Goal: Information Seeking & Learning: Learn about a topic

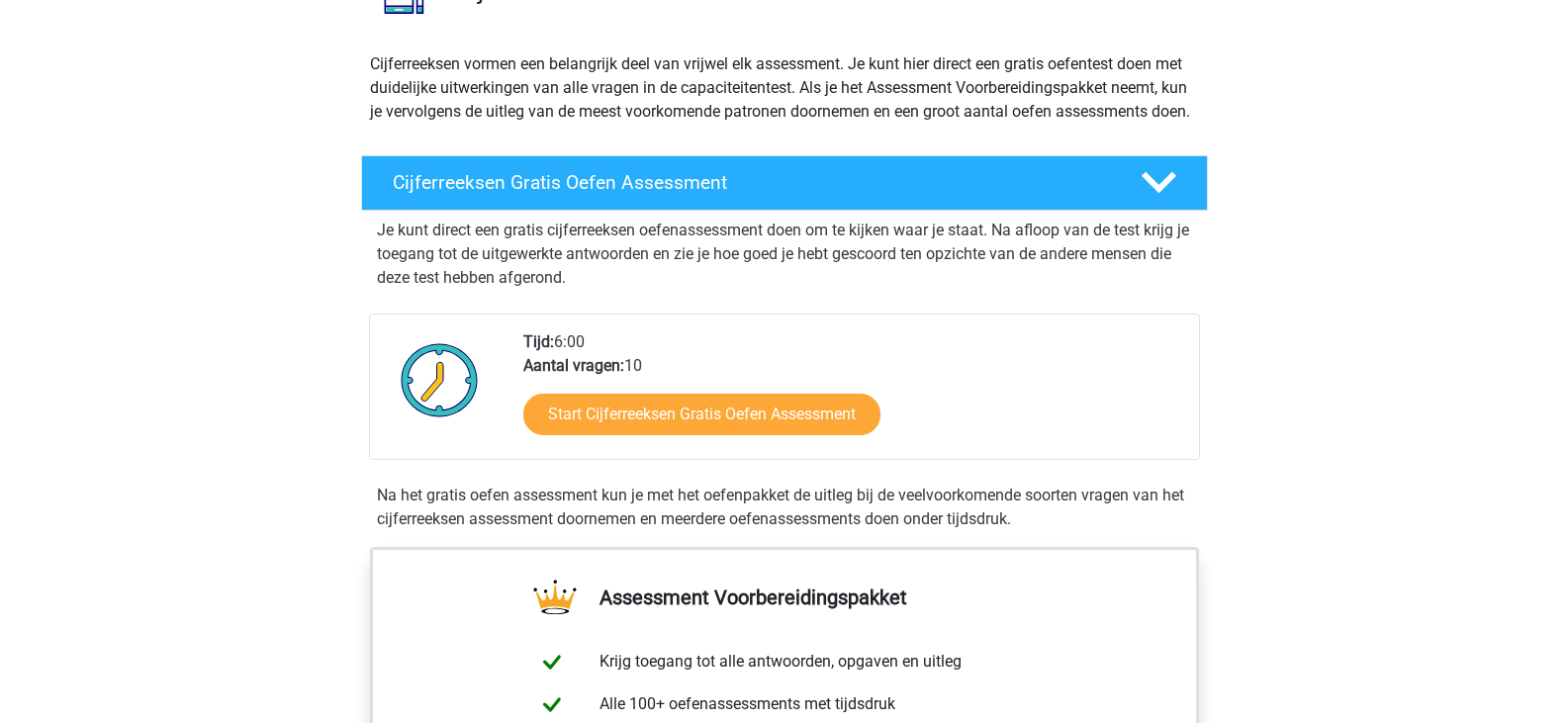
scroll to position [197, 0]
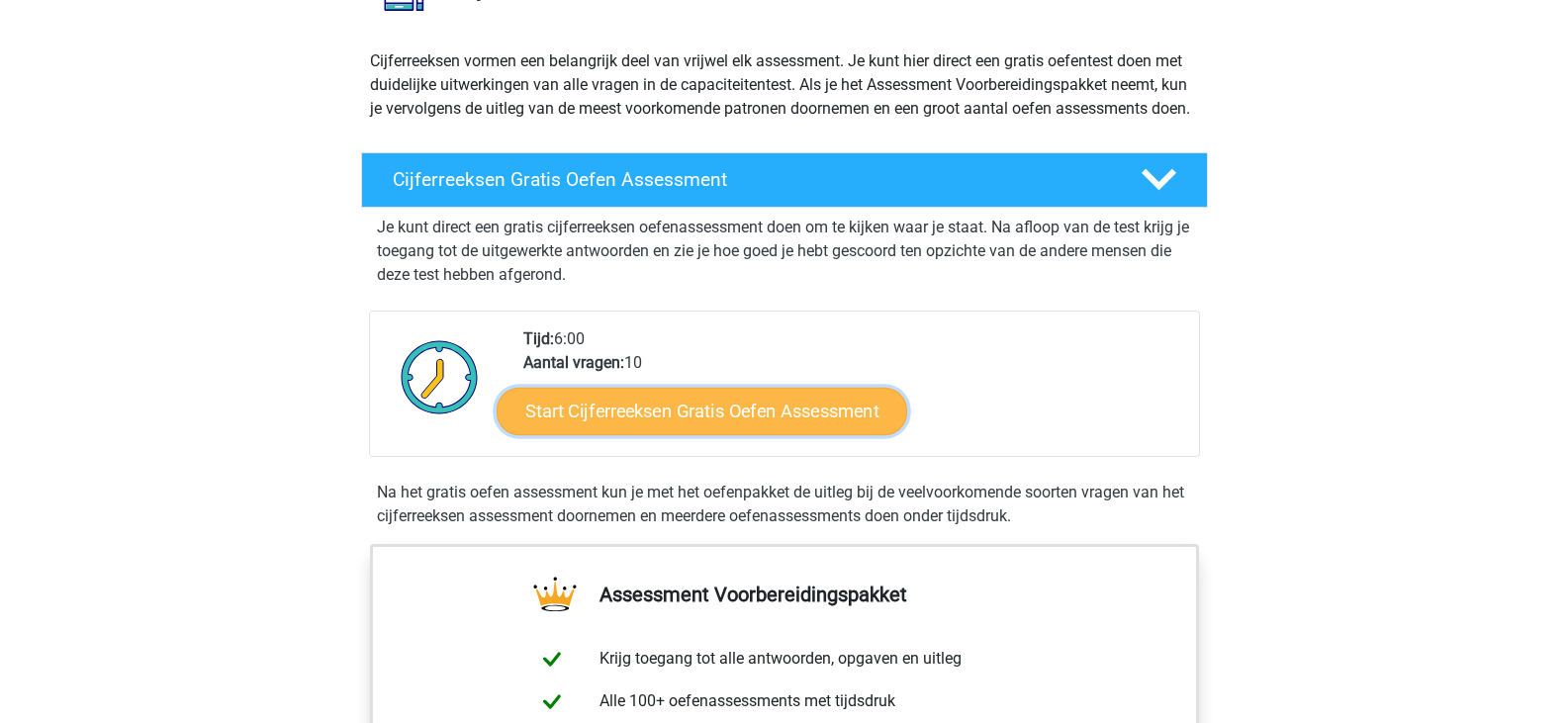
click at [664, 435] on link "Start Cijferreeksen Gratis Oefen Assessment" at bounding box center [702, 411] width 411 height 48
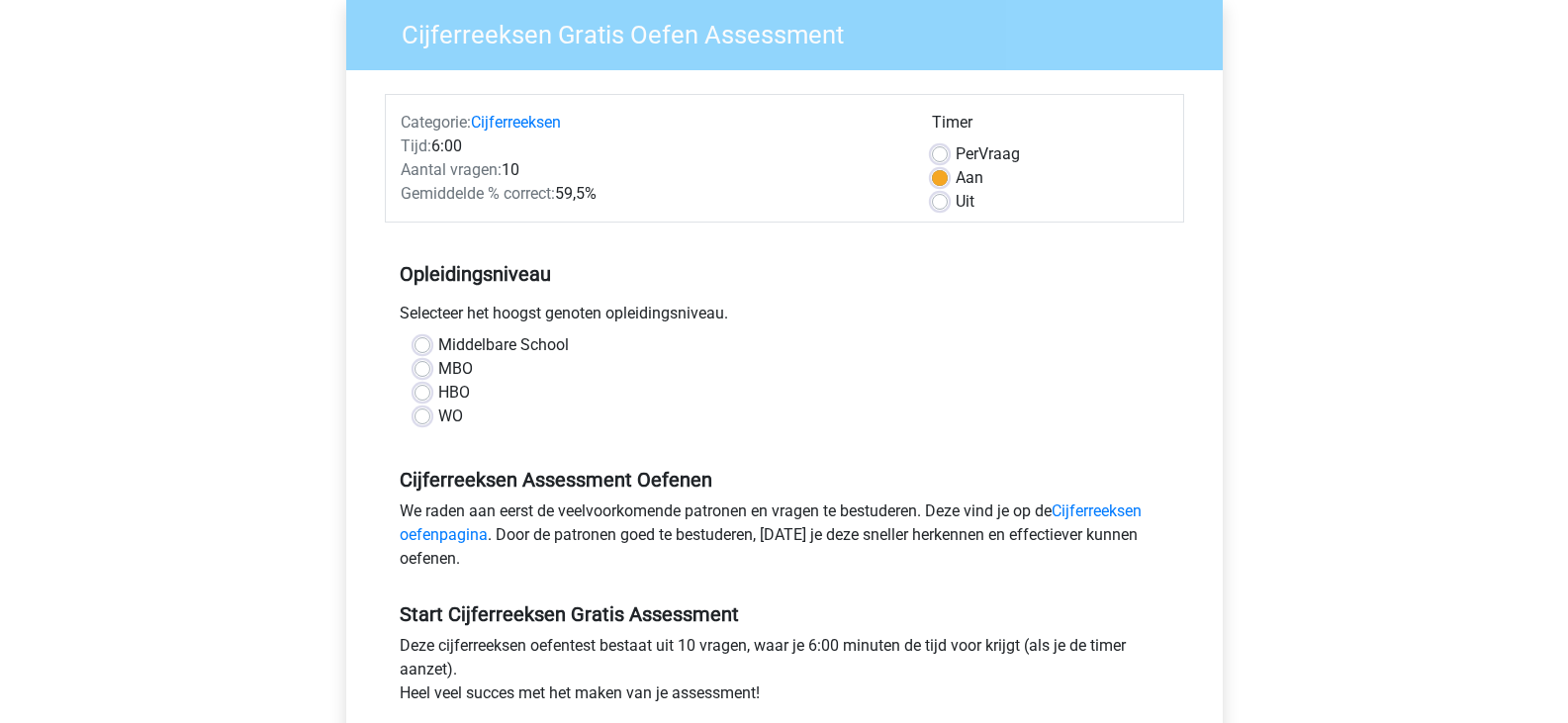
scroll to position [197, 0]
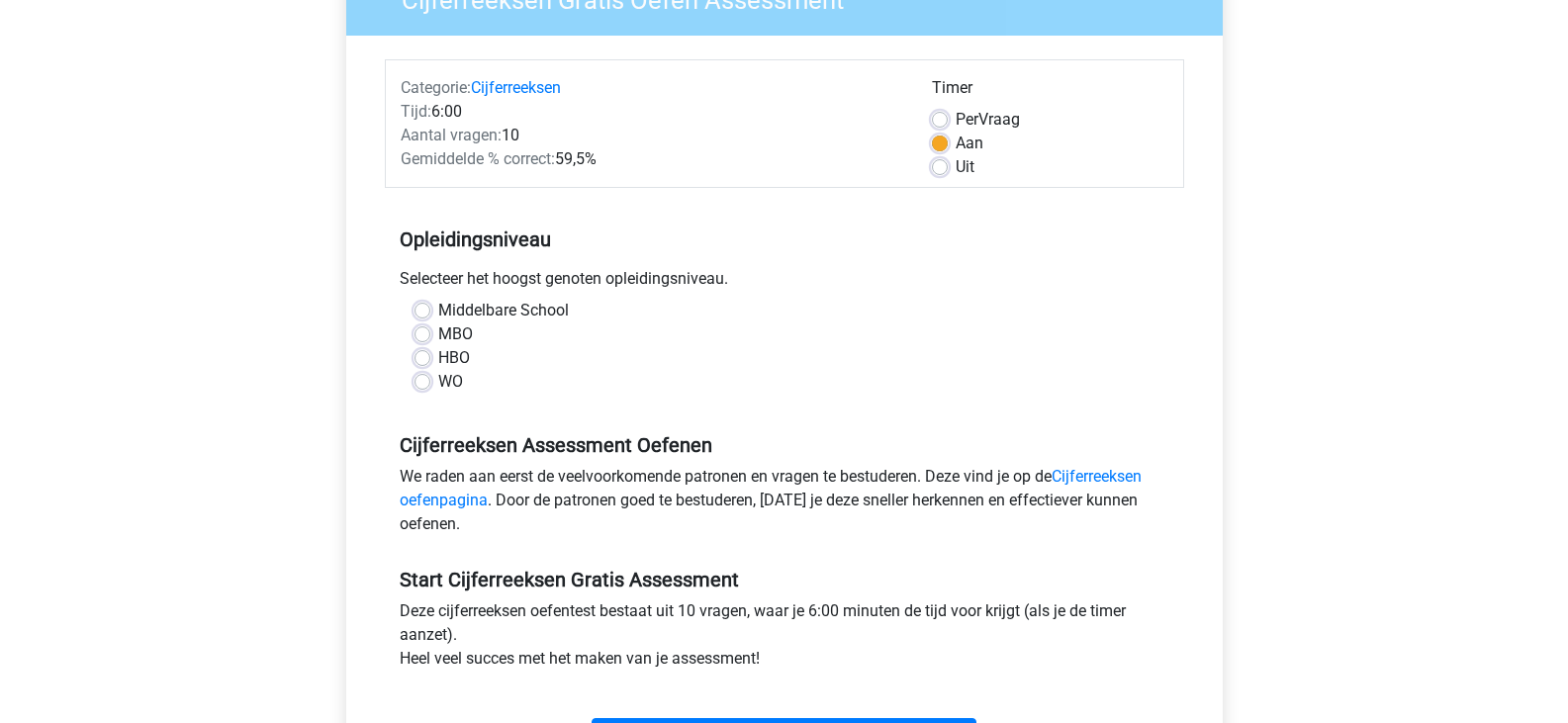
click at [439, 310] on label "Middelbare School" at bounding box center [503, 311] width 131 height 24
click at [425, 310] on input "Middelbare School" at bounding box center [423, 309] width 16 height 20
radio input "true"
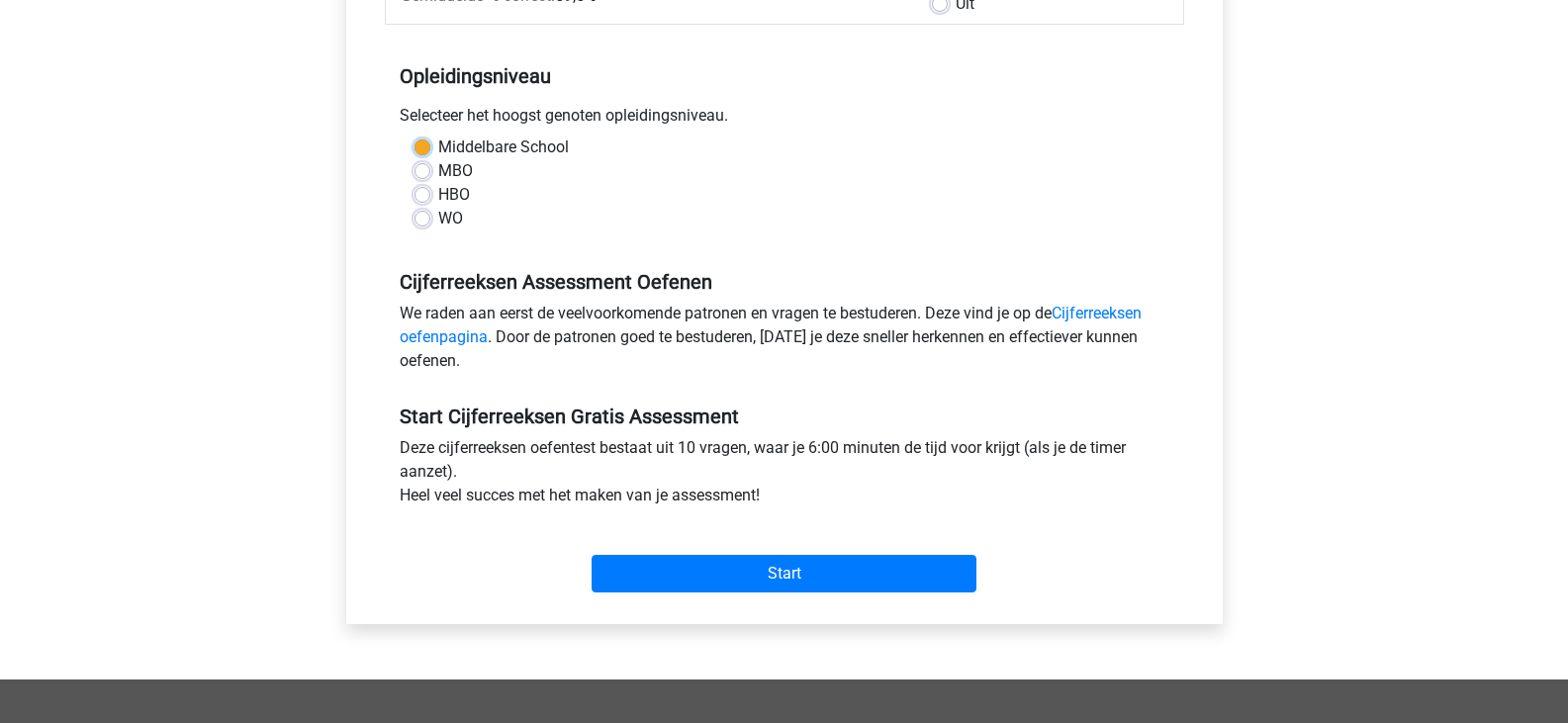
scroll to position [396, 0]
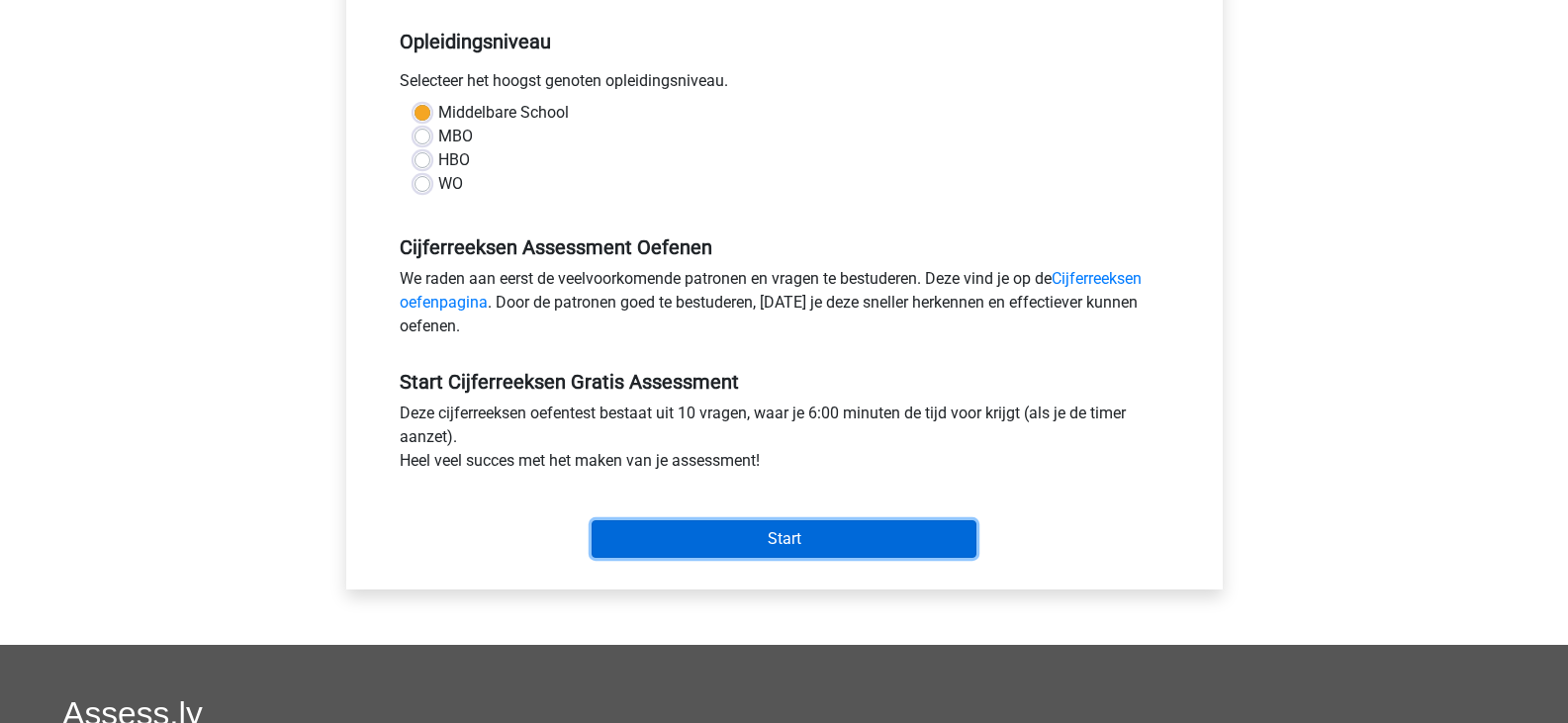
click at [797, 537] on input "Start" at bounding box center [784, 540] width 385 height 38
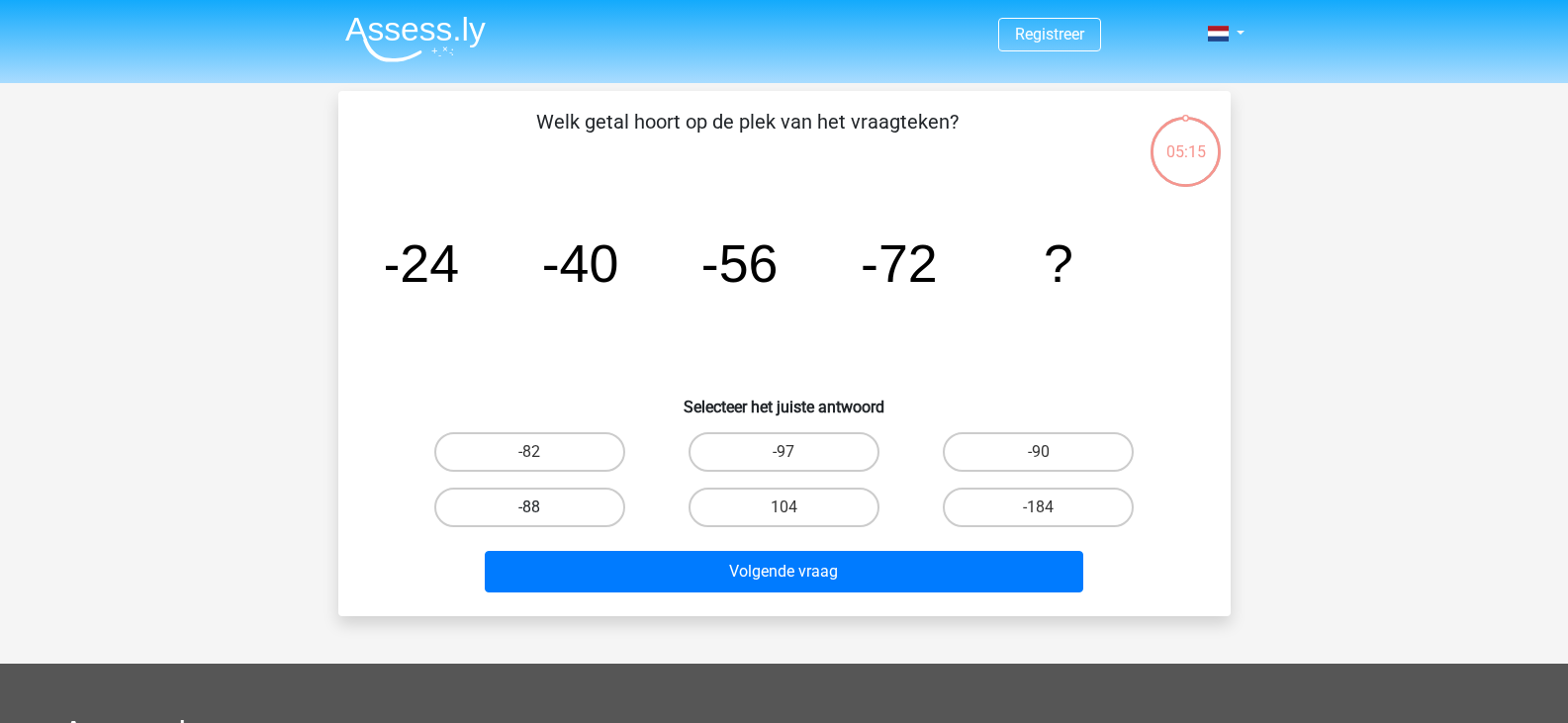
click at [563, 508] on label "-88" at bounding box center [529, 508] width 190 height 40
click at [542, 508] on input "-88" at bounding box center [535, 514] width 13 height 13
radio input "true"
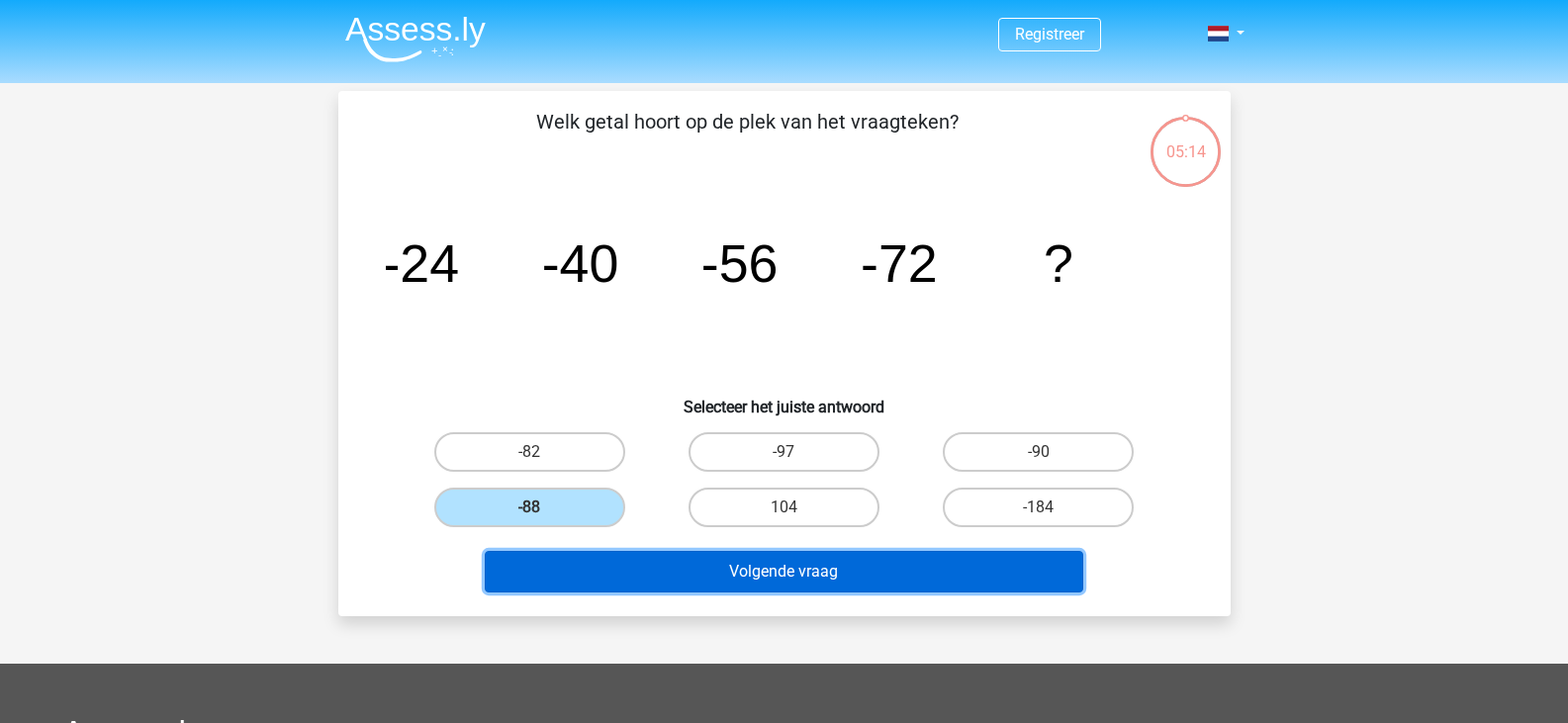
click at [790, 575] on button "Volgende vraag" at bounding box center [784, 572] width 598 height 42
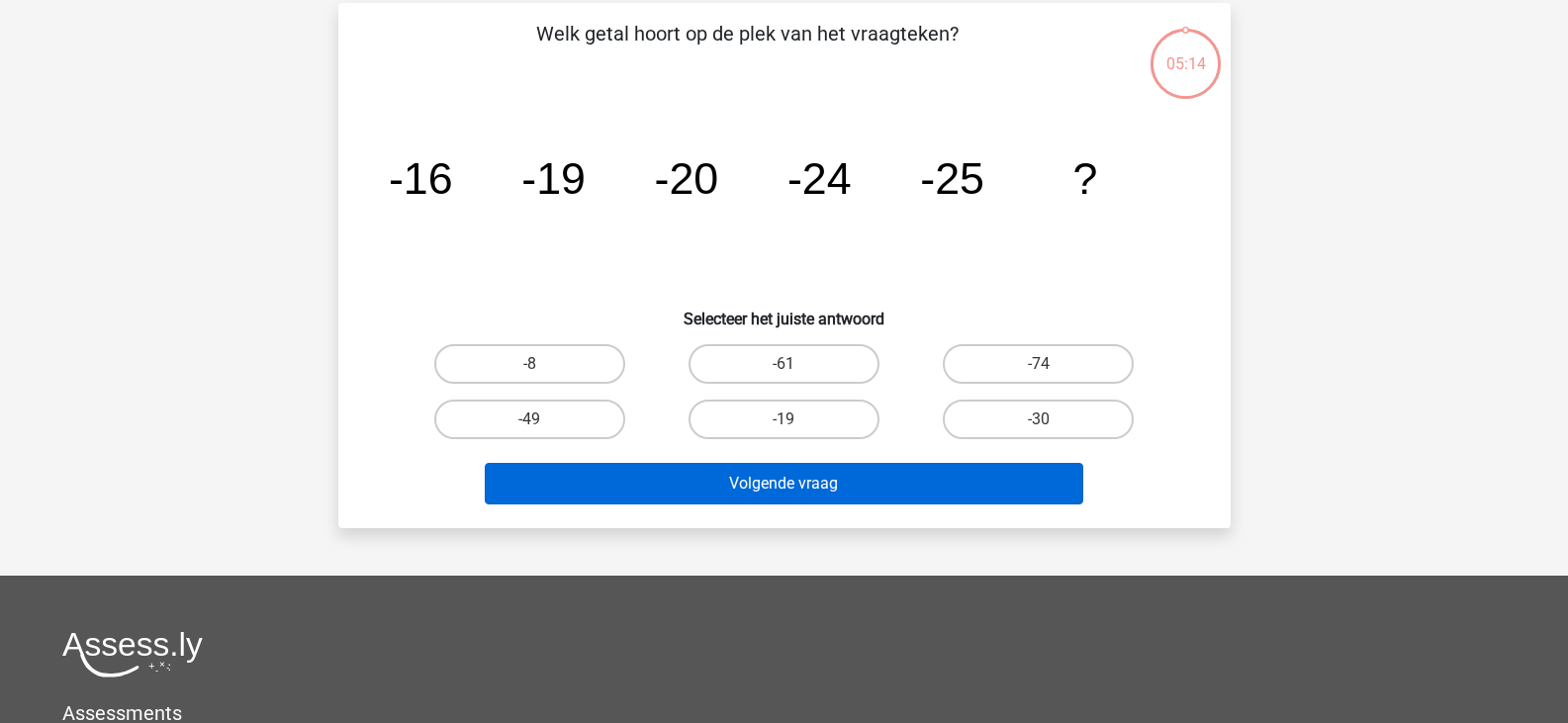
scroll to position [91, 0]
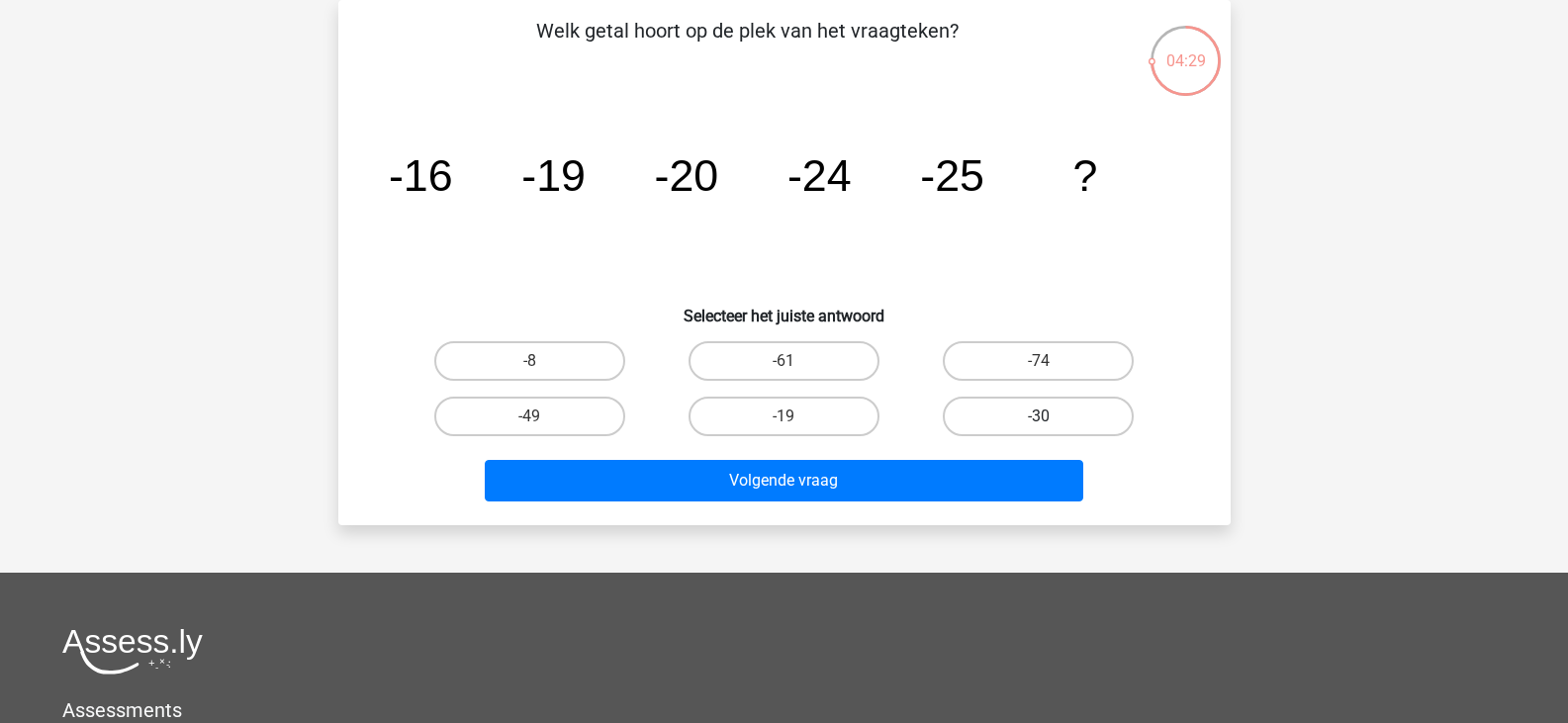
click at [1088, 404] on label "-30" at bounding box center [1037, 417] width 190 height 40
click at [1052, 417] on input "-30" at bounding box center [1045, 423] width 13 height 13
radio input "true"
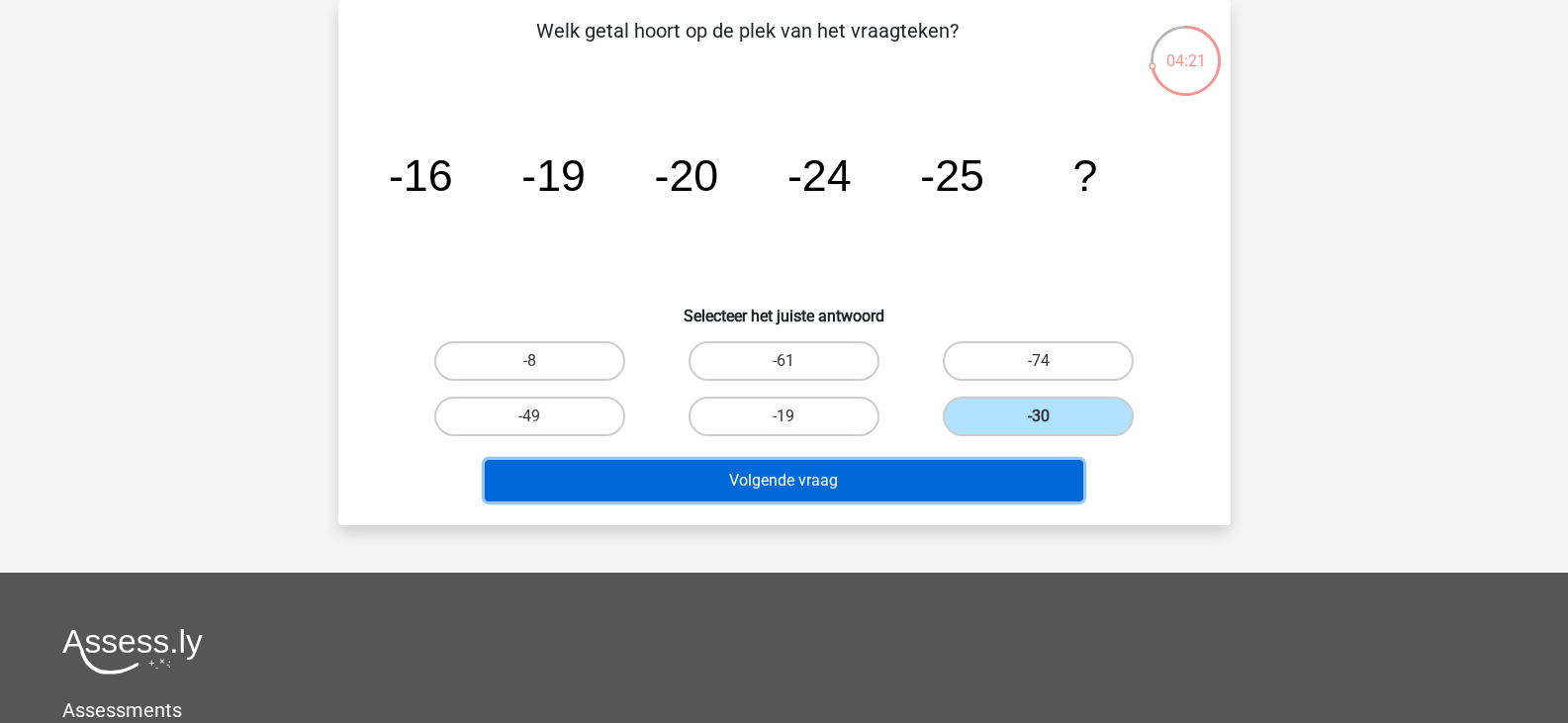
click at [906, 464] on button "Volgende vraag" at bounding box center [784, 481] width 598 height 42
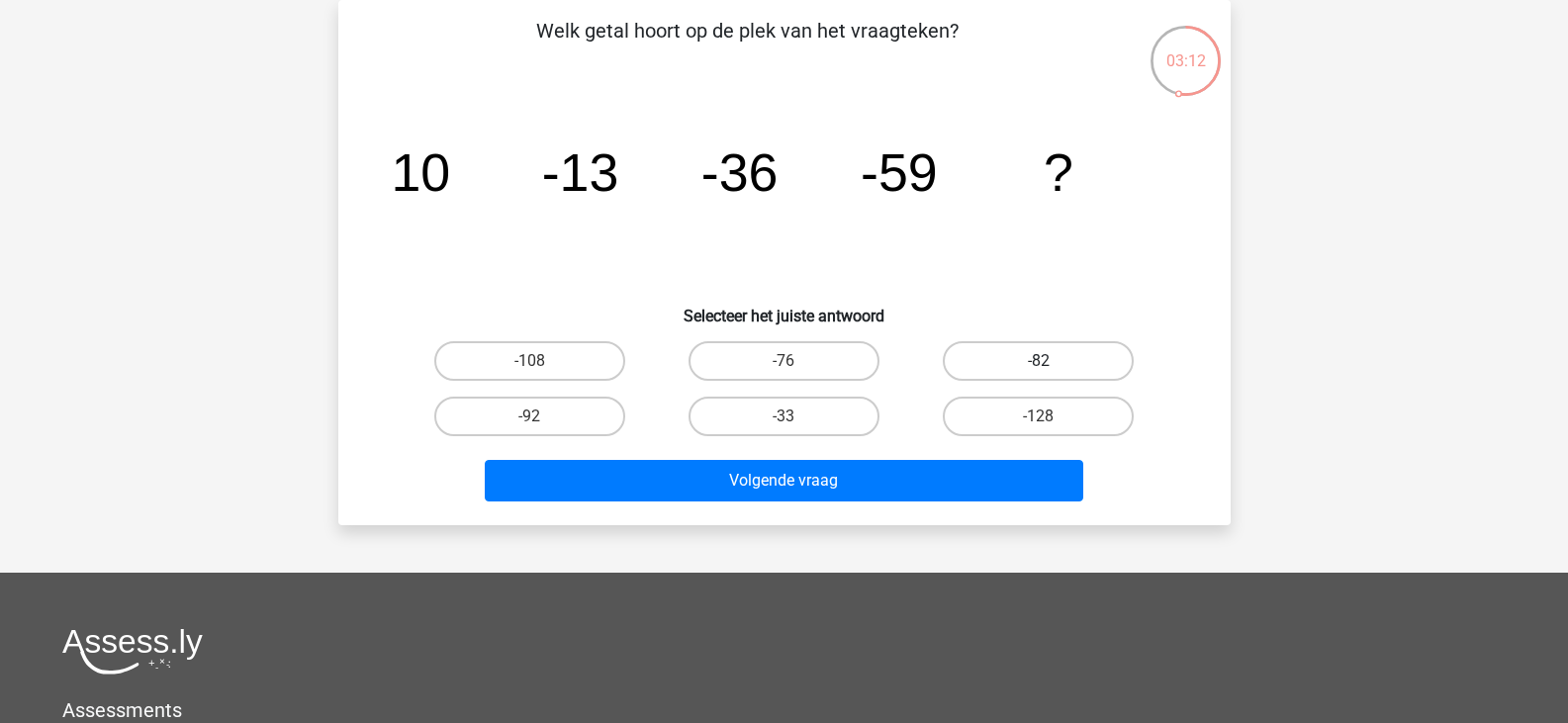
click at [1024, 351] on label "-82" at bounding box center [1037, 361] width 190 height 40
click at [1039, 361] on input "-82" at bounding box center [1045, 367] width 13 height 13
radio input "true"
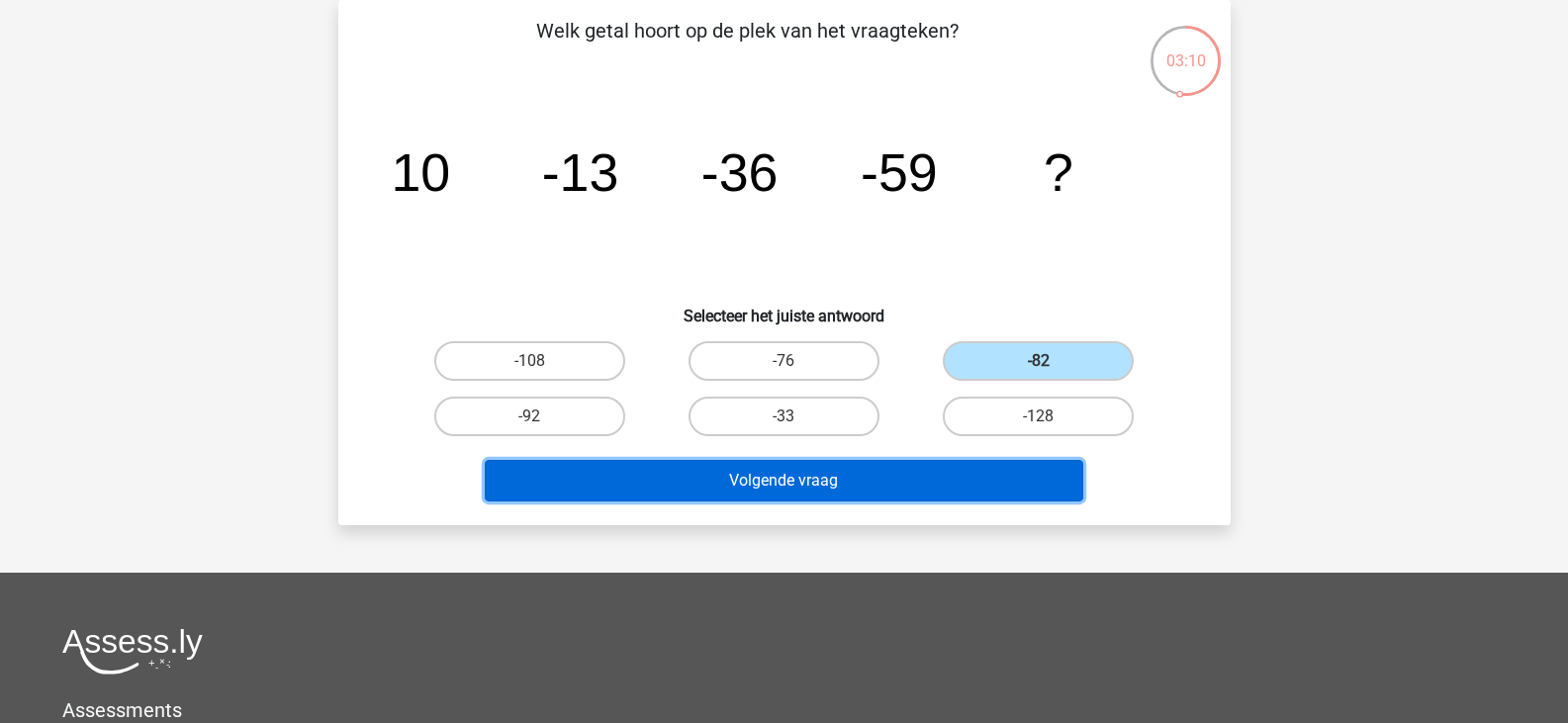
click at [850, 472] on button "Volgende vraag" at bounding box center [784, 481] width 598 height 42
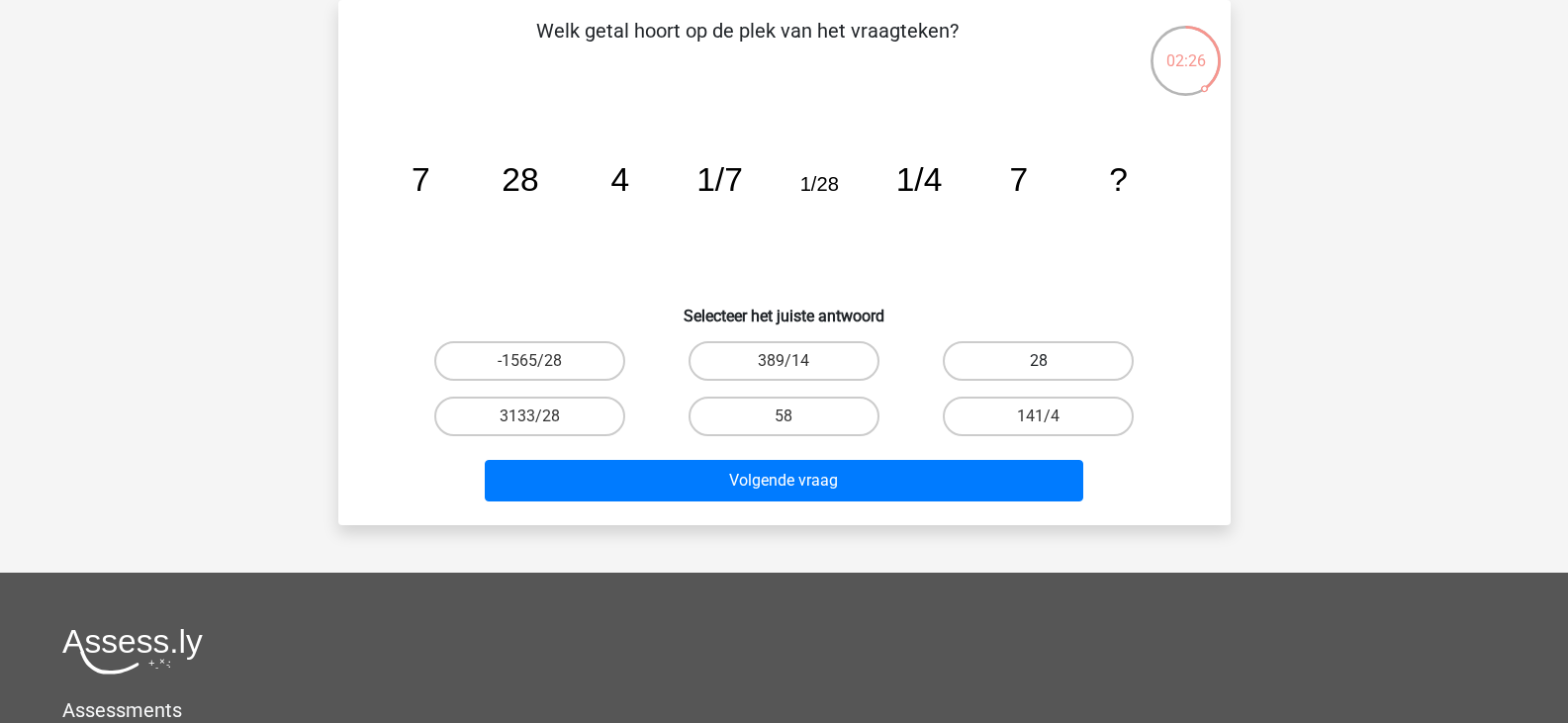
click at [1052, 358] on label "28" at bounding box center [1037, 361] width 190 height 40
click at [1052, 361] on input "28" at bounding box center [1045, 367] width 13 height 13
radio input "true"
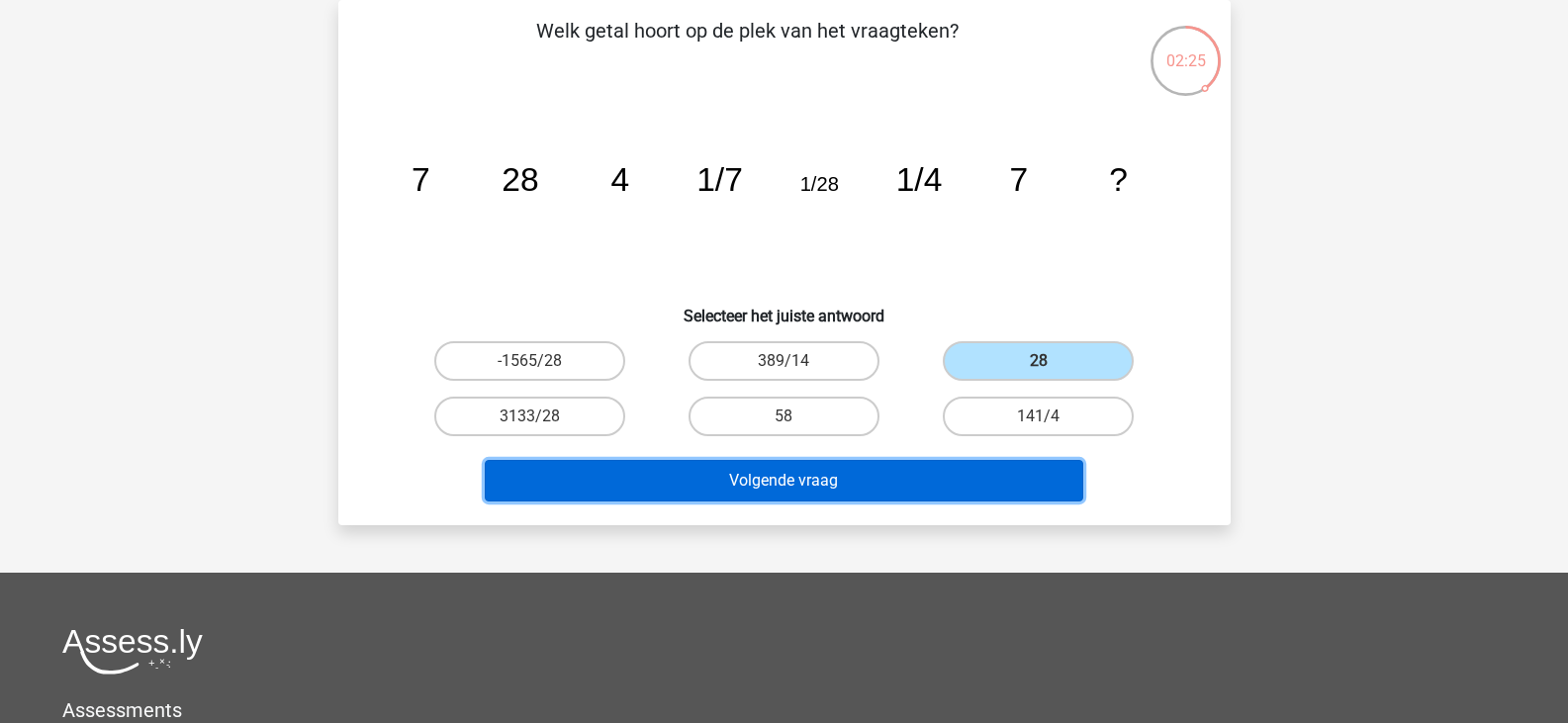
click at [895, 475] on button "Volgende vraag" at bounding box center [784, 481] width 598 height 42
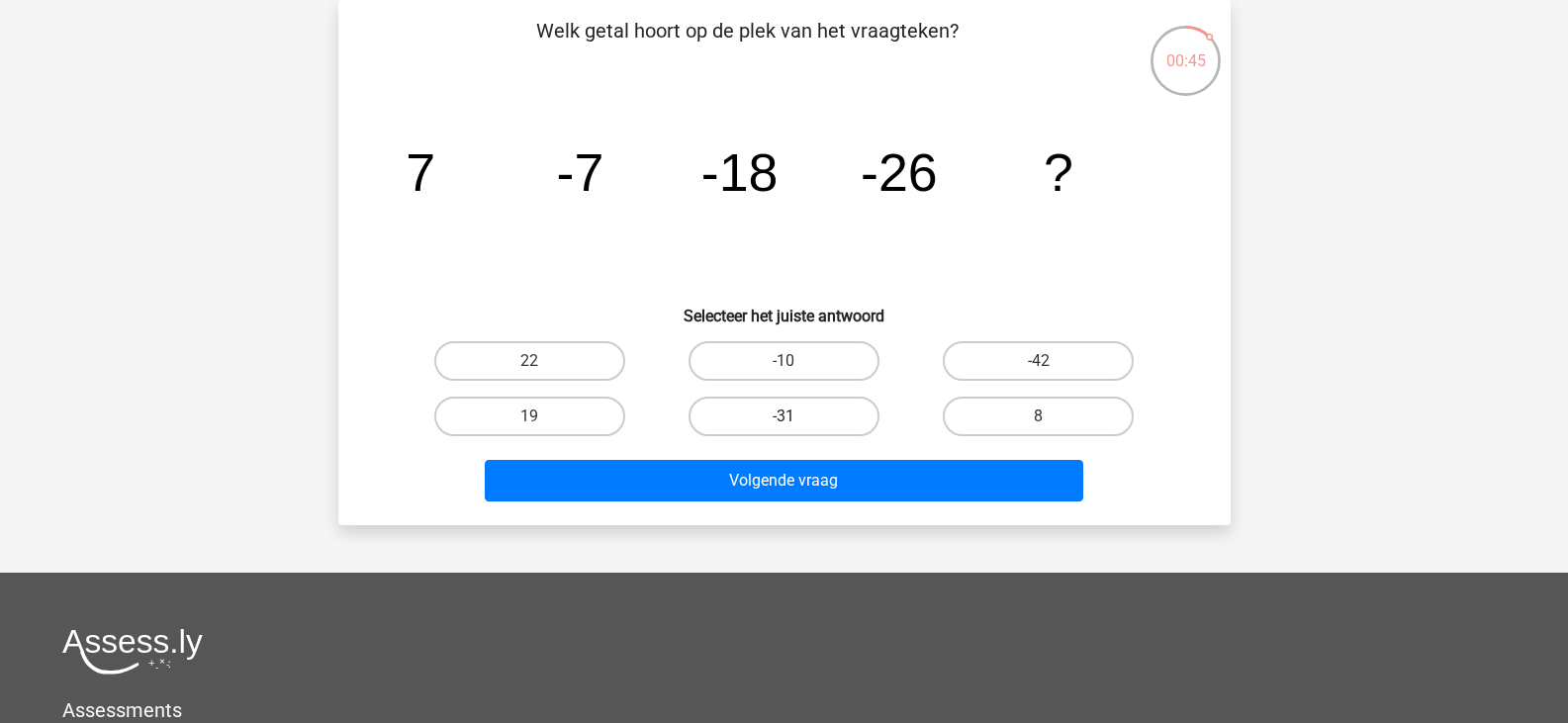
click at [823, 409] on label "-31" at bounding box center [784, 417] width 190 height 40
click at [796, 417] on input "-31" at bounding box center [789, 423] width 13 height 13
radio input "true"
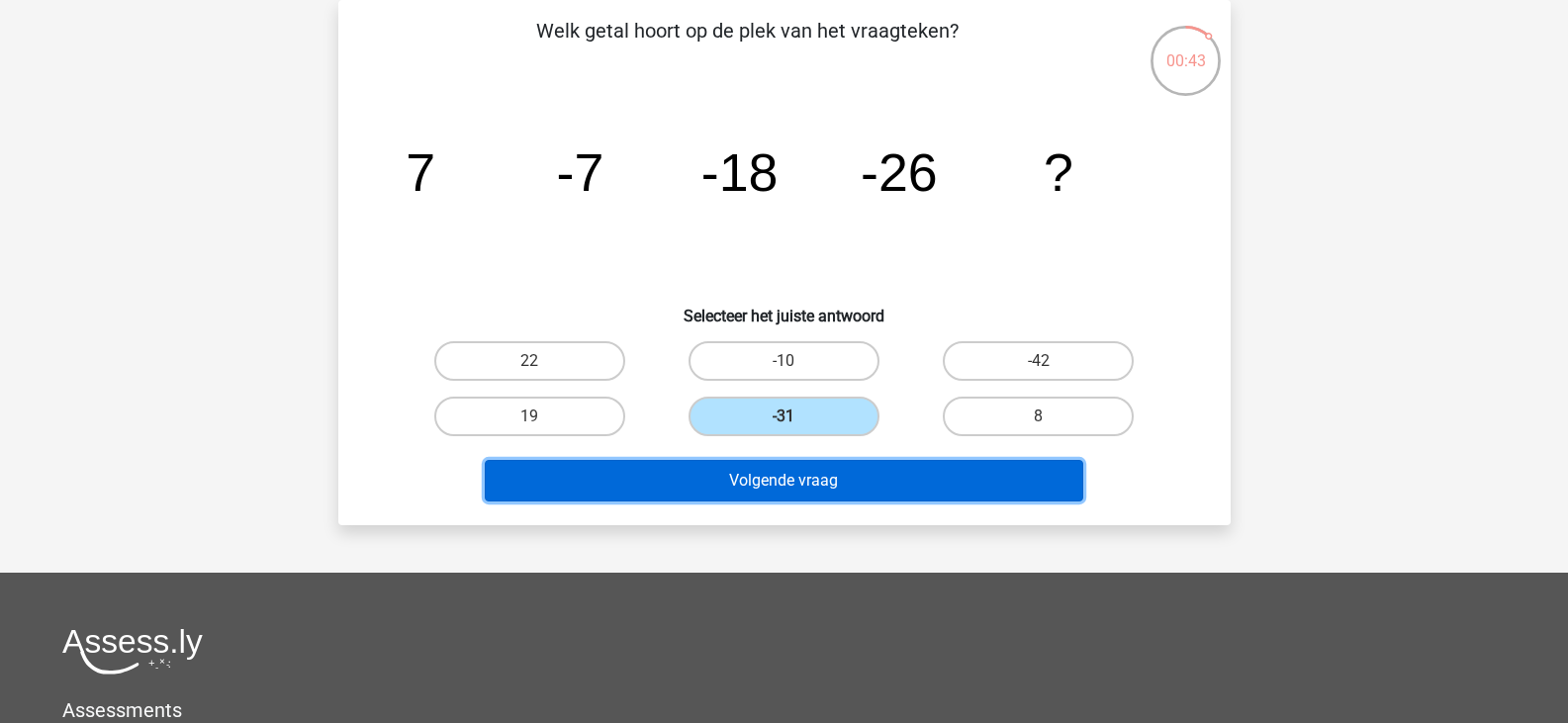
click at [834, 475] on button "Volgende vraag" at bounding box center [784, 481] width 598 height 42
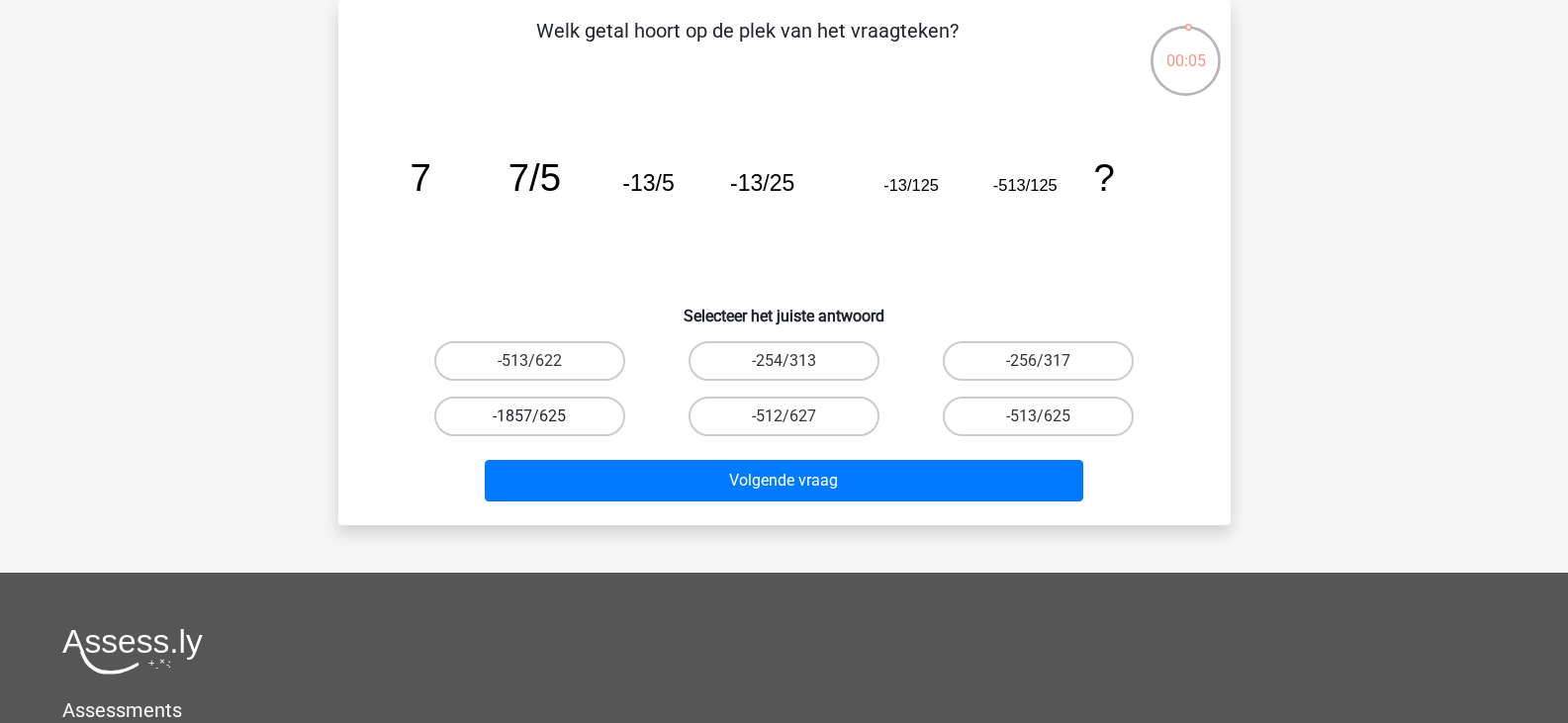
click at [535, 403] on label "-1857/625" at bounding box center [529, 417] width 190 height 40
click at [535, 417] on input "-1857/625" at bounding box center [535, 423] width 13 height 13
radio input "true"
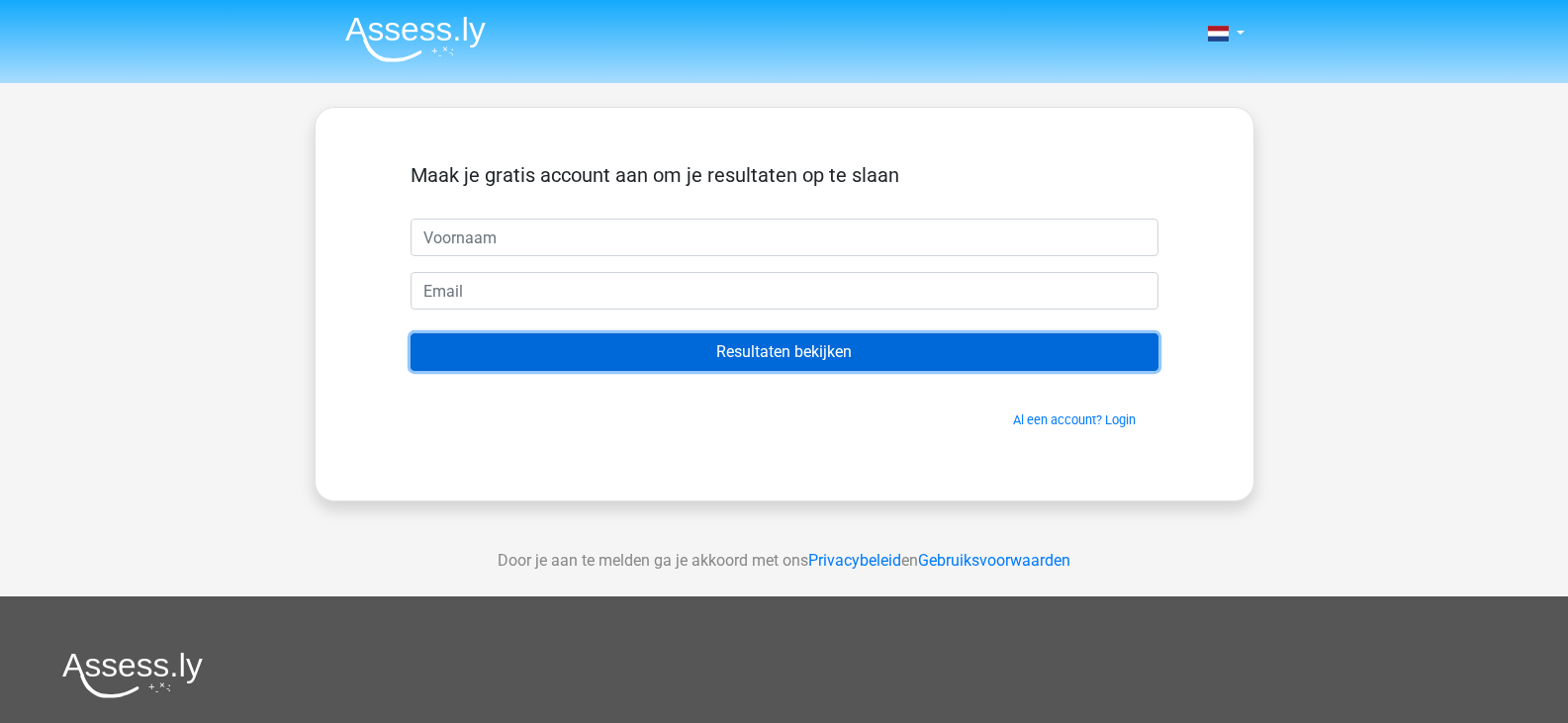
click at [784, 357] on input "Resultaten bekijken" at bounding box center [784, 352] width 748 height 38
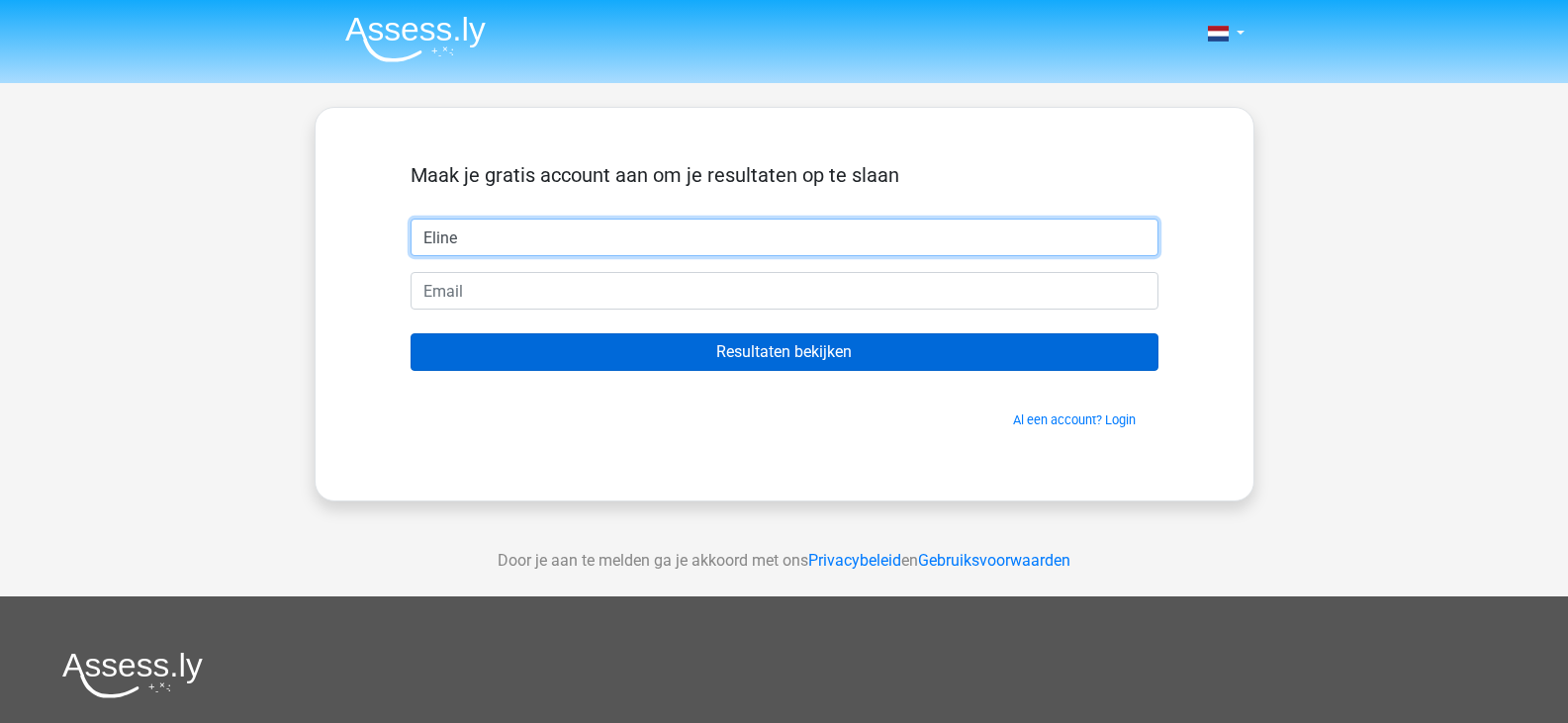
type input "Eline"
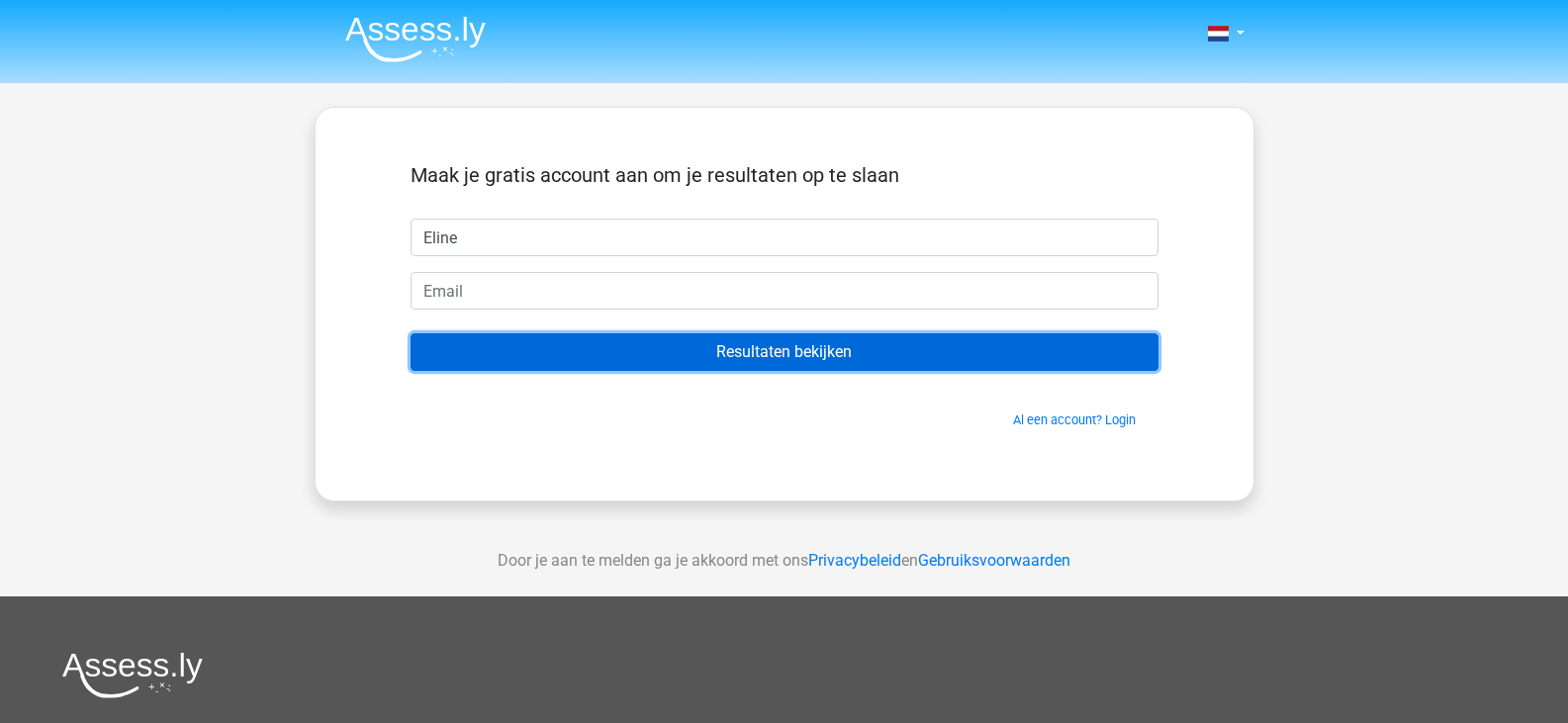
click at [758, 351] on input "Resultaten bekijken" at bounding box center [784, 352] width 748 height 38
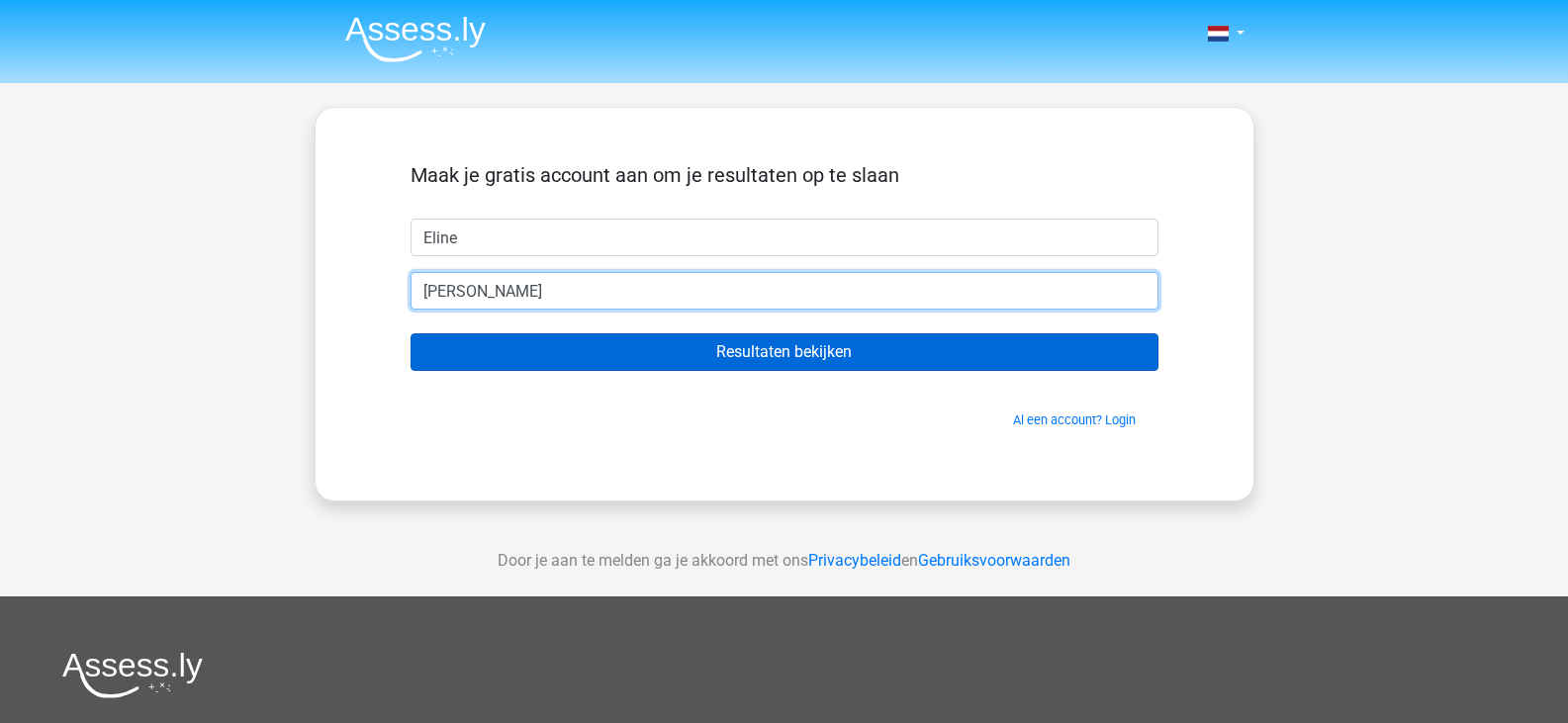
type input "[EMAIL_ADDRESS][DOMAIN_NAME]"
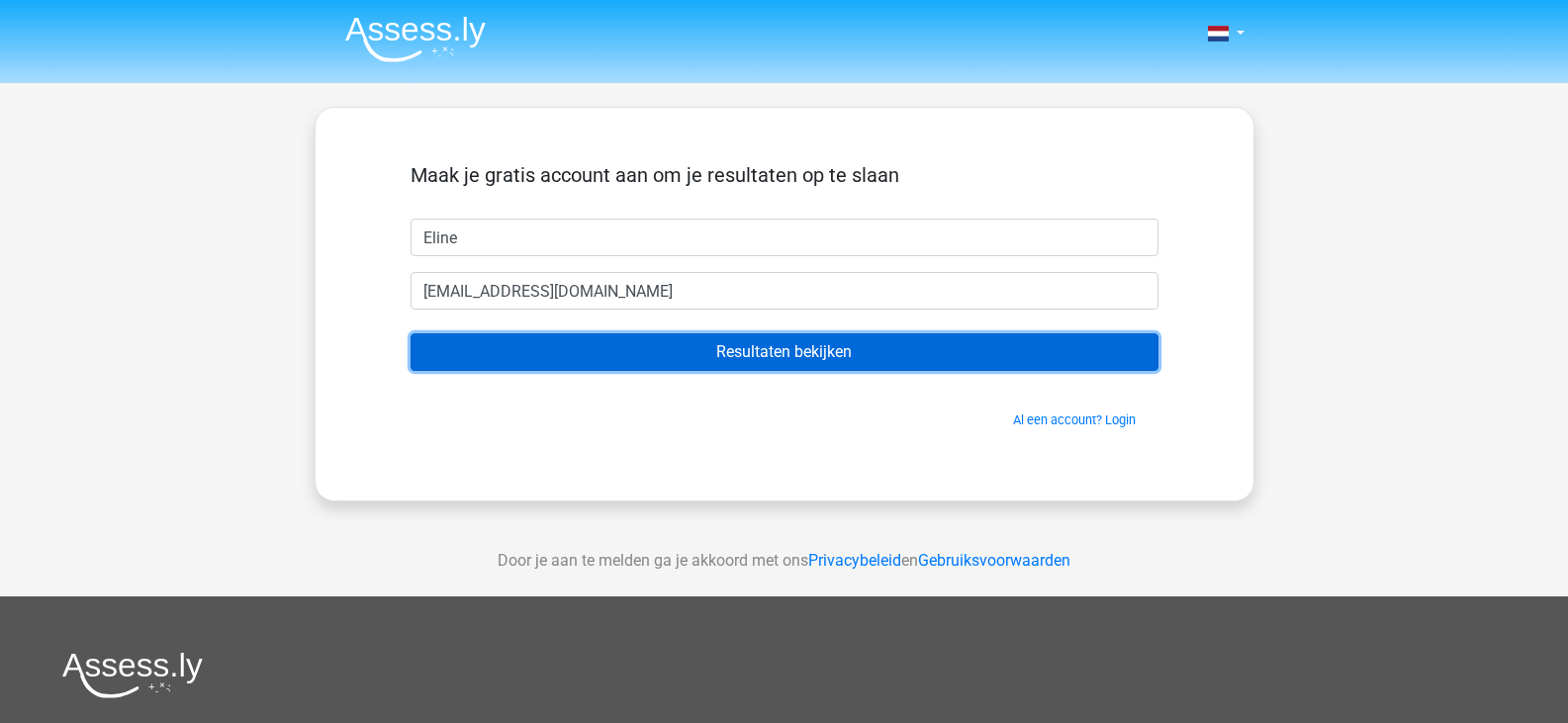
click at [826, 341] on input "Resultaten bekijken" at bounding box center [784, 352] width 748 height 38
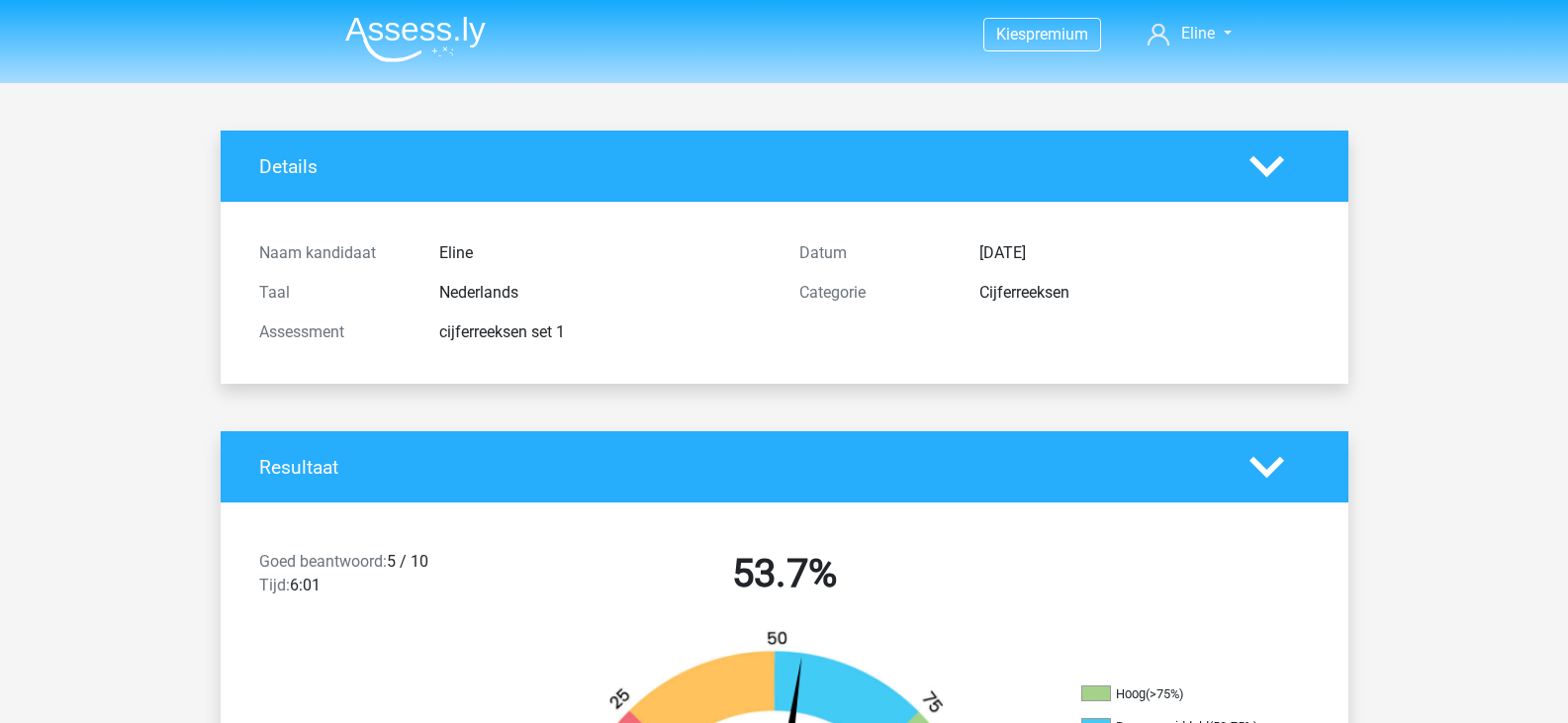
click at [418, 31] on img at bounding box center [415, 39] width 141 height 47
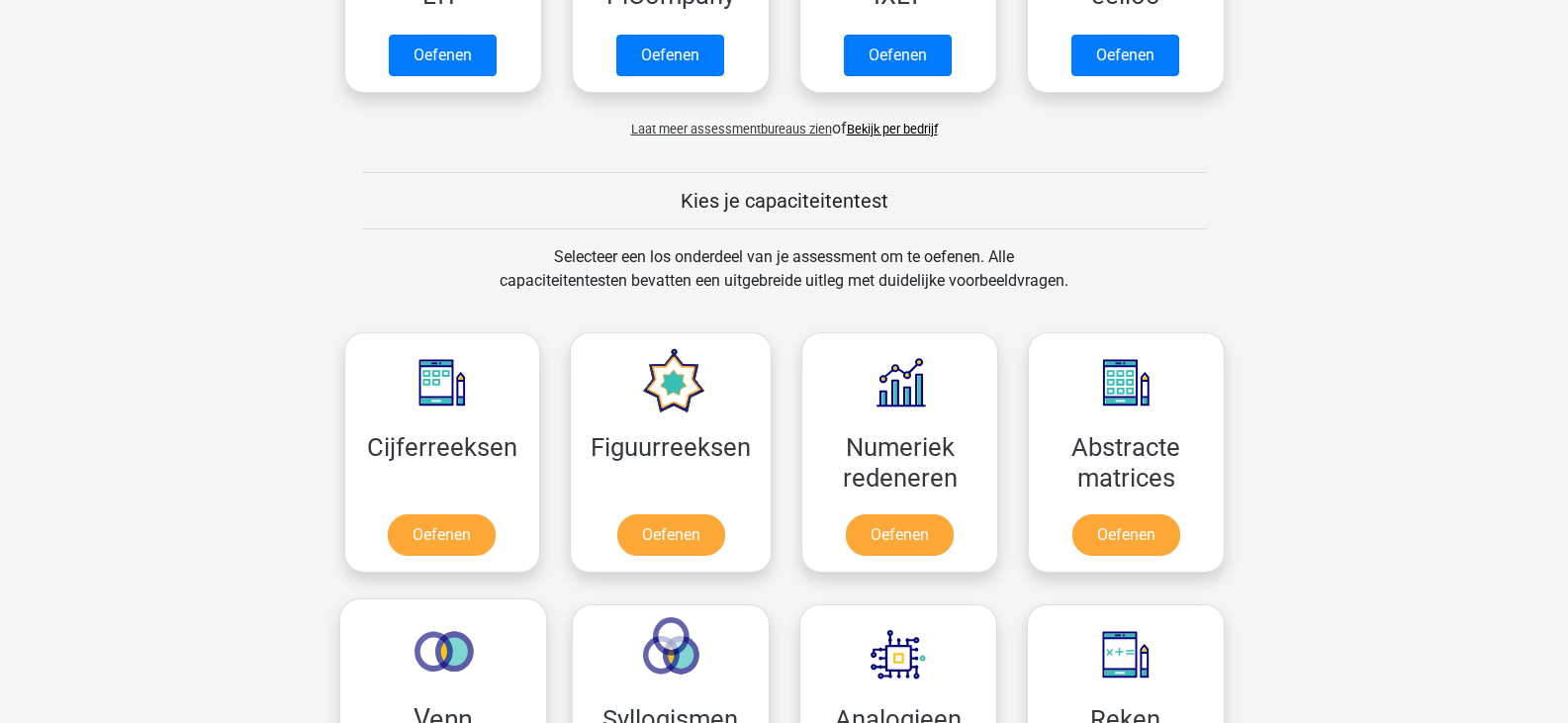
scroll to position [692, 0]
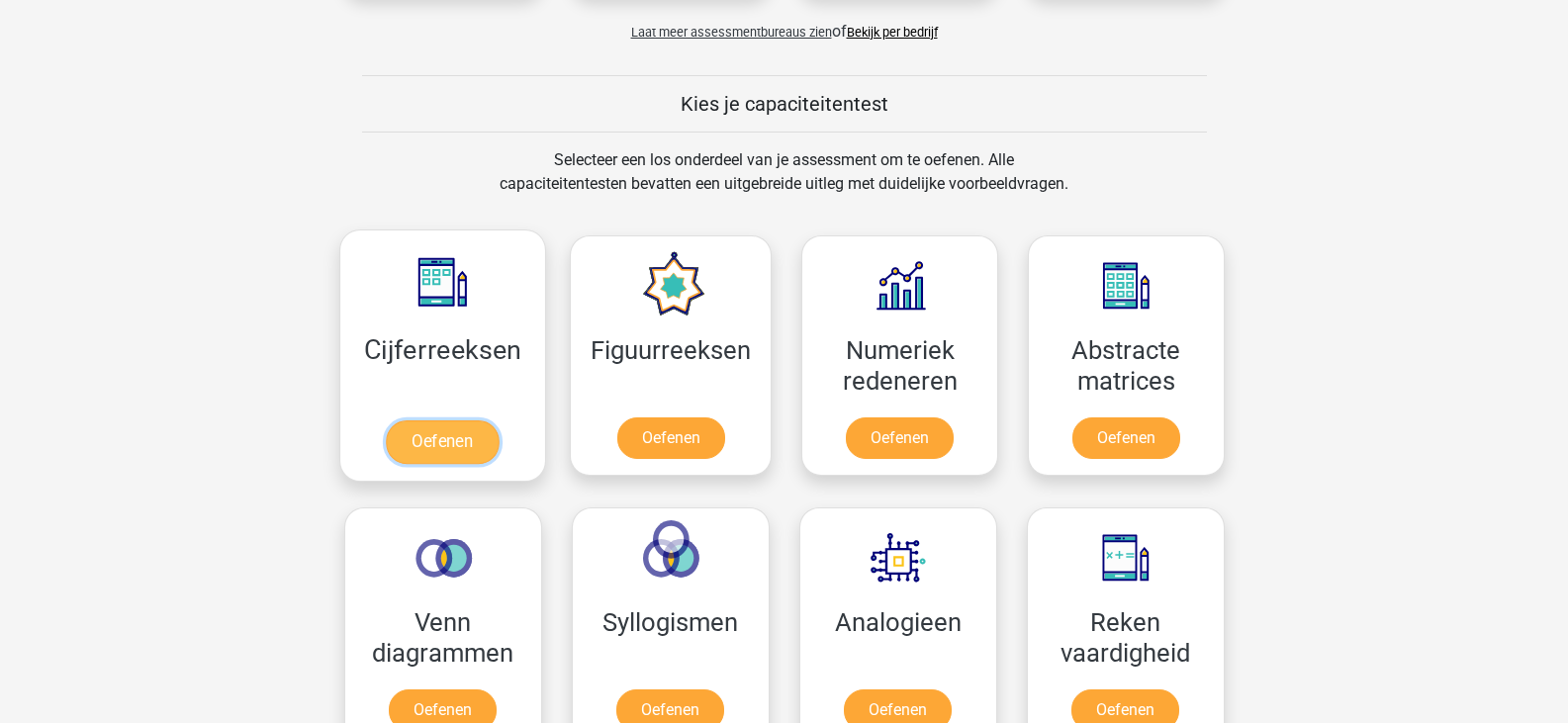
click at [422, 439] on link "Oefenen" at bounding box center [442, 443] width 113 height 44
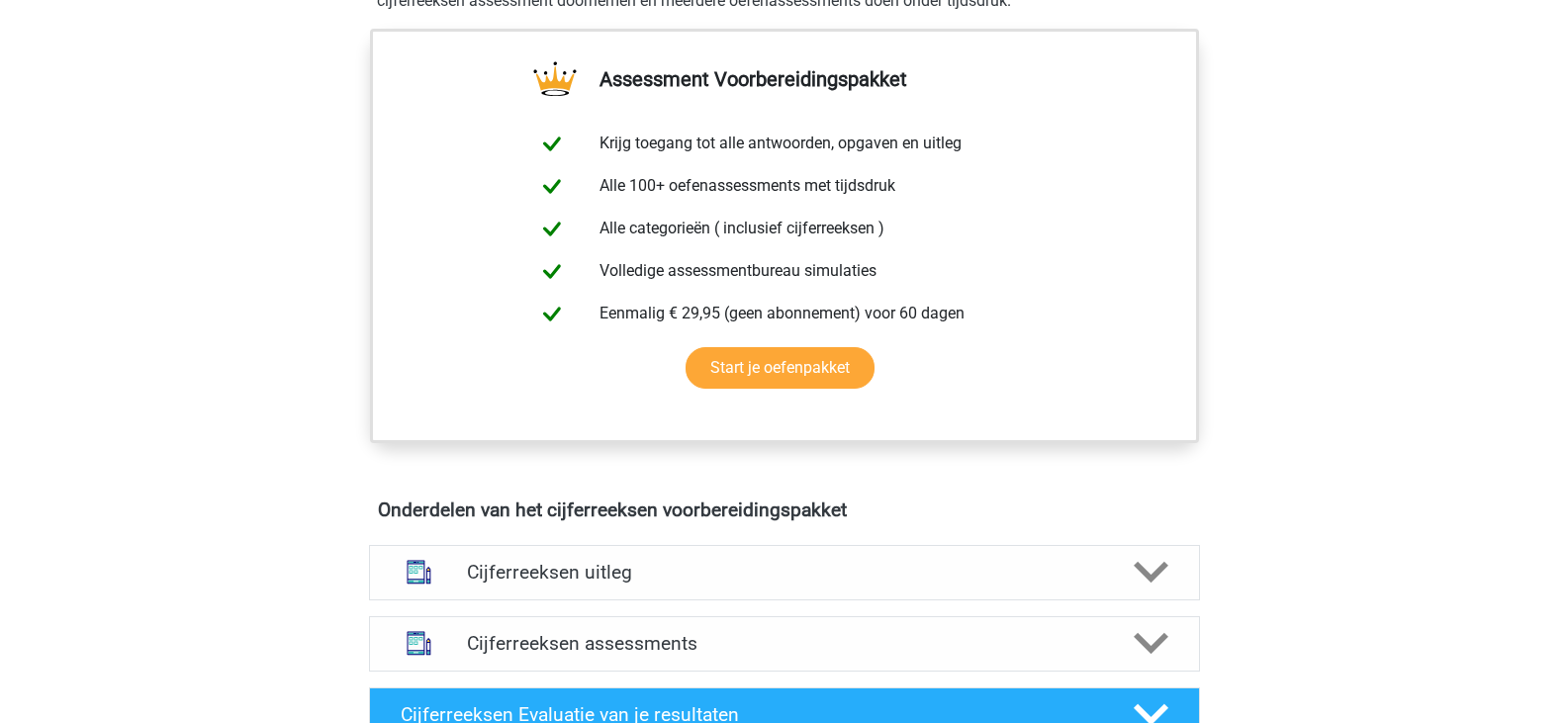
scroll to position [692, 0]
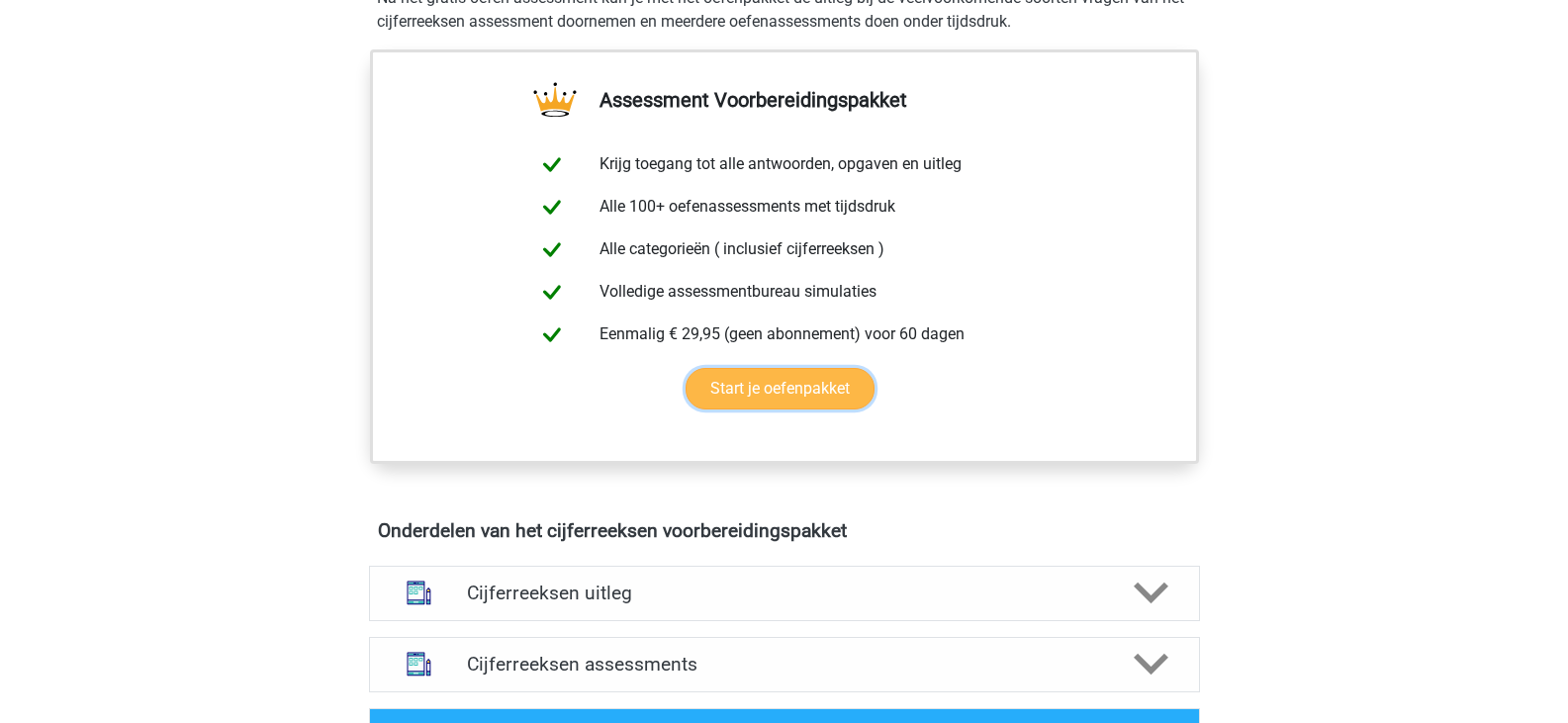
click at [686, 368] on link "Start je oefenpakket" at bounding box center [780, 389] width 188 height 42
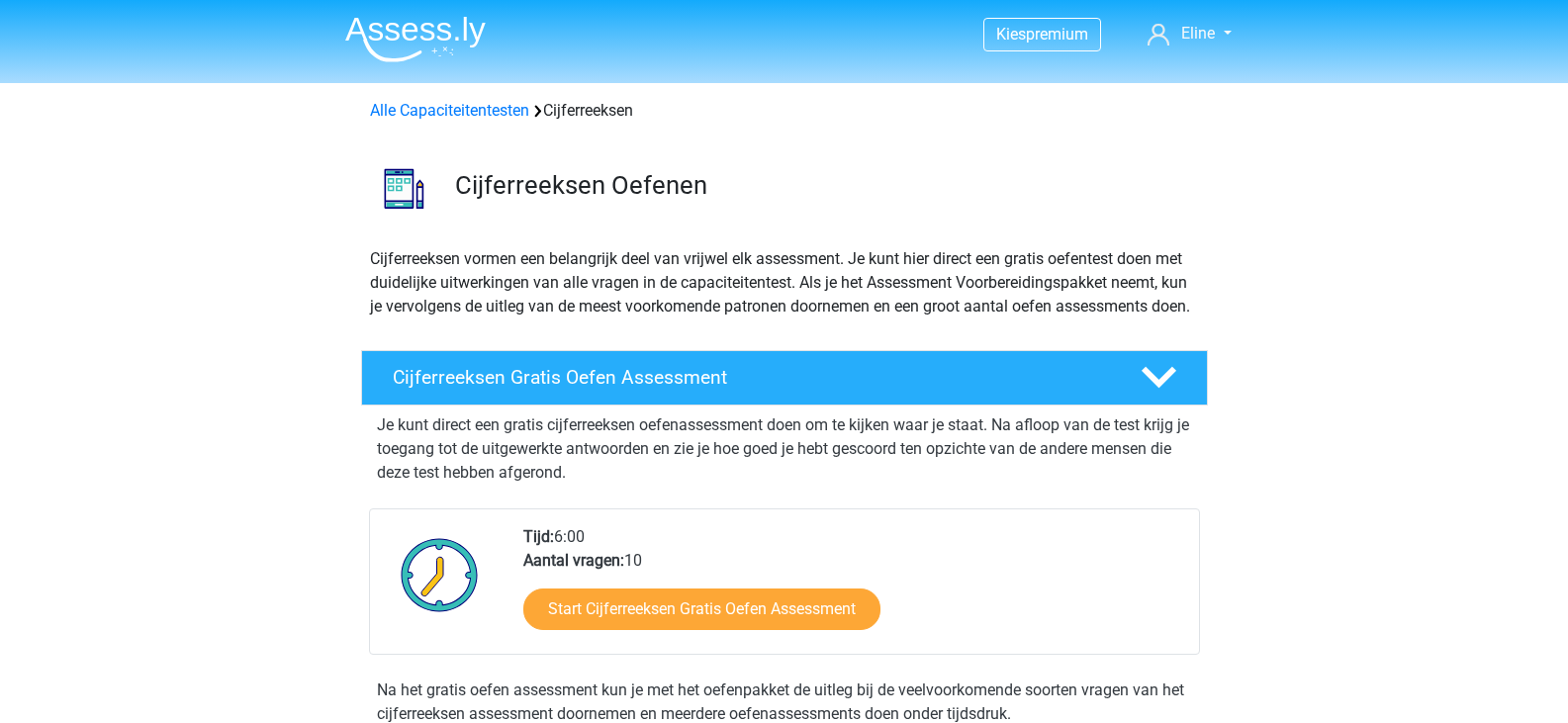
scroll to position [692, 0]
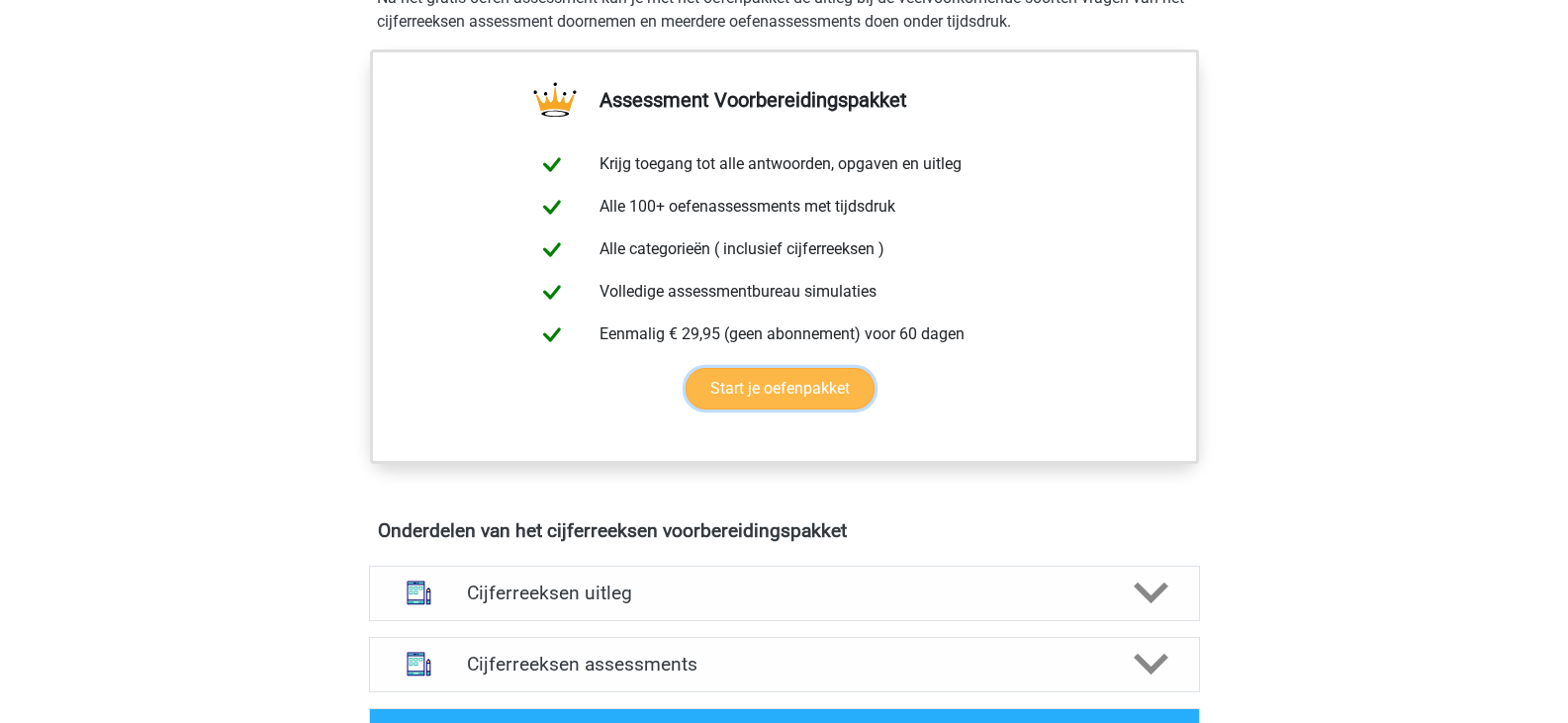
click at [793, 368] on link "Start je oefenpakket" at bounding box center [780, 389] width 188 height 42
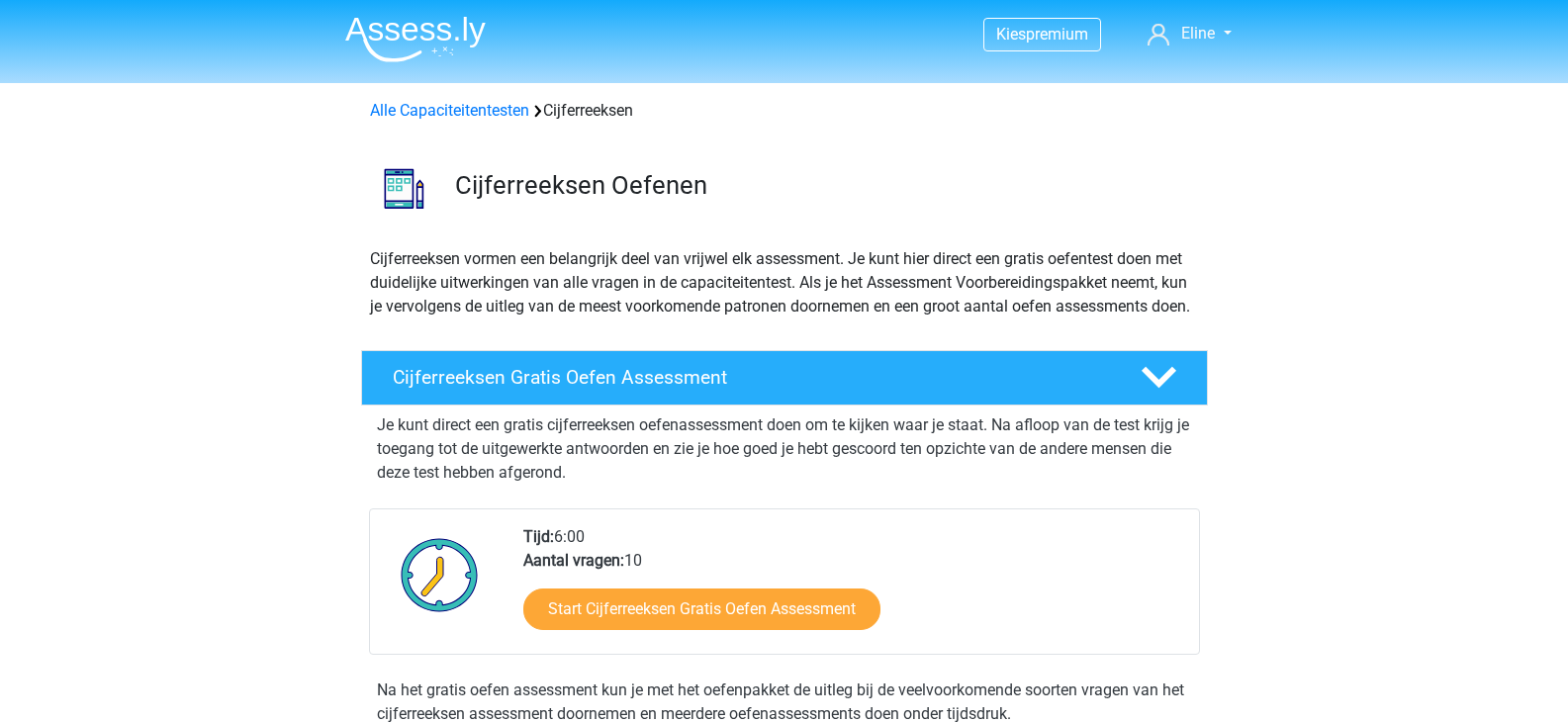
scroll to position [692, 0]
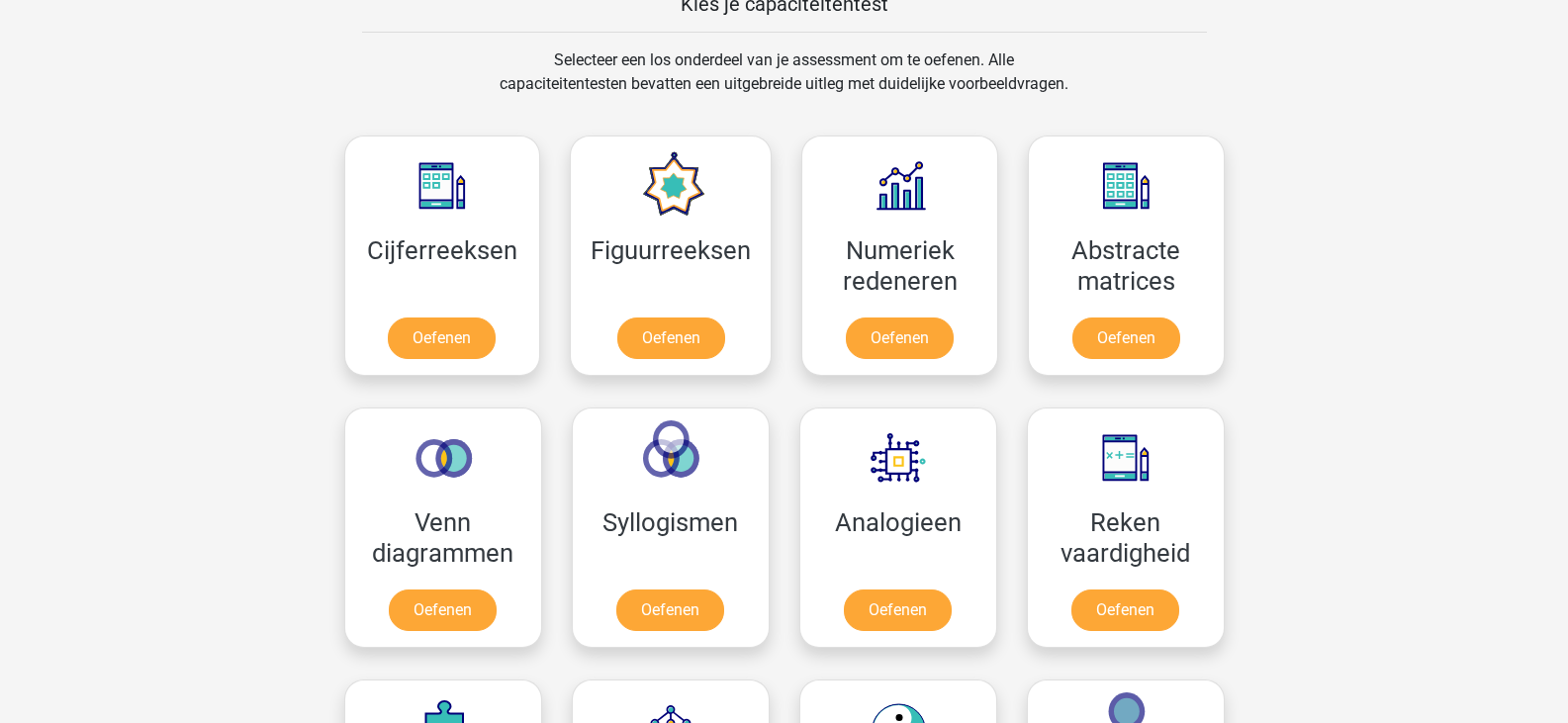
scroll to position [891, 0]
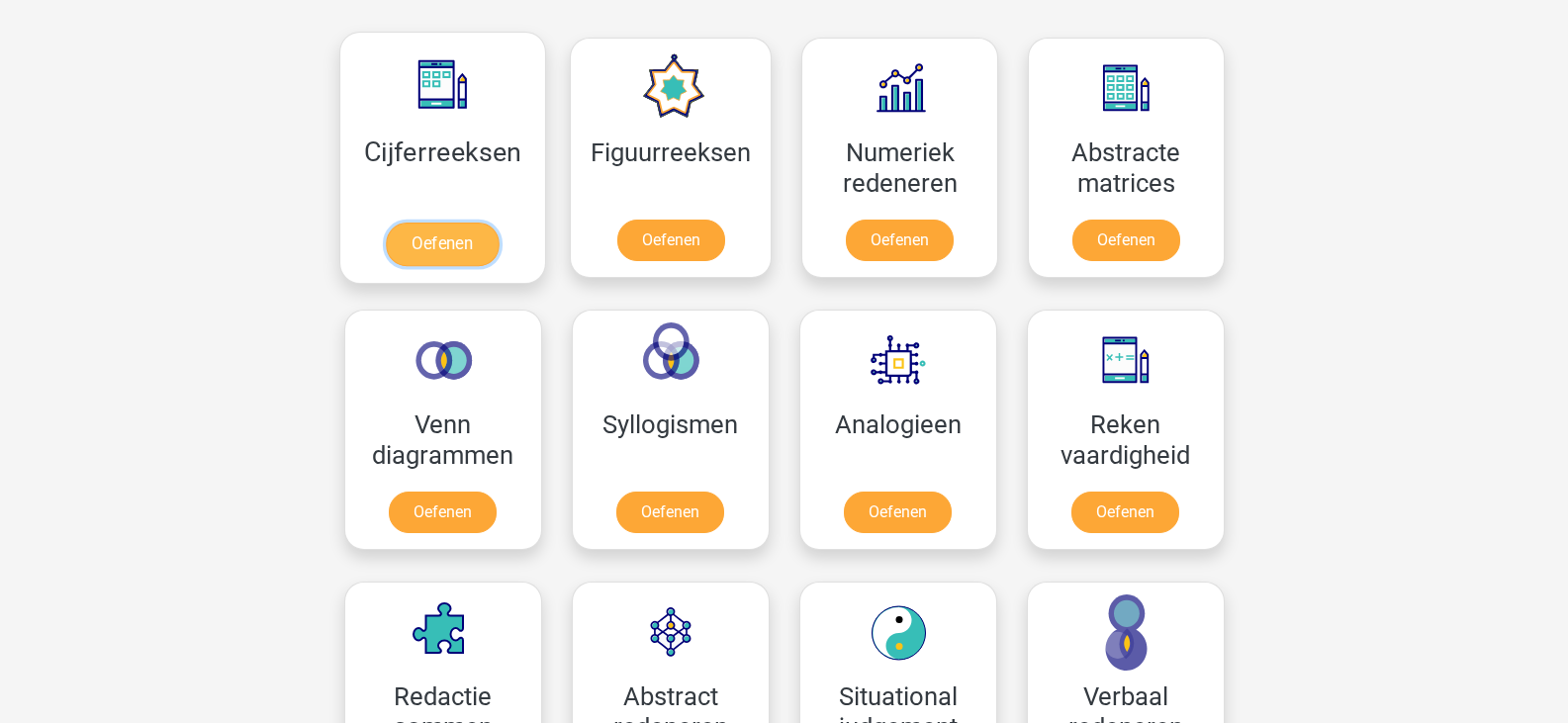
click at [440, 244] on link "Oefenen" at bounding box center [442, 244] width 113 height 44
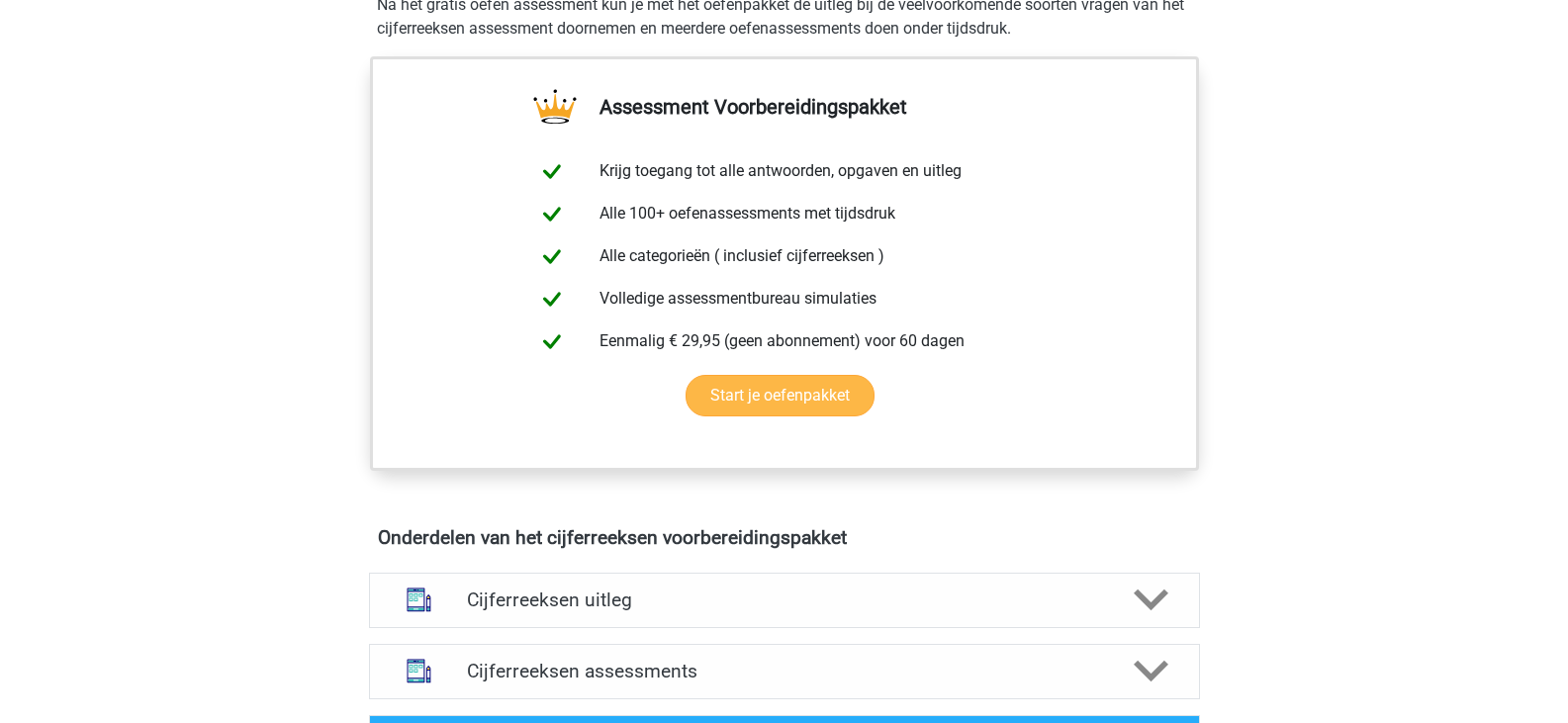
scroll to position [792, 0]
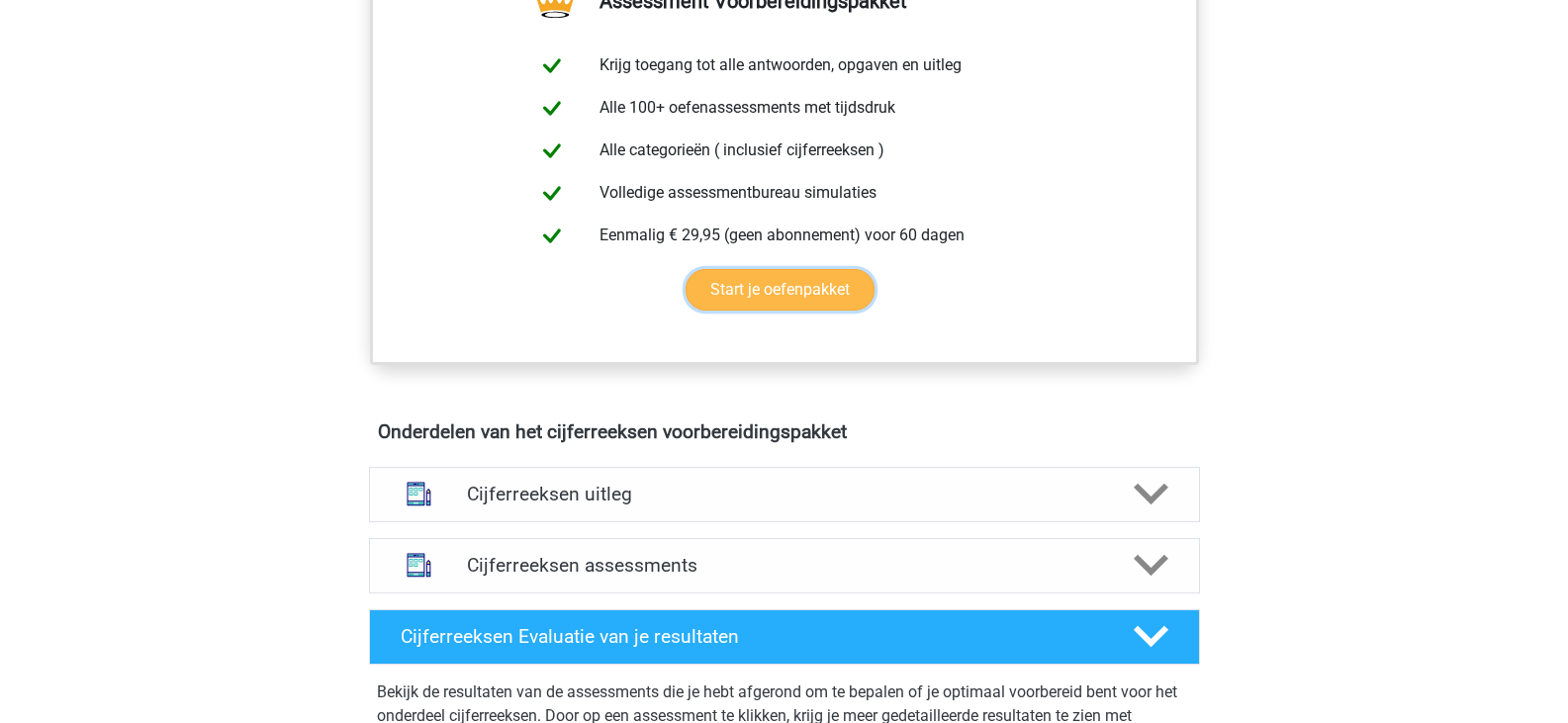
click at [785, 311] on link "Start je oefenpakket" at bounding box center [780, 290] width 188 height 42
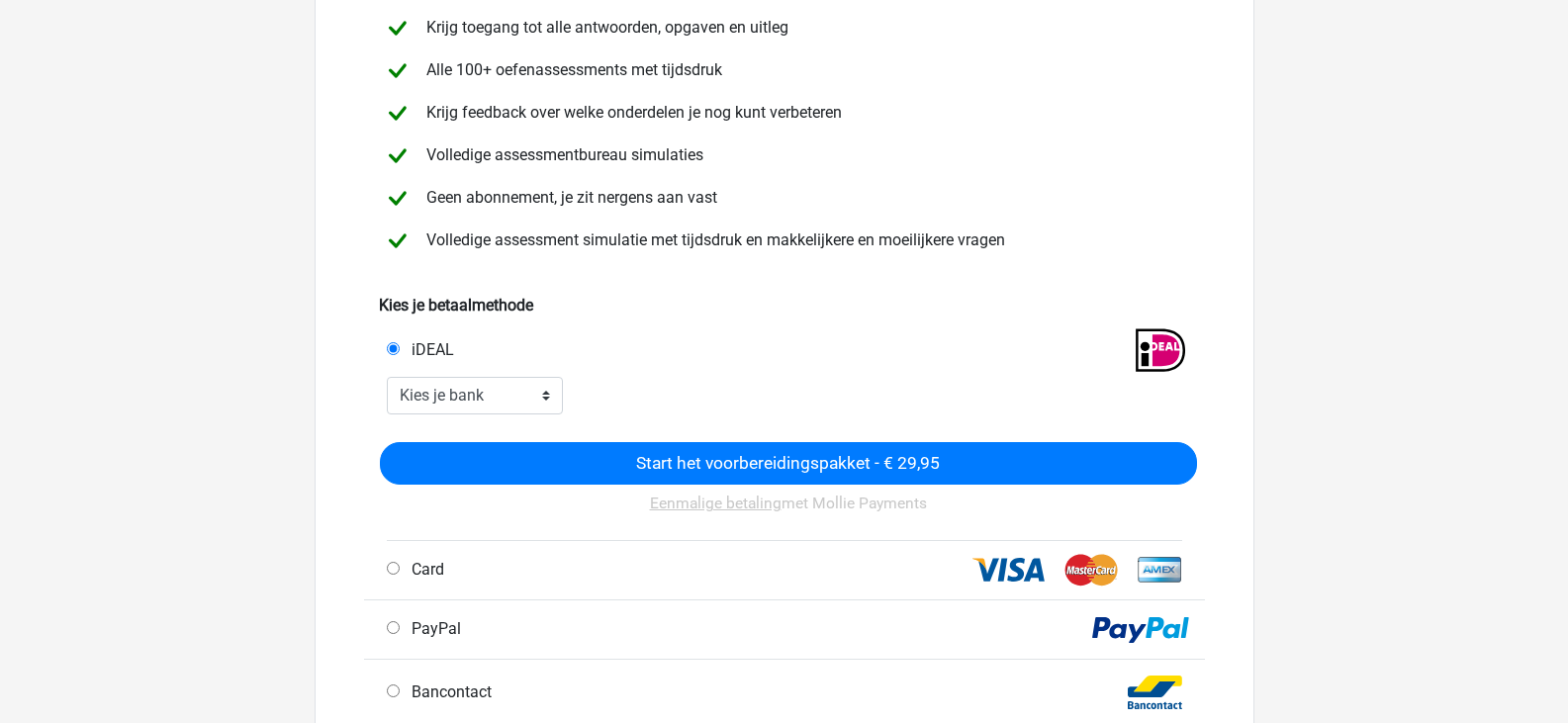
scroll to position [197, 0]
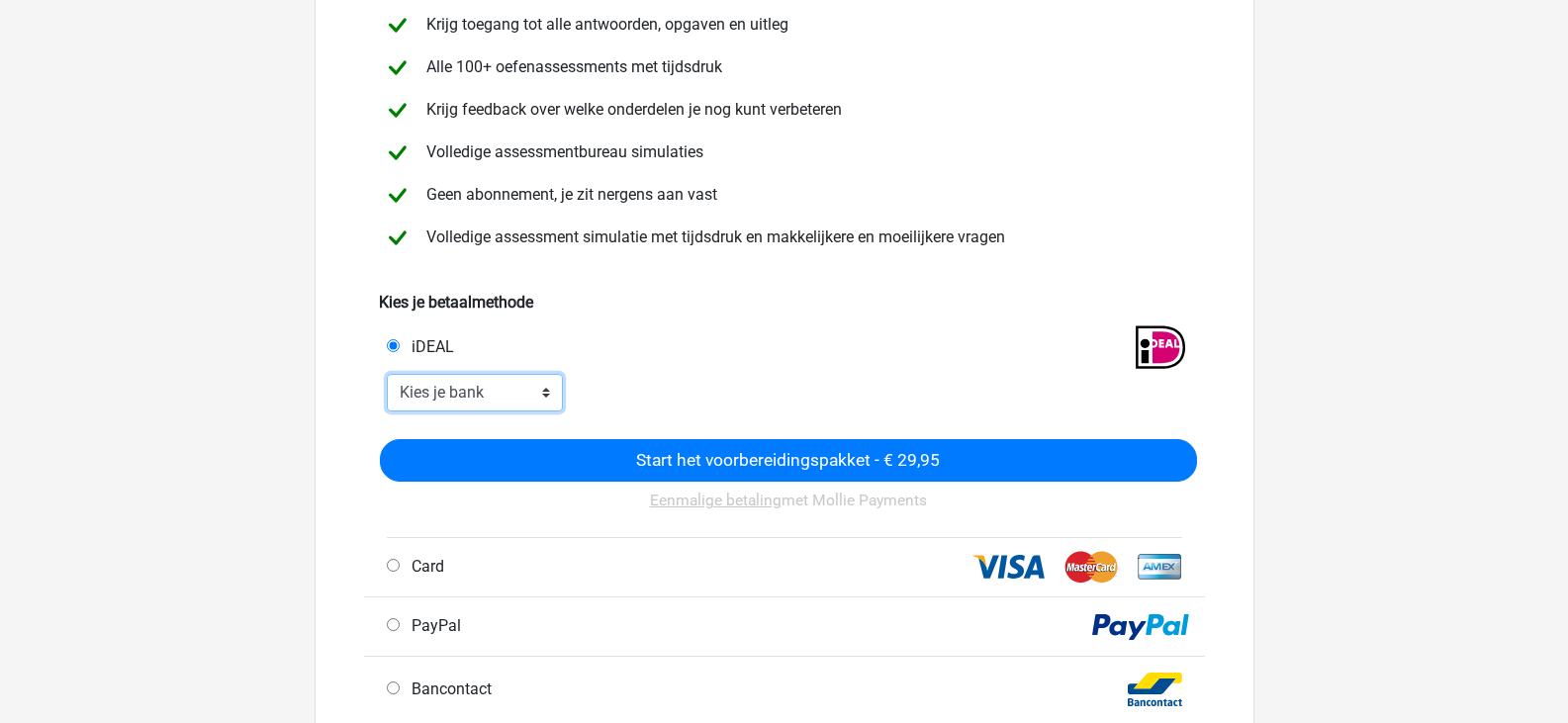
click at [495, 397] on select "Kies je bank ABN AMRO ING Rabobank ASN Bank bunq Knab N26 NN Regiobank Revolut …" at bounding box center [475, 393] width 177 height 38
select select "ideal_[SWIFT_CODE]"
click at [387, 374] on select "Kies je bank ABN AMRO ING Rabobank ASN Bank bunq Knab N26 NN Regiobank Revolut …" at bounding box center [475, 393] width 177 height 38
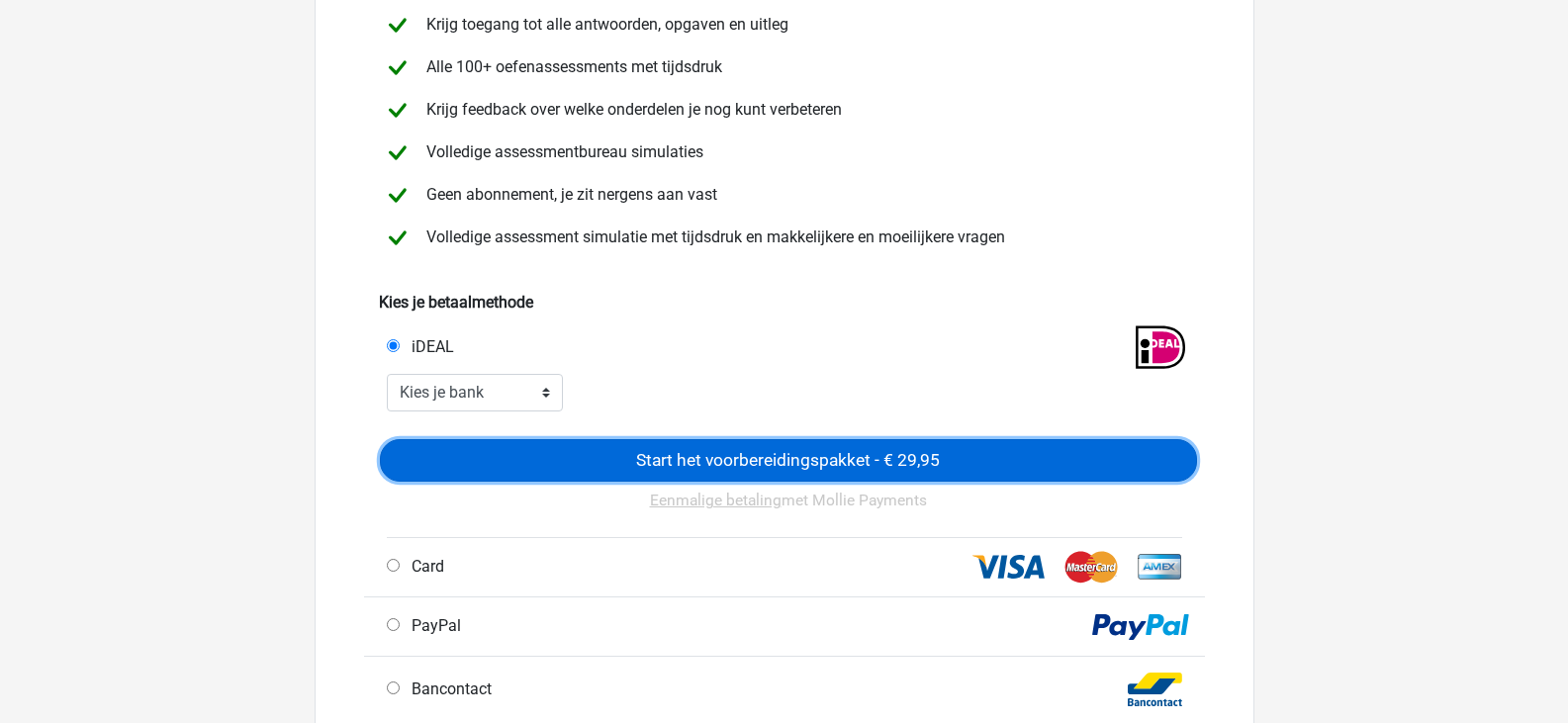
click at [691, 453] on input "Start het voorbereidingspakket - € 29,95" at bounding box center [787, 461] width 816 height 43
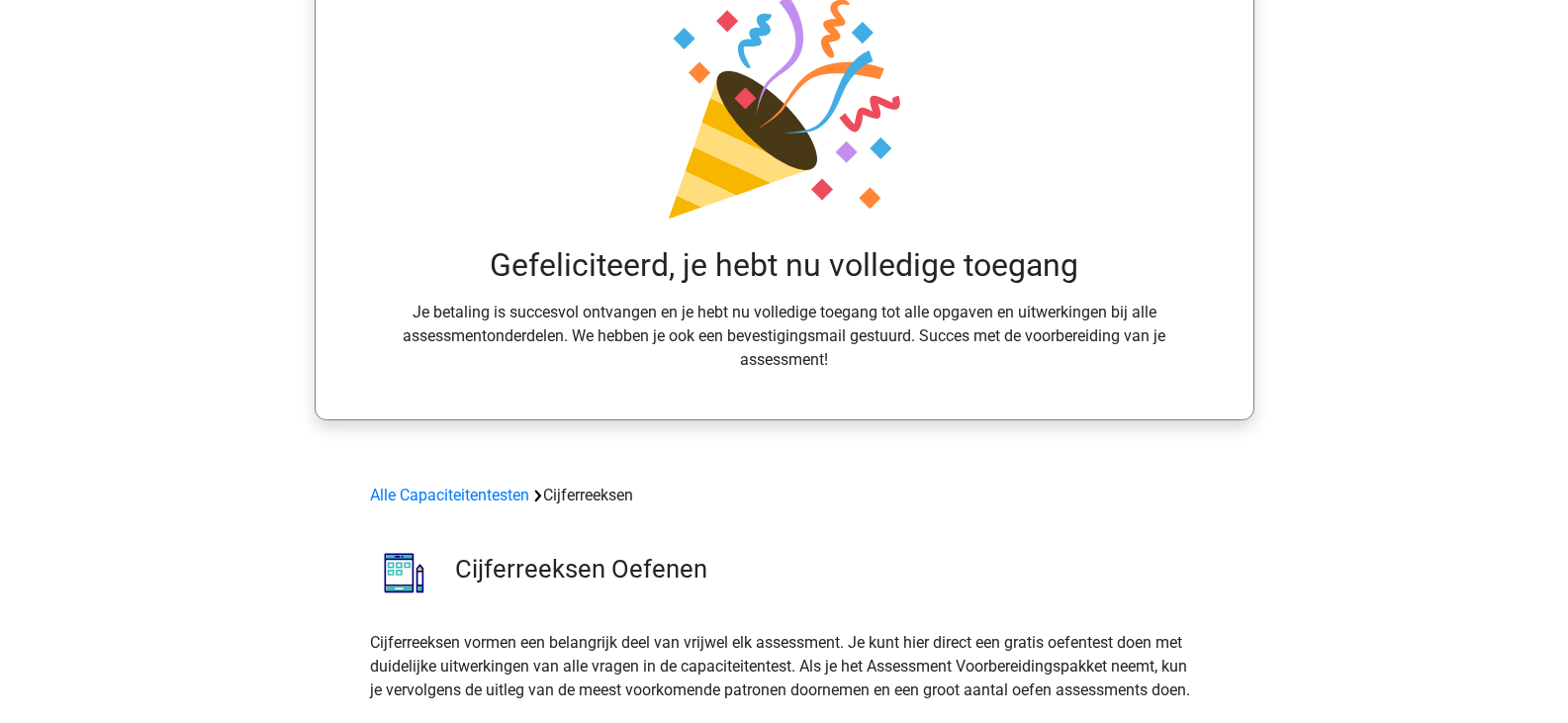
scroll to position [197, 0]
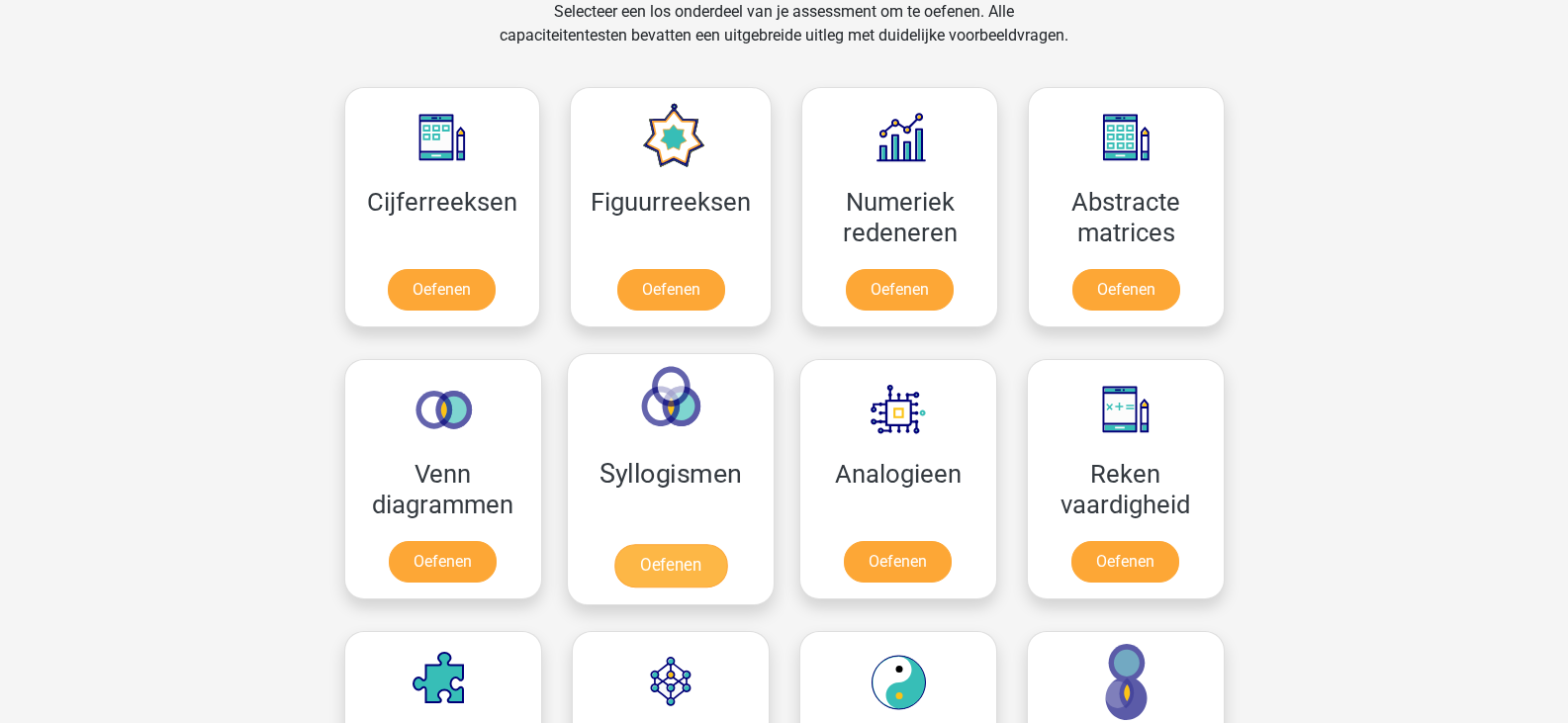
scroll to position [989, 0]
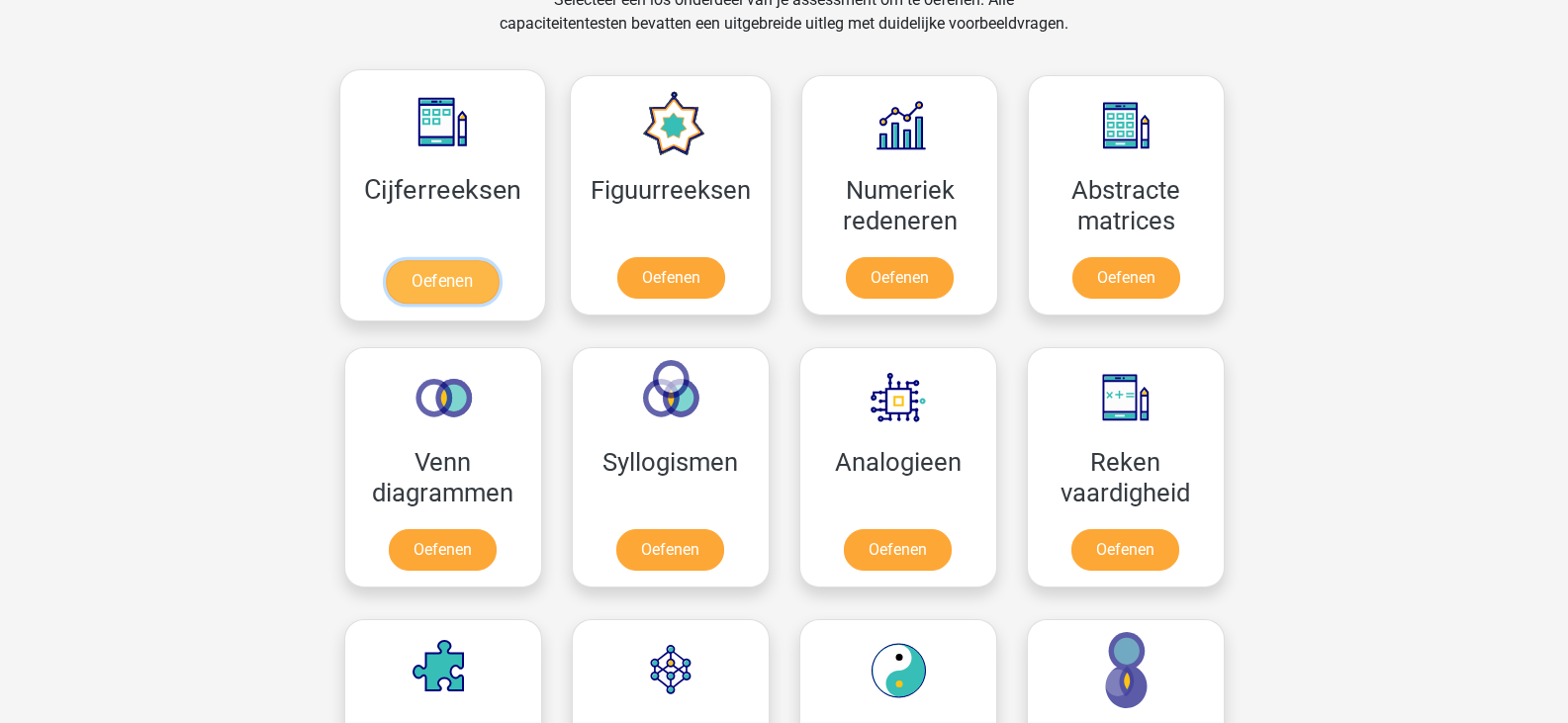
click at [459, 273] on link "Oefenen" at bounding box center [442, 282] width 113 height 44
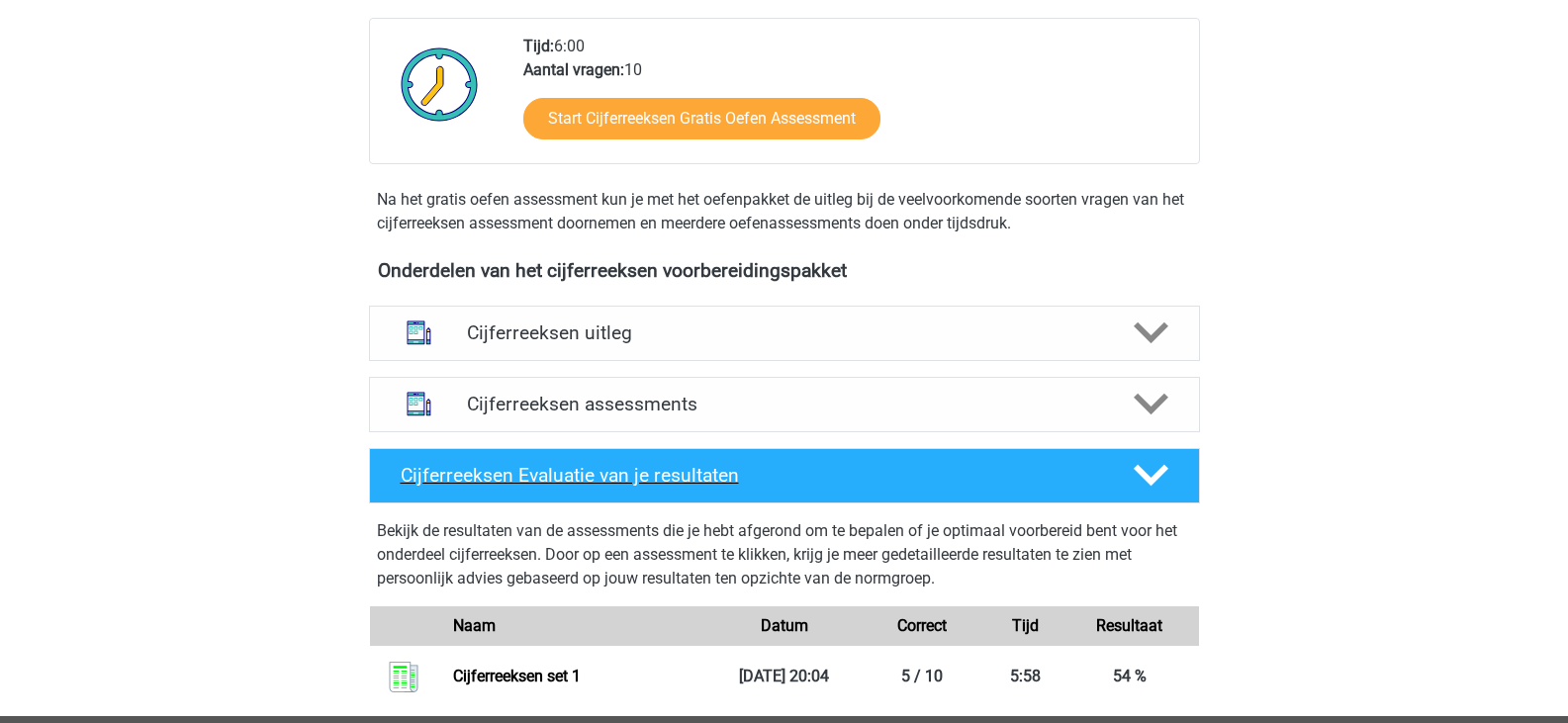
scroll to position [495, 0]
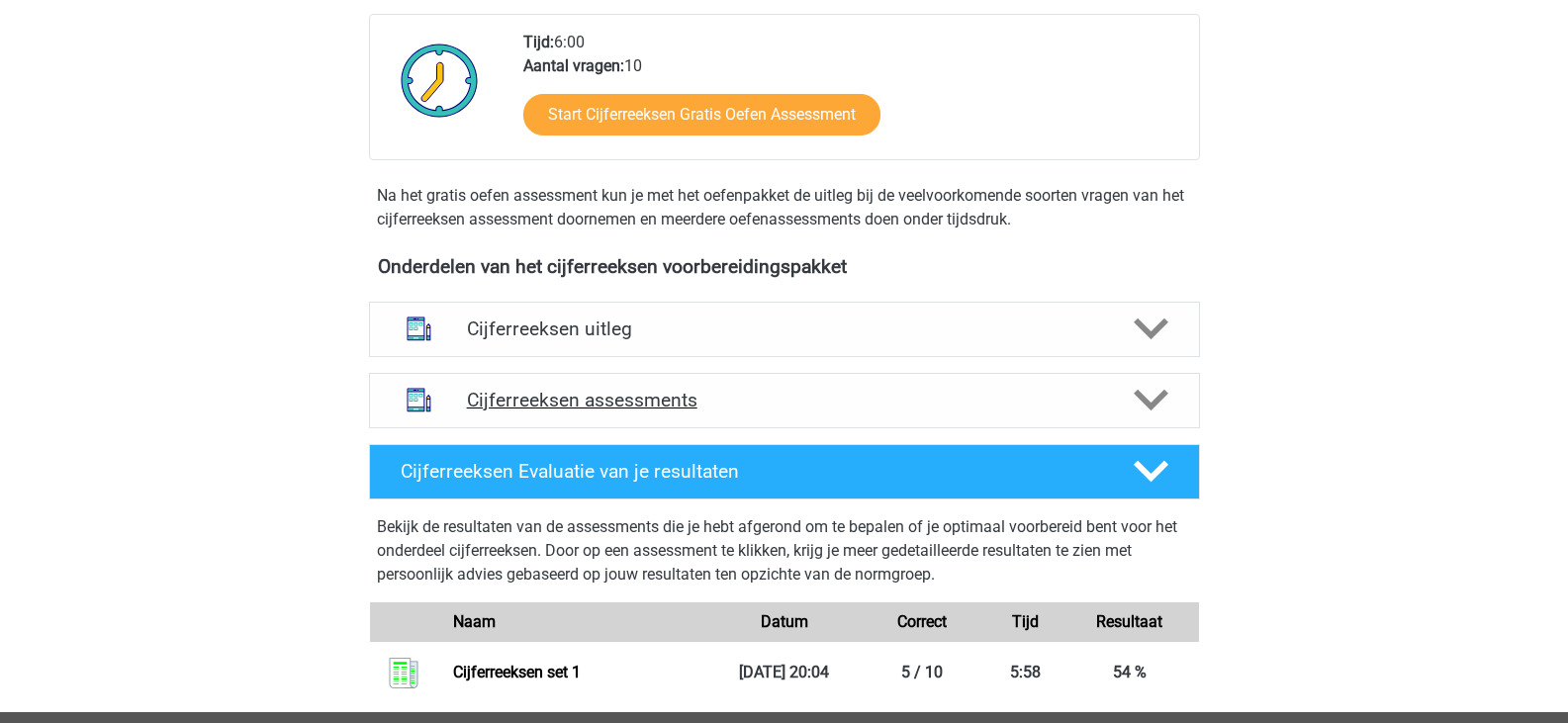
click at [645, 412] on h4 "Cijferreeksen assessments" at bounding box center [784, 400] width 635 height 23
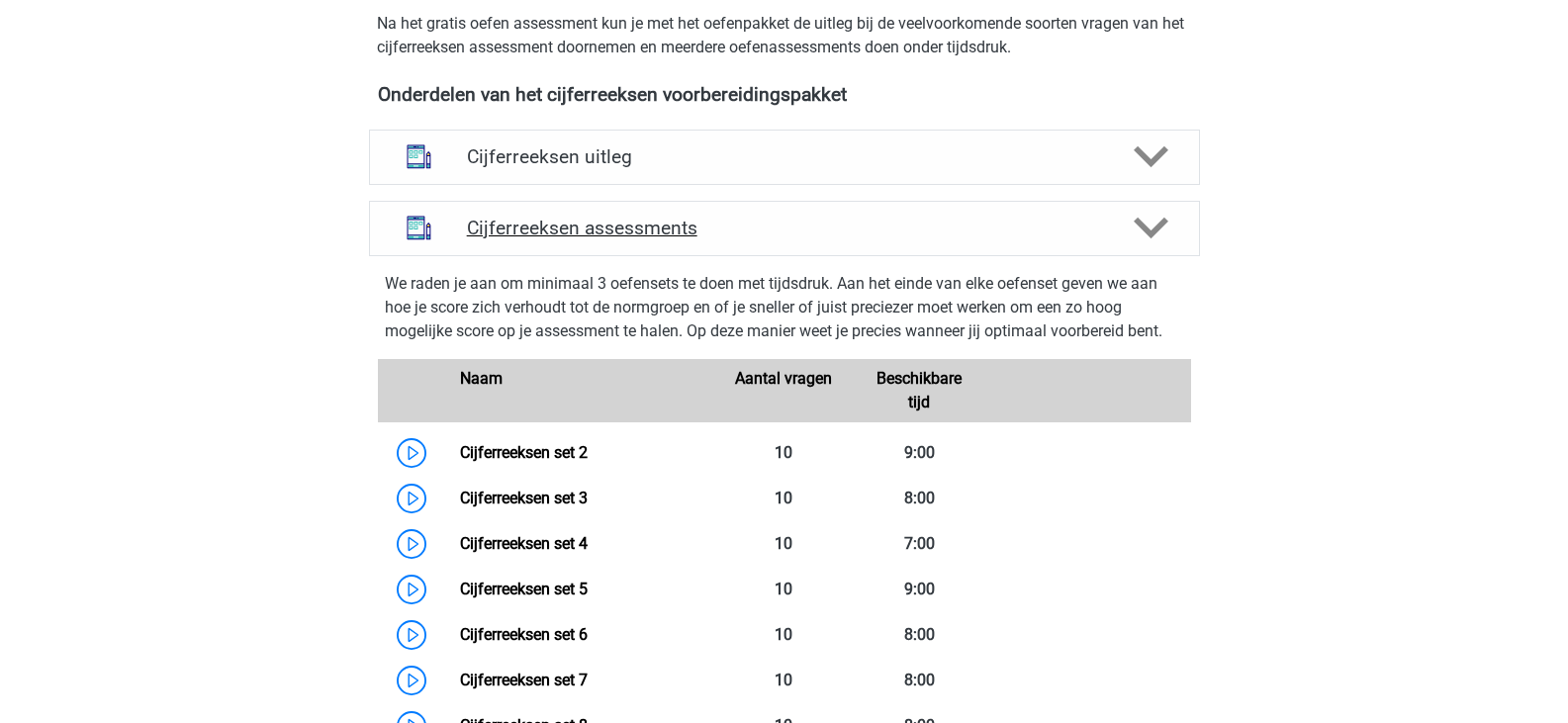
scroll to position [692, 0]
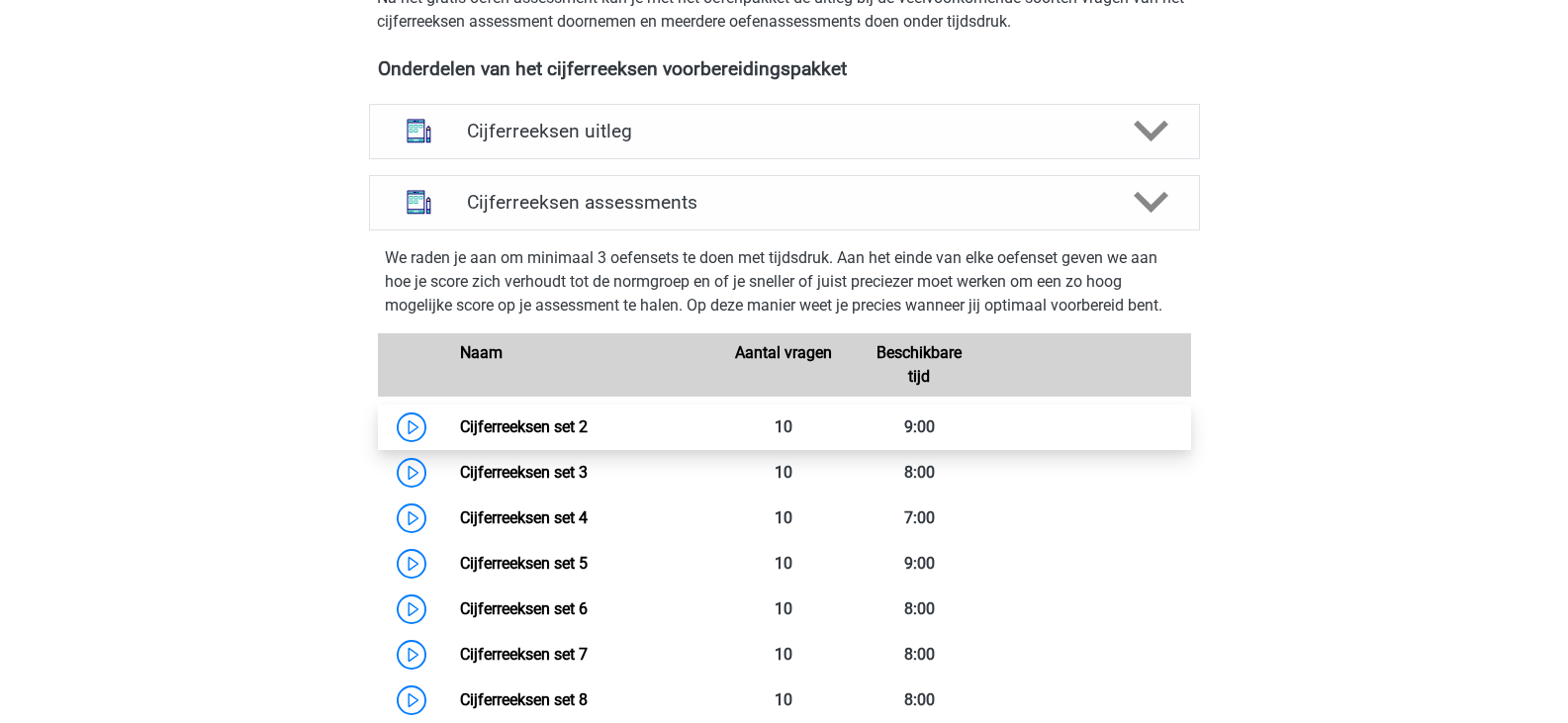
click at [460, 437] on link "Cijferreeksen set 2" at bounding box center [523, 427] width 128 height 19
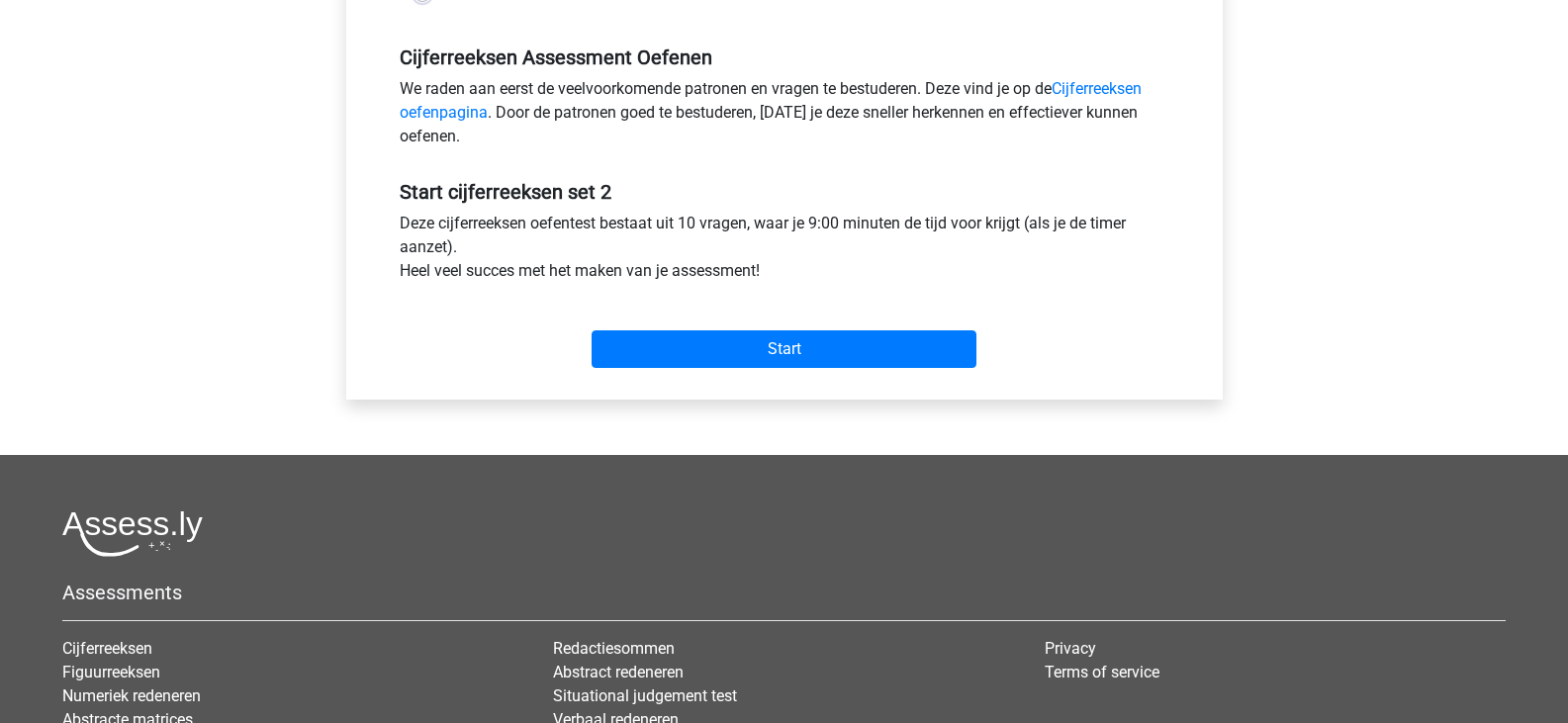
scroll to position [593, 0]
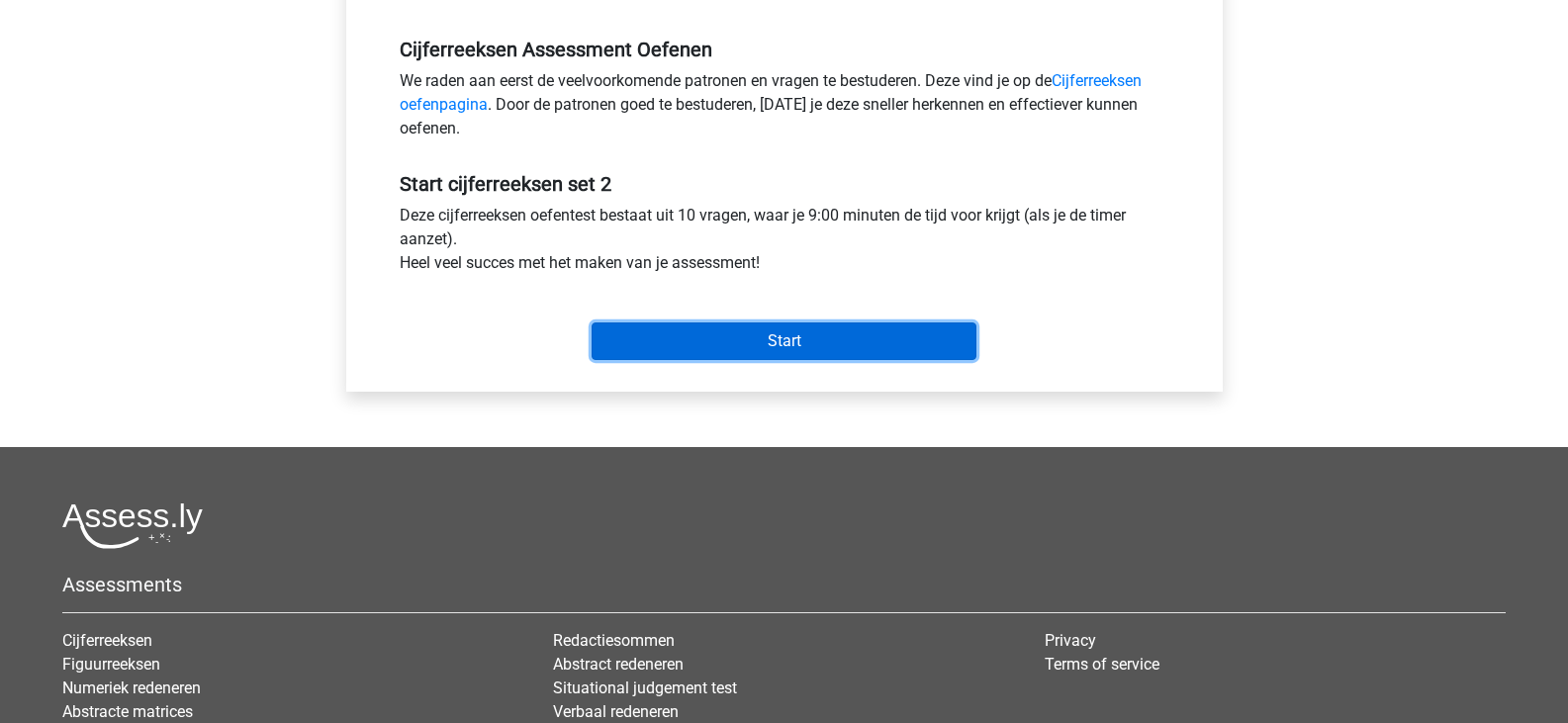
click at [786, 335] on input "Start" at bounding box center [784, 341] width 385 height 38
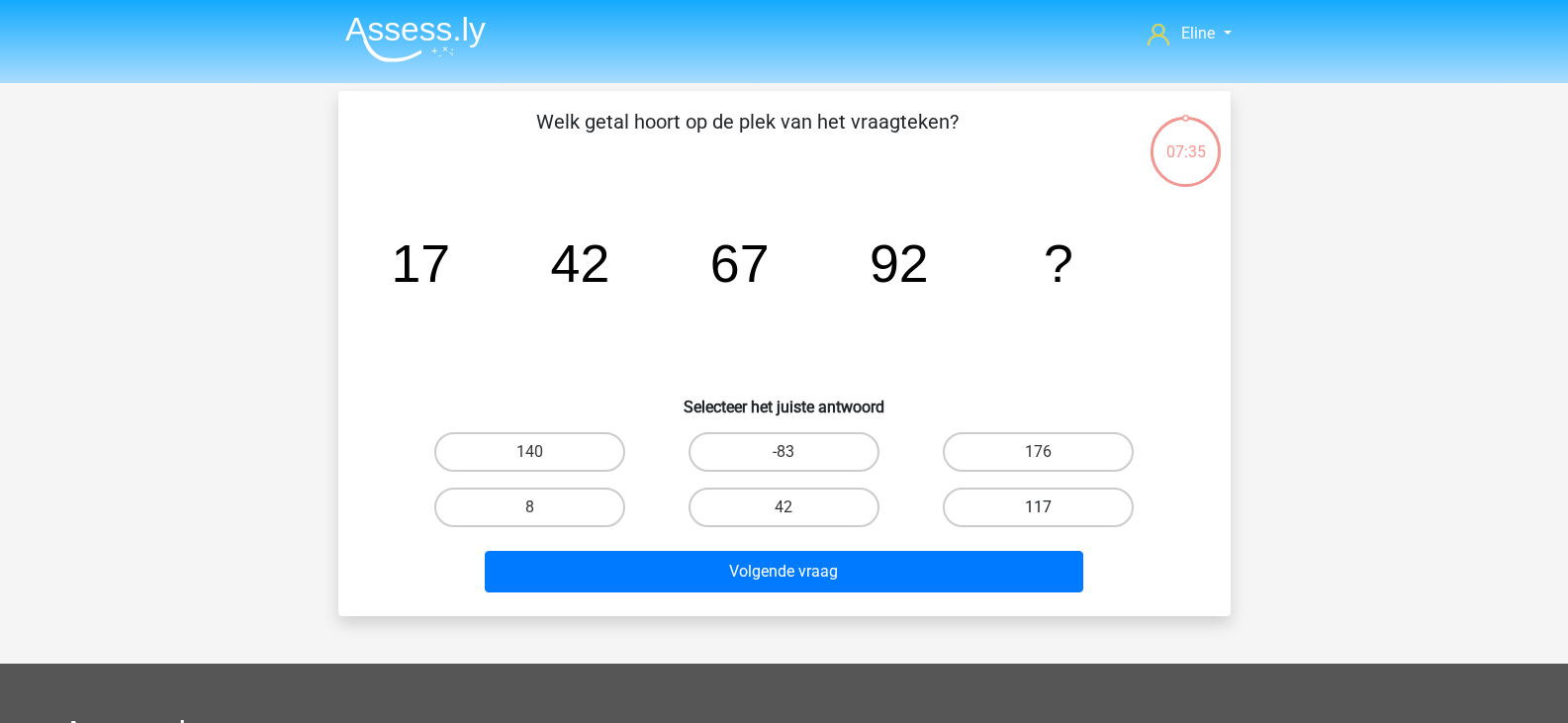
click at [1057, 517] on label "117" at bounding box center [1037, 508] width 190 height 40
click at [1052, 517] on input "117" at bounding box center [1045, 514] width 13 height 13
radio input "true"
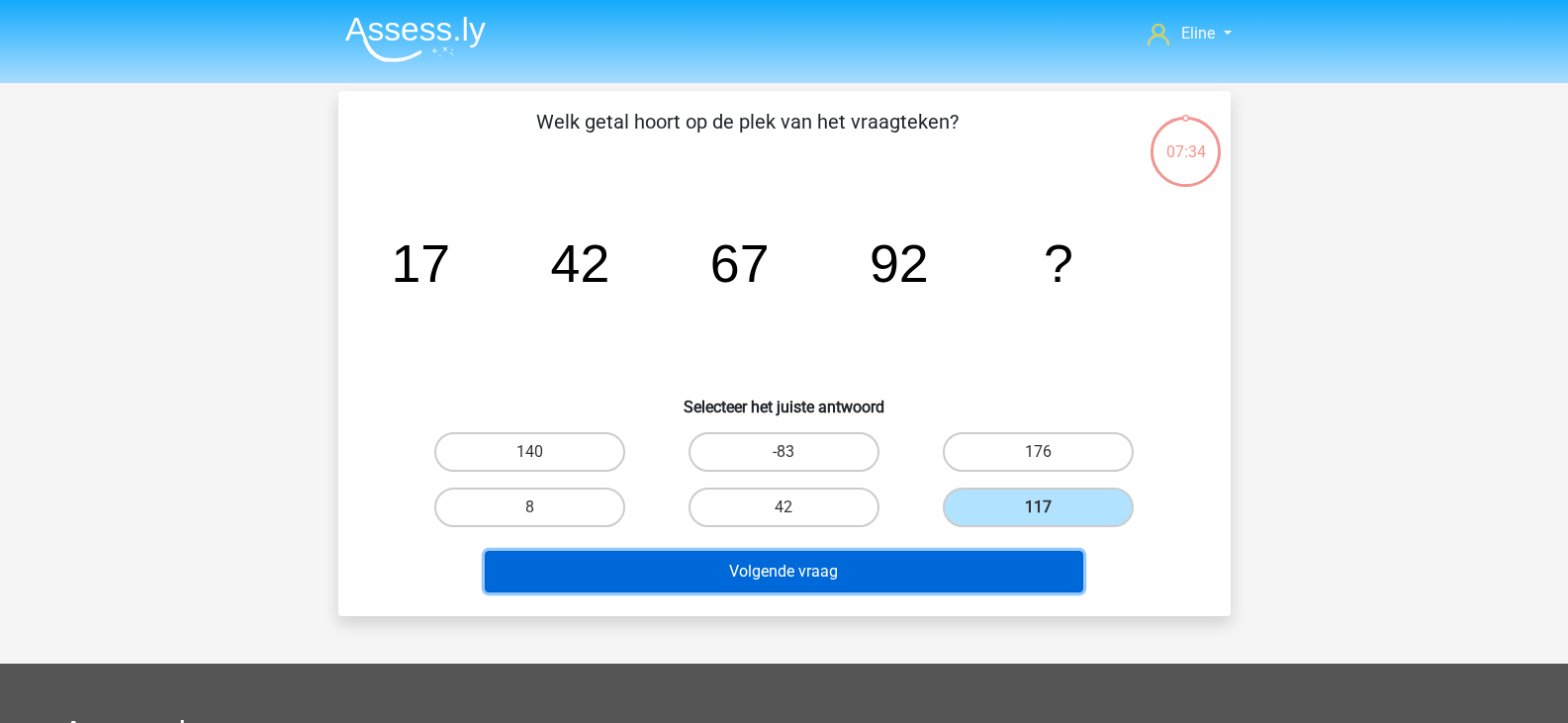
click at [846, 555] on button "Volgende vraag" at bounding box center [784, 572] width 598 height 42
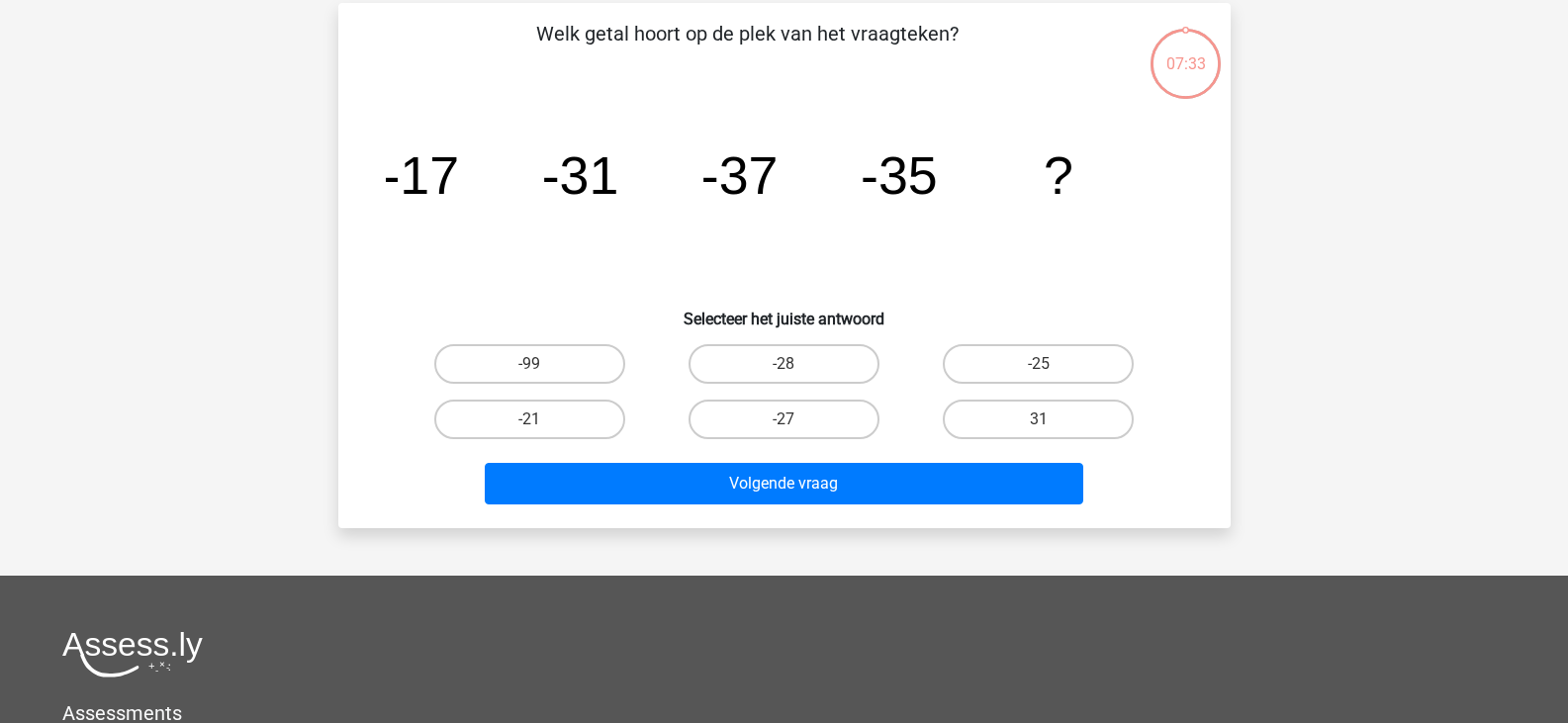
scroll to position [91, 0]
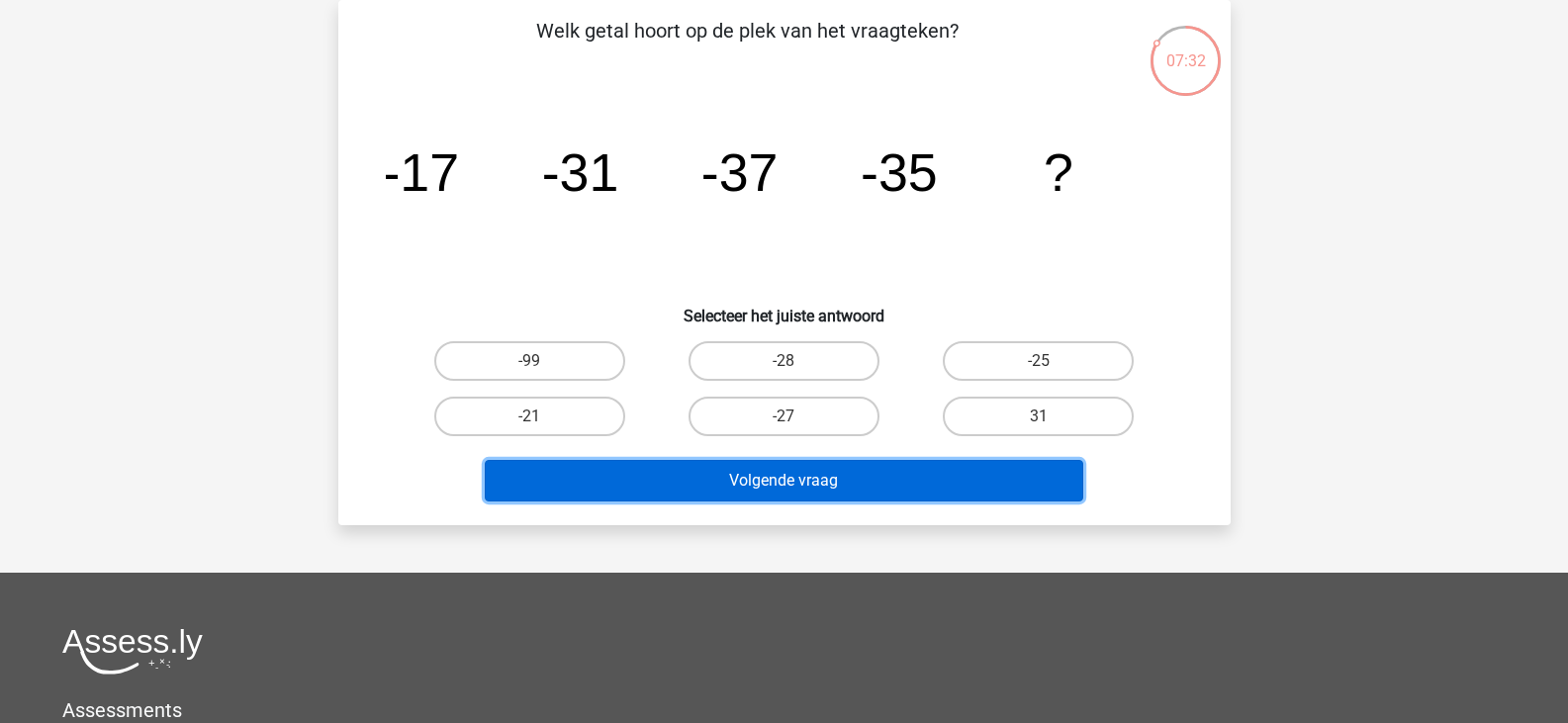
click at [753, 483] on button "Volgende vraag" at bounding box center [784, 481] width 598 height 42
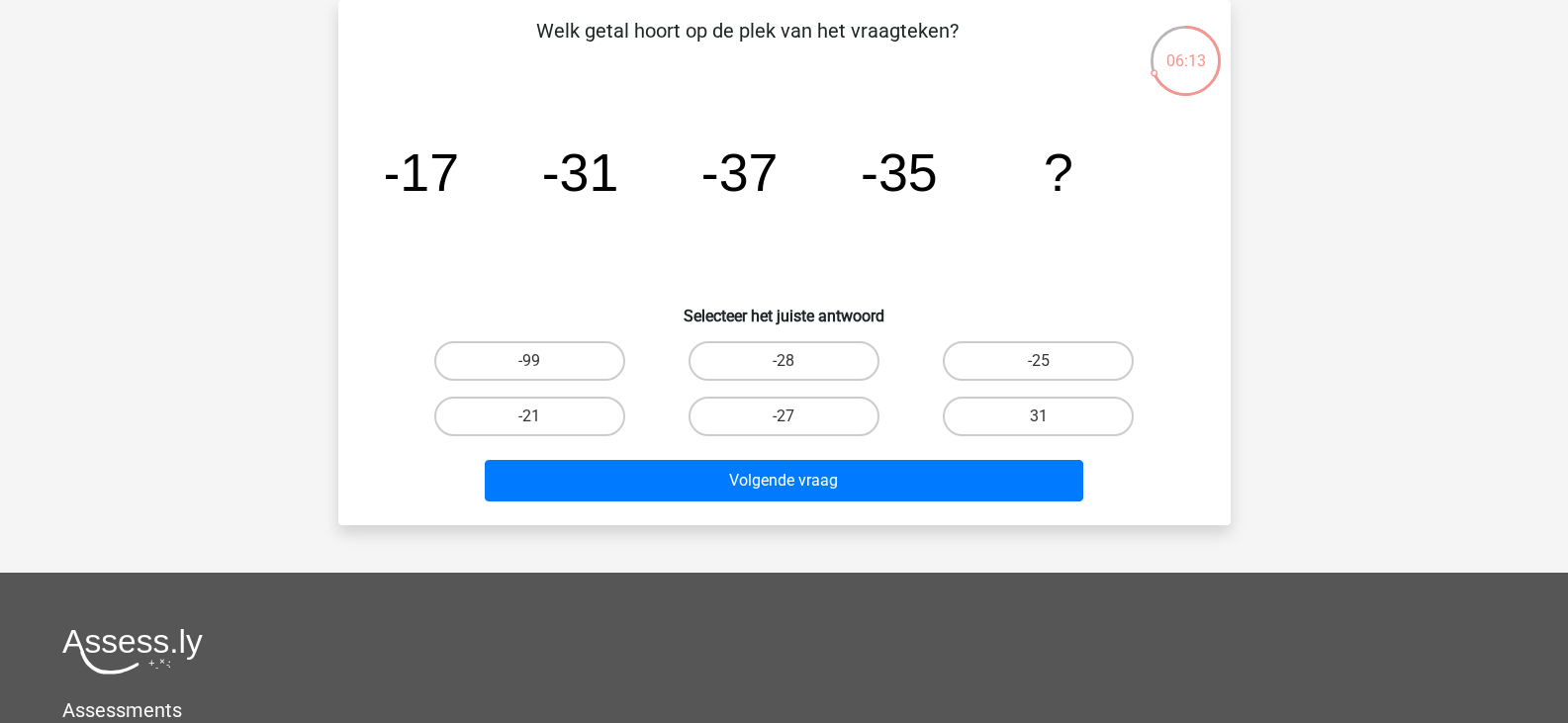
click at [928, 250] on icon "image/svg+xml -17 -31 -37 -35 ?" at bounding box center [784, 190] width 797 height 199
click at [803, 412] on label "-27" at bounding box center [784, 417] width 190 height 40
click at [796, 417] on input "-27" at bounding box center [789, 423] width 13 height 13
radio input "true"
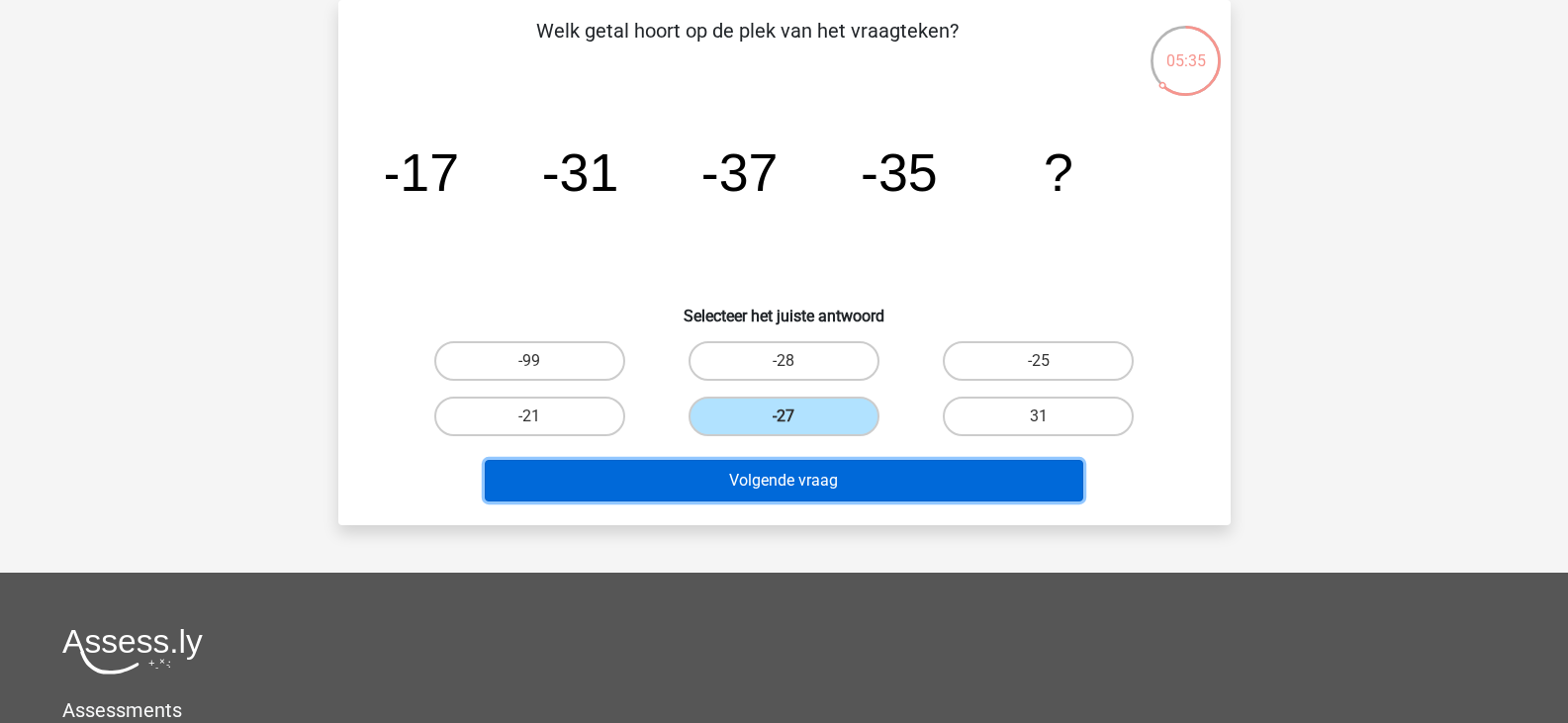
click at [857, 481] on button "Volgende vraag" at bounding box center [784, 481] width 598 height 42
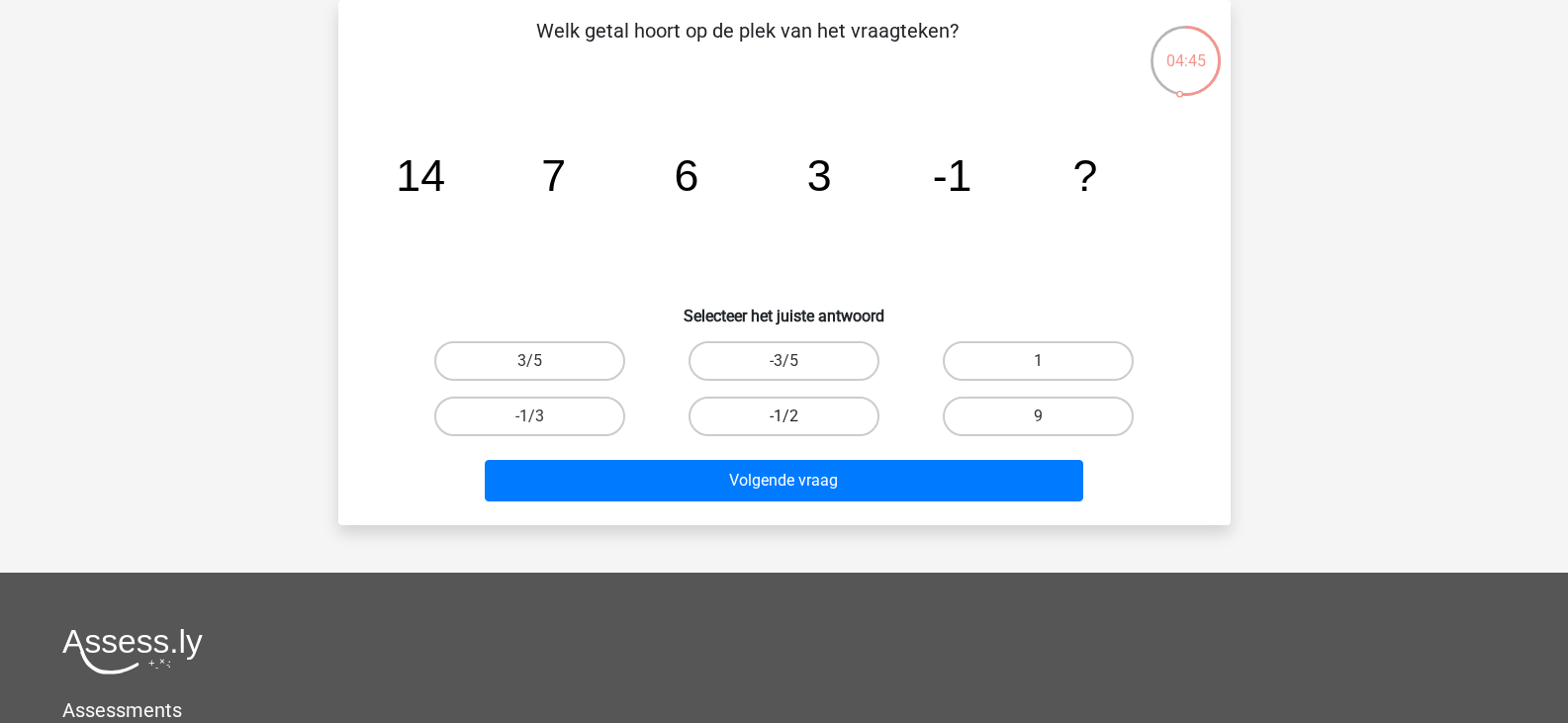
click at [780, 424] on label "-1/2" at bounding box center [784, 417] width 190 height 40
click at [784, 424] on input "-1/2" at bounding box center [789, 423] width 13 height 13
radio input "true"
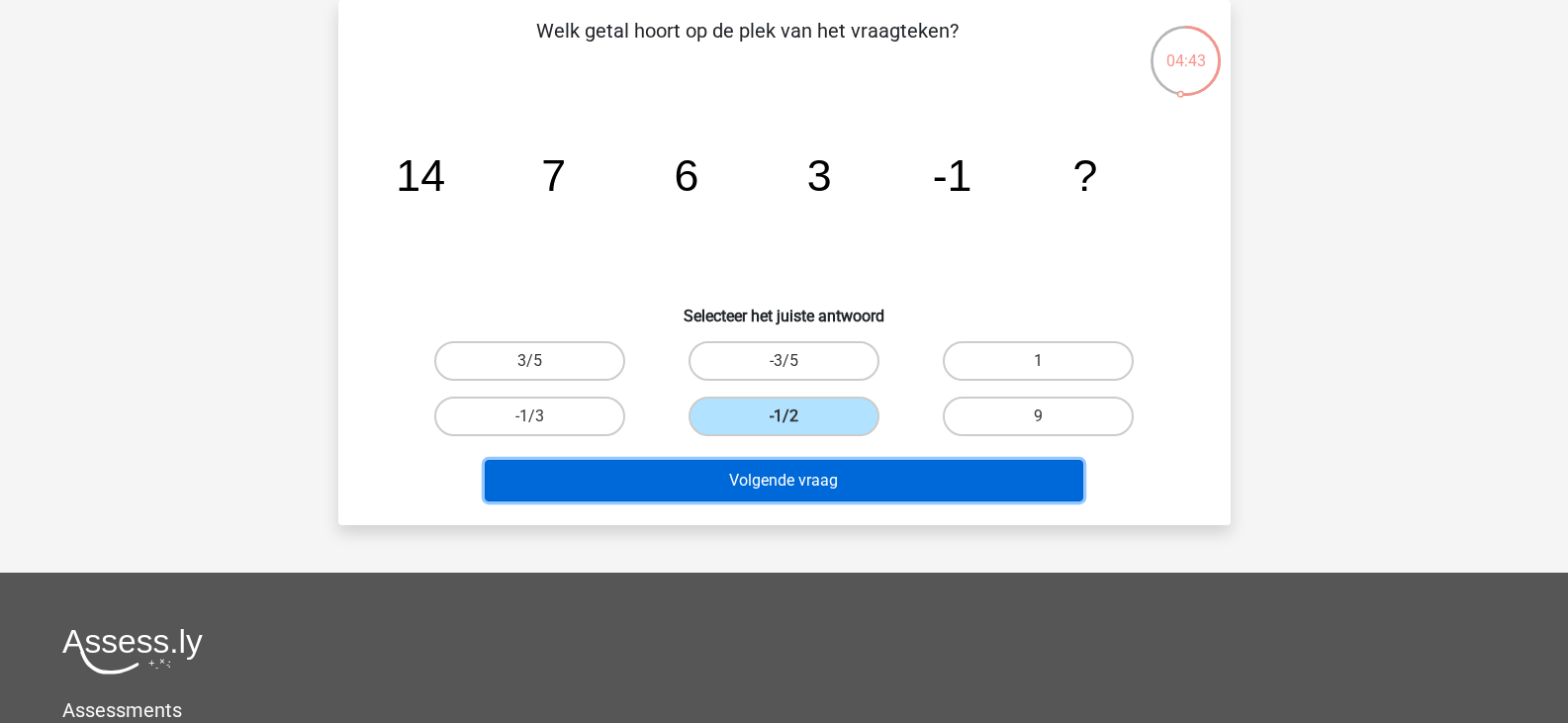
click at [851, 479] on button "Volgende vraag" at bounding box center [784, 481] width 598 height 42
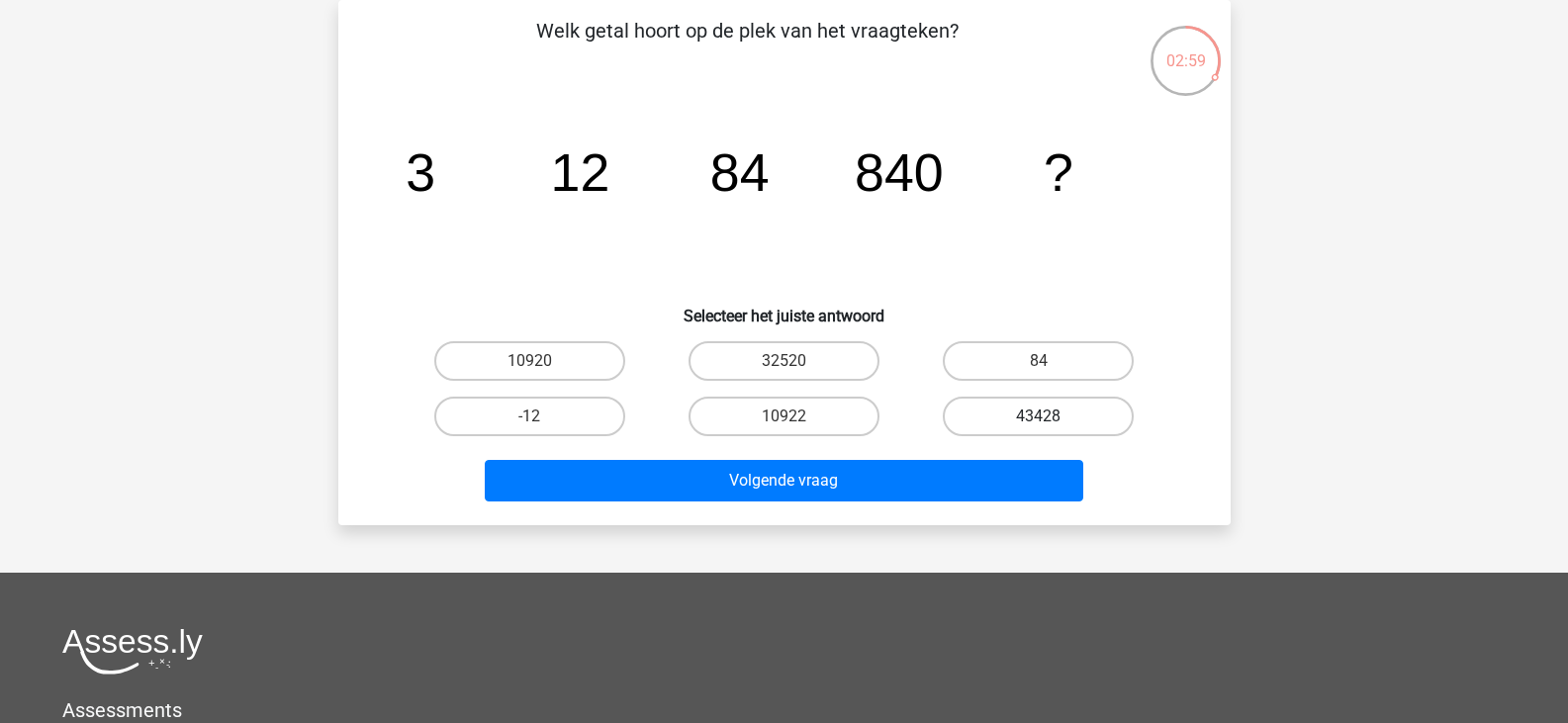
click at [990, 409] on label "43428" at bounding box center [1037, 417] width 190 height 40
click at [1039, 417] on input "43428" at bounding box center [1045, 423] width 13 height 13
radio input "true"
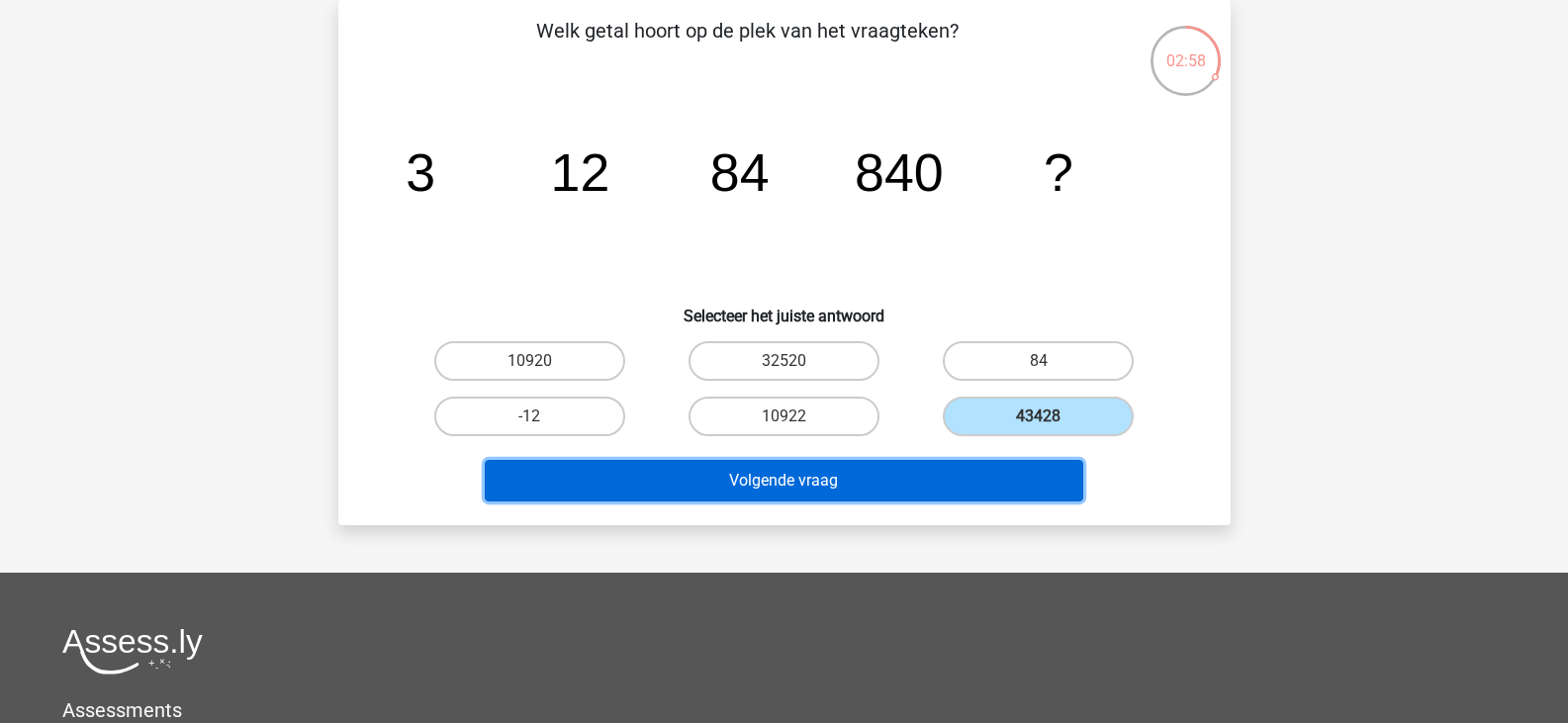
click at [890, 469] on button "Volgende vraag" at bounding box center [784, 481] width 598 height 42
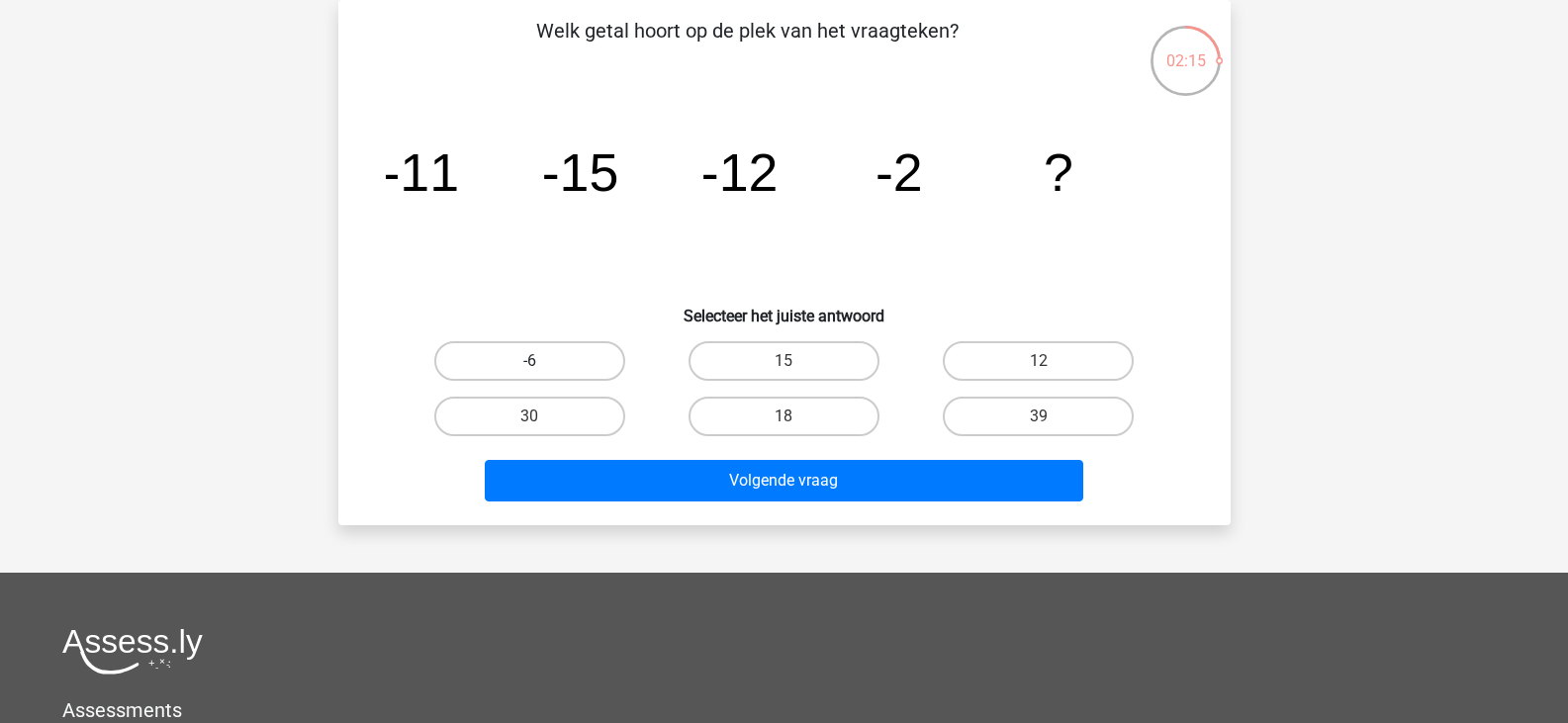
click at [521, 370] on label "-6" at bounding box center [529, 361] width 190 height 40
click at [529, 370] on input "-6" at bounding box center [535, 367] width 13 height 13
radio input "true"
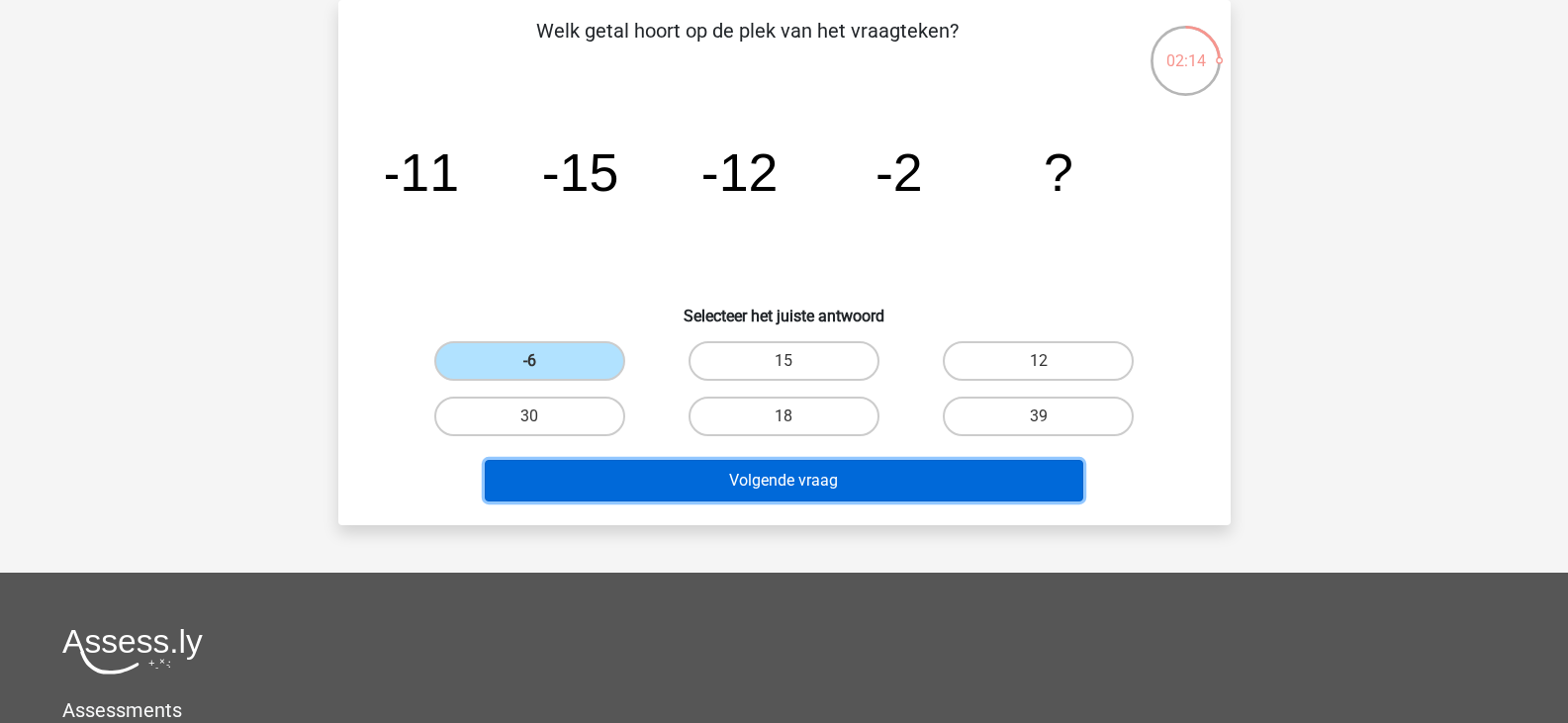
click at [762, 475] on button "Volgende vraag" at bounding box center [784, 481] width 598 height 42
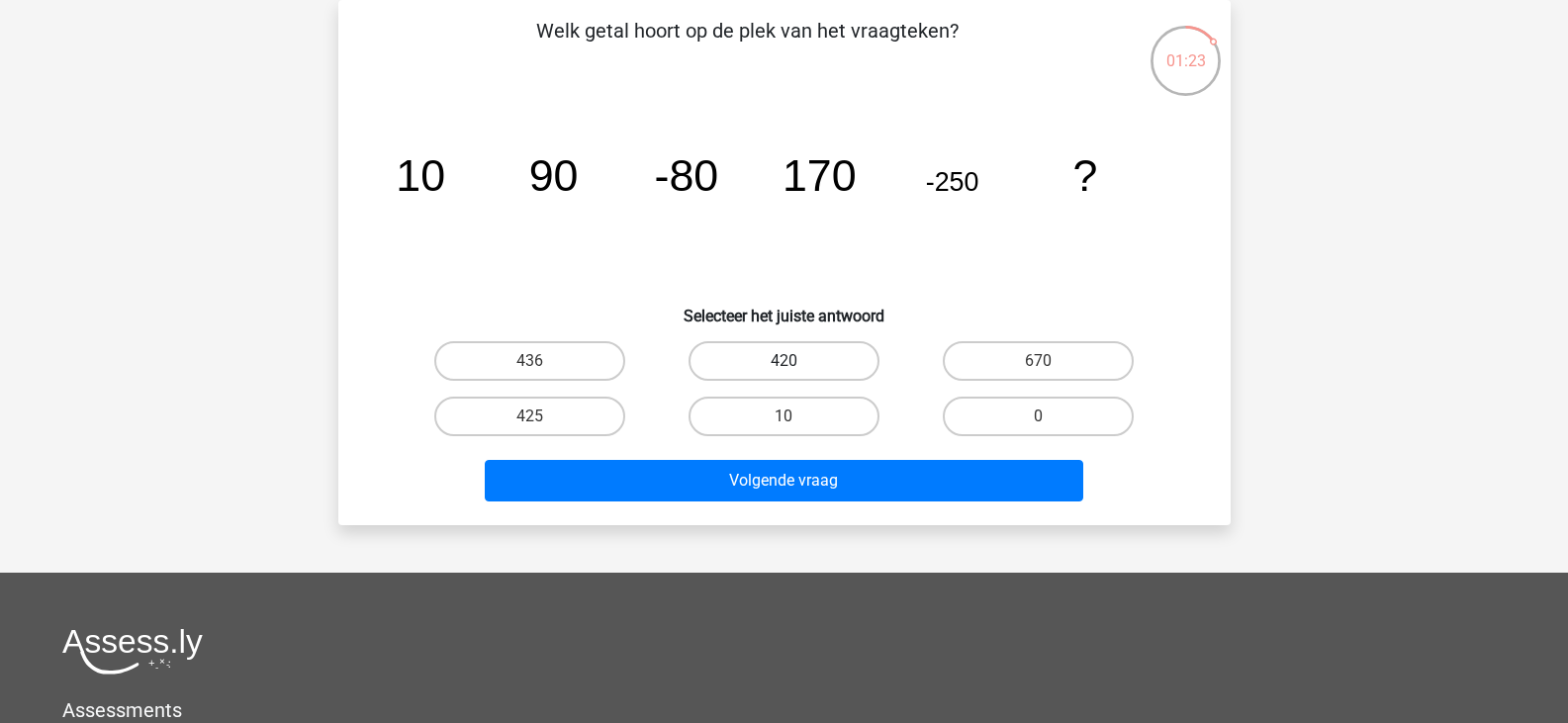
click at [827, 349] on label "420" at bounding box center [784, 361] width 190 height 40
click at [796, 361] on input "420" at bounding box center [789, 367] width 13 height 13
radio input "true"
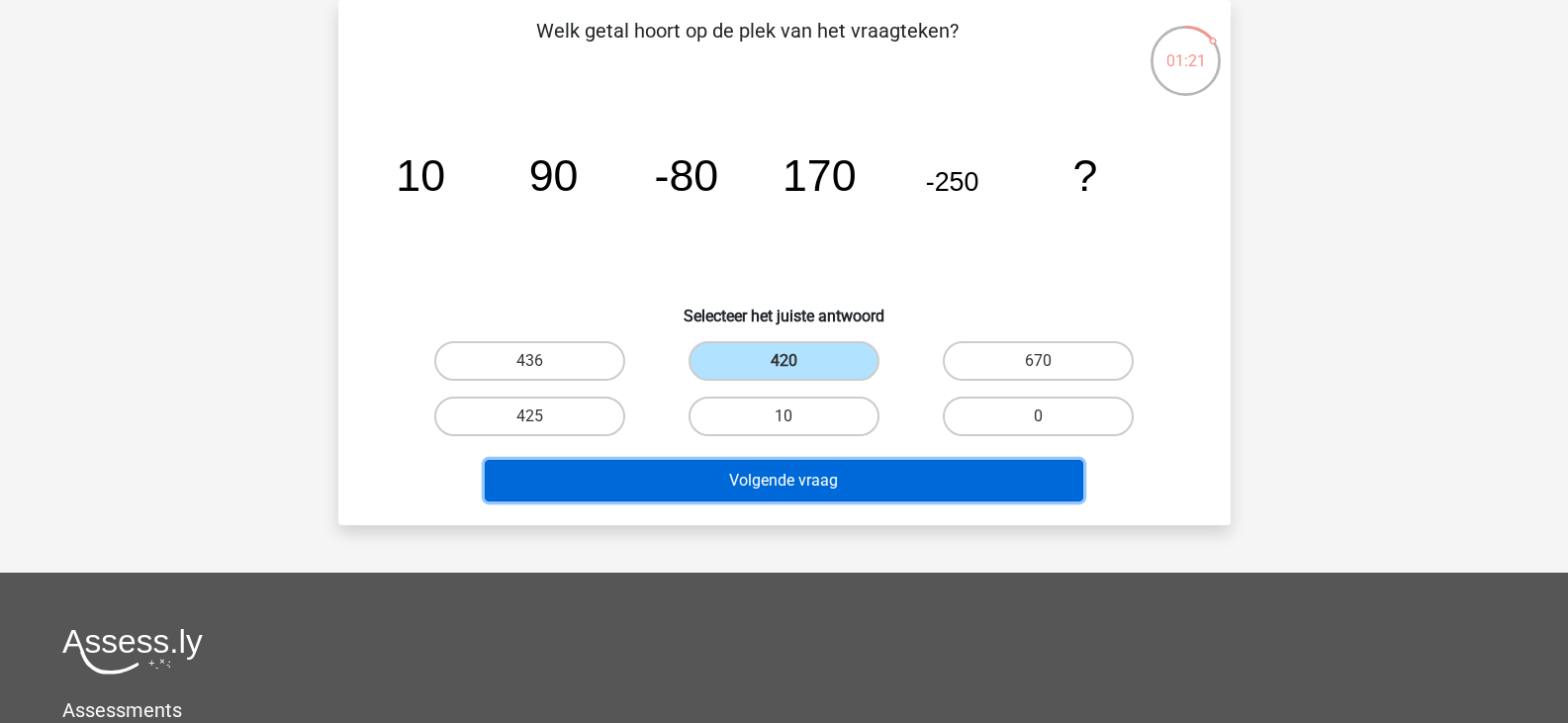
click at [808, 465] on button "Volgende vraag" at bounding box center [784, 481] width 598 height 42
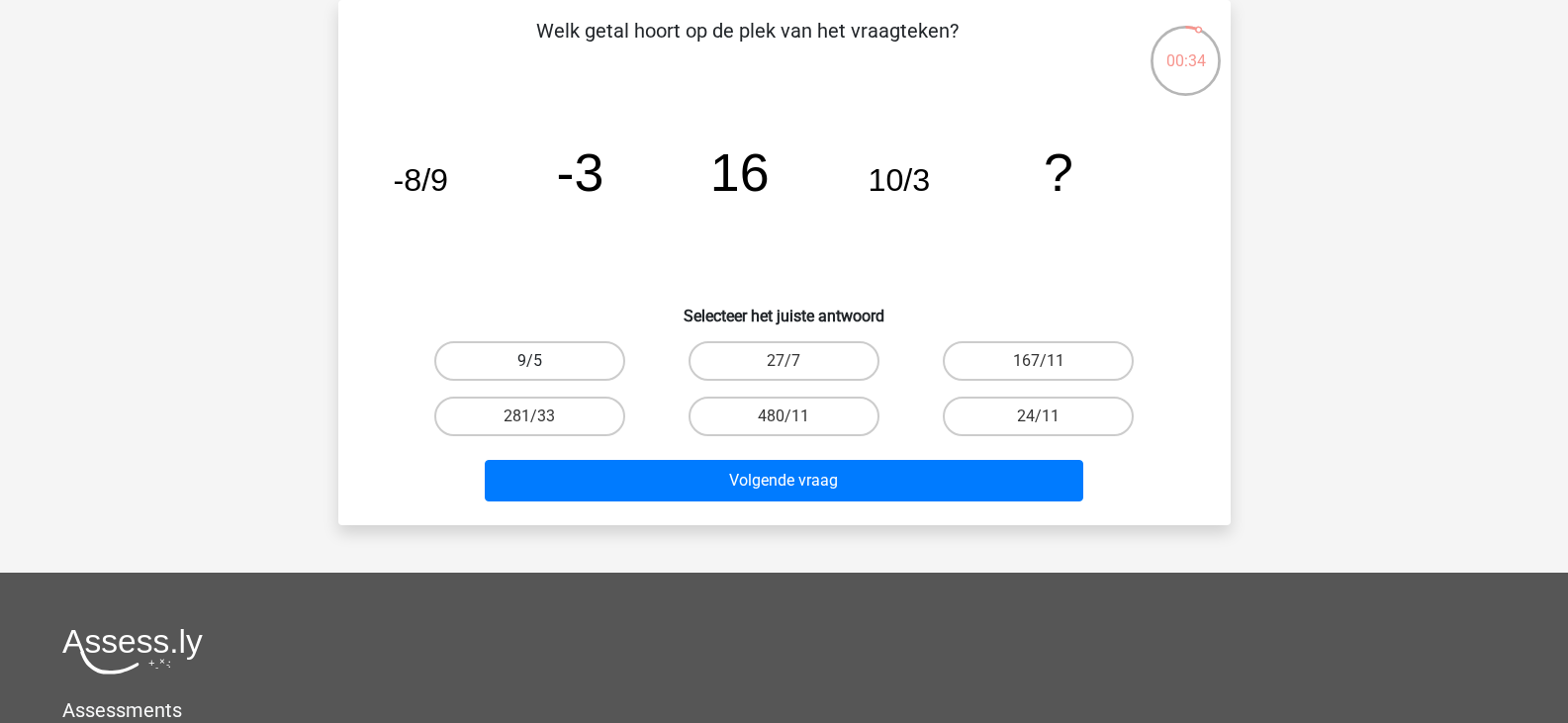
click at [601, 359] on label "9/5" at bounding box center [529, 361] width 190 height 40
click at [542, 361] on input "9/5" at bounding box center [535, 367] width 13 height 13
radio input "true"
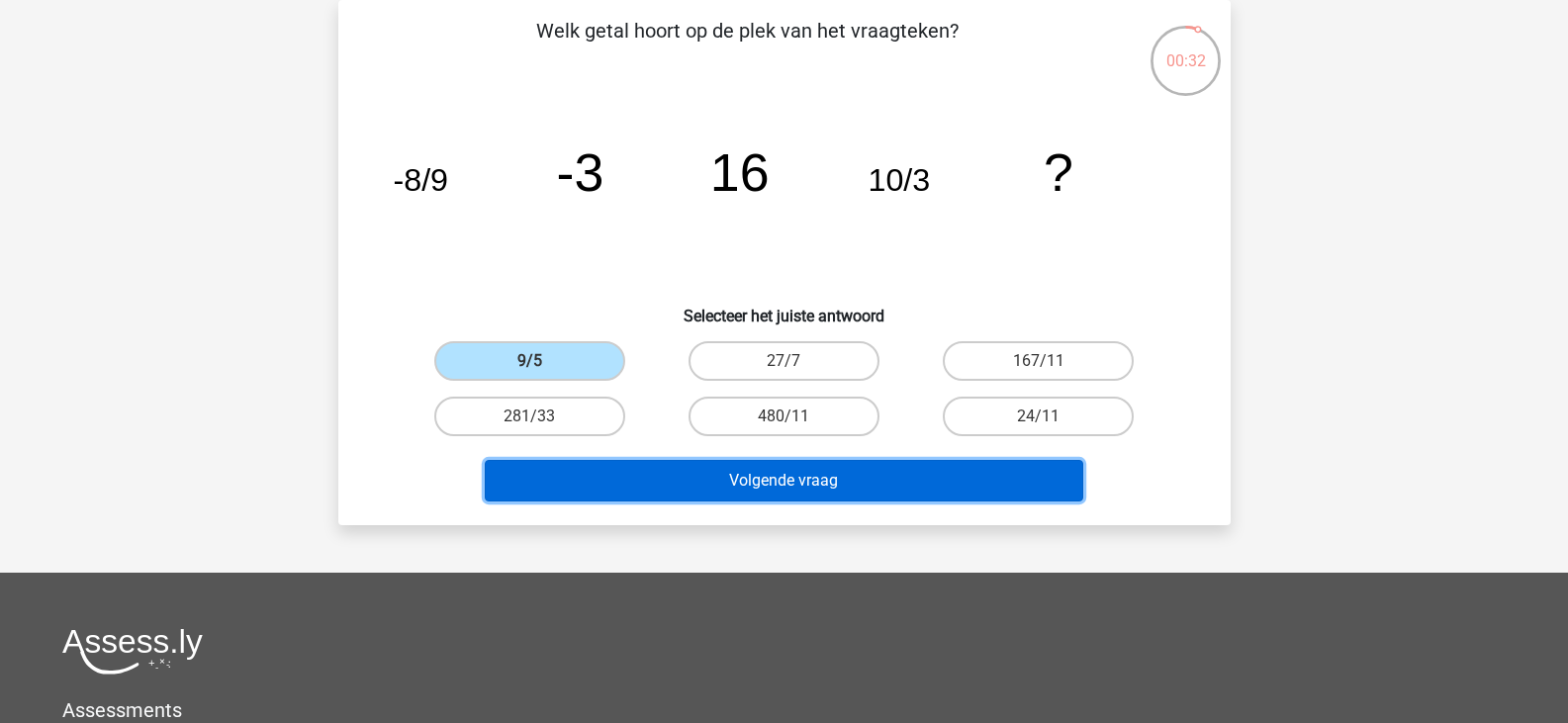
click at [760, 465] on button "Volgende vraag" at bounding box center [784, 481] width 598 height 42
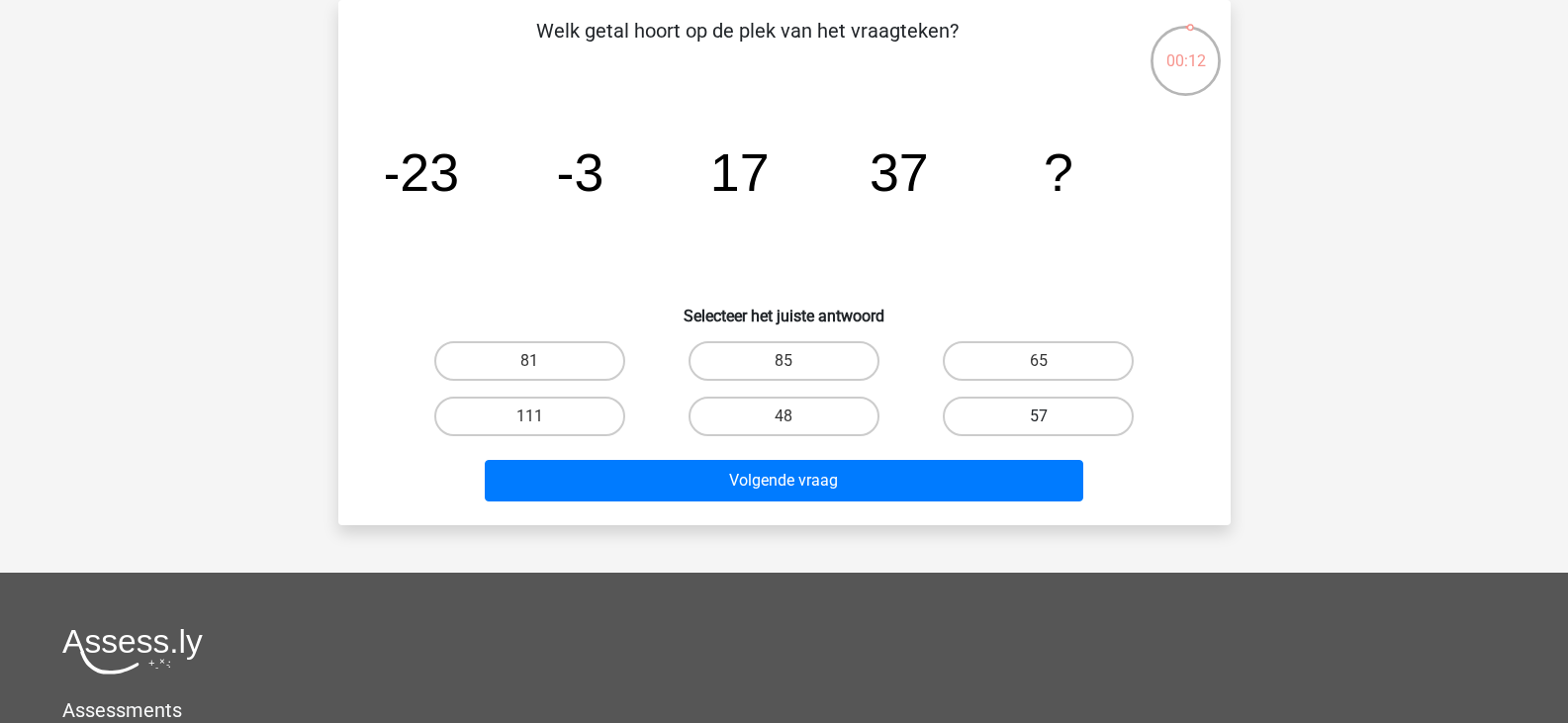
click at [1004, 407] on label "57" at bounding box center [1037, 417] width 190 height 40
click at [1039, 417] on input "57" at bounding box center [1045, 423] width 13 height 13
radio input "true"
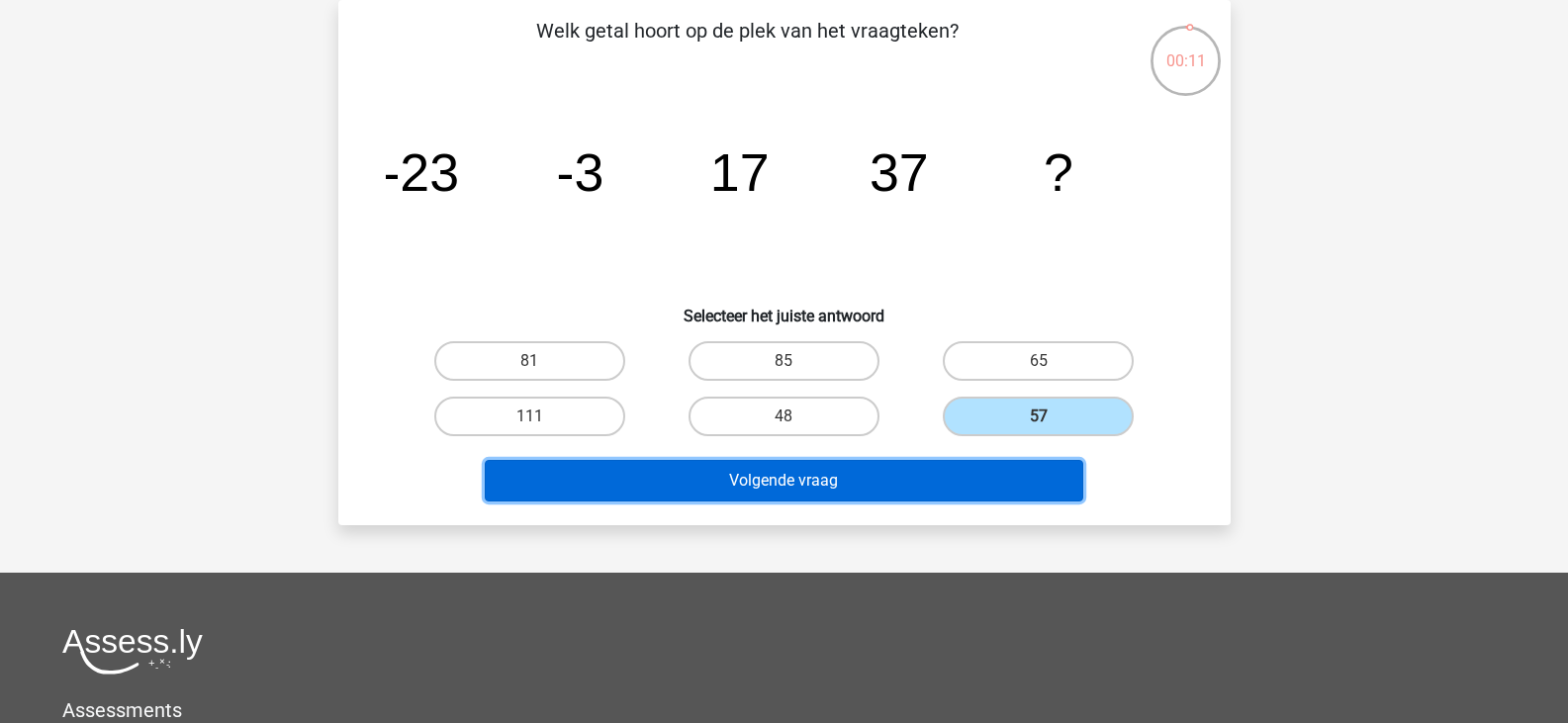
click at [827, 469] on button "Volgende vraag" at bounding box center [784, 481] width 598 height 42
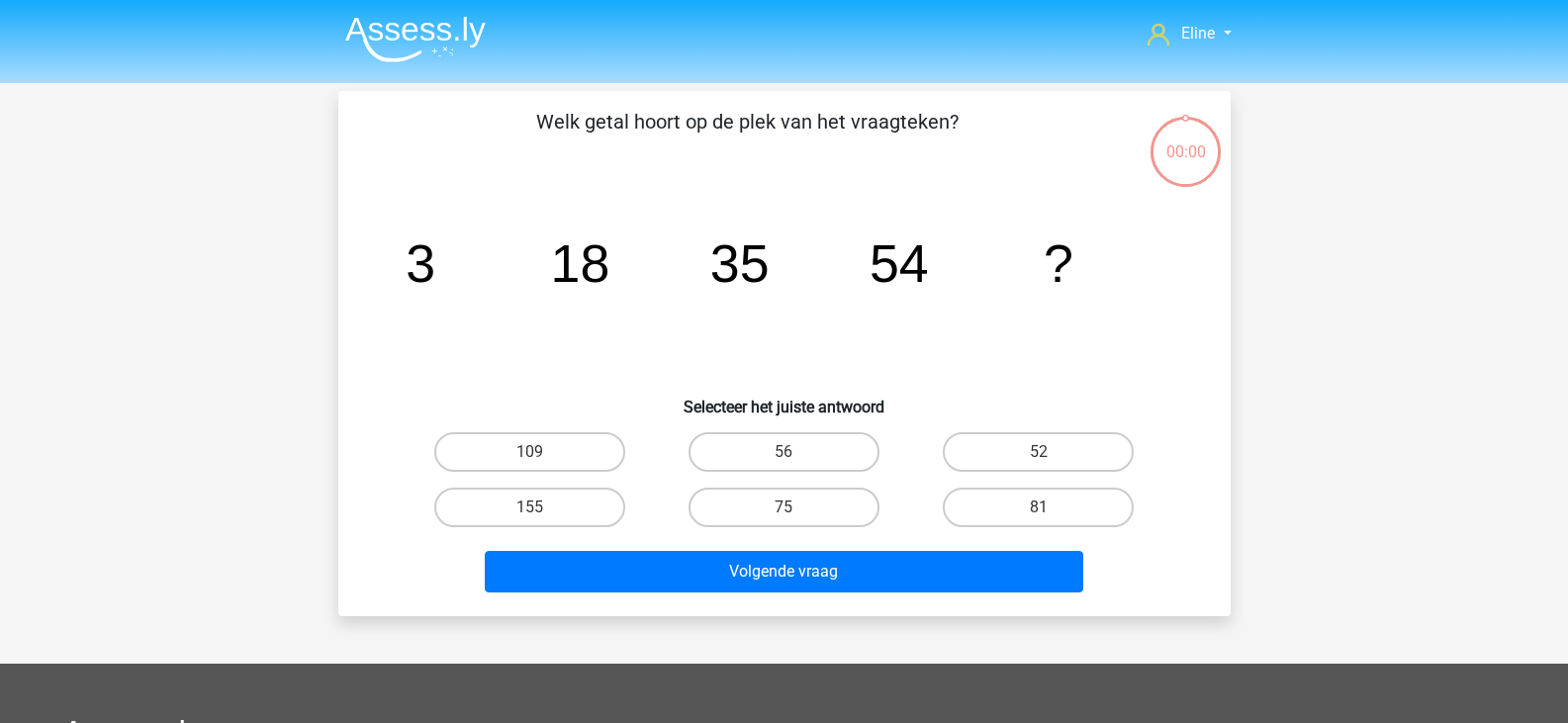
scroll to position [91, 0]
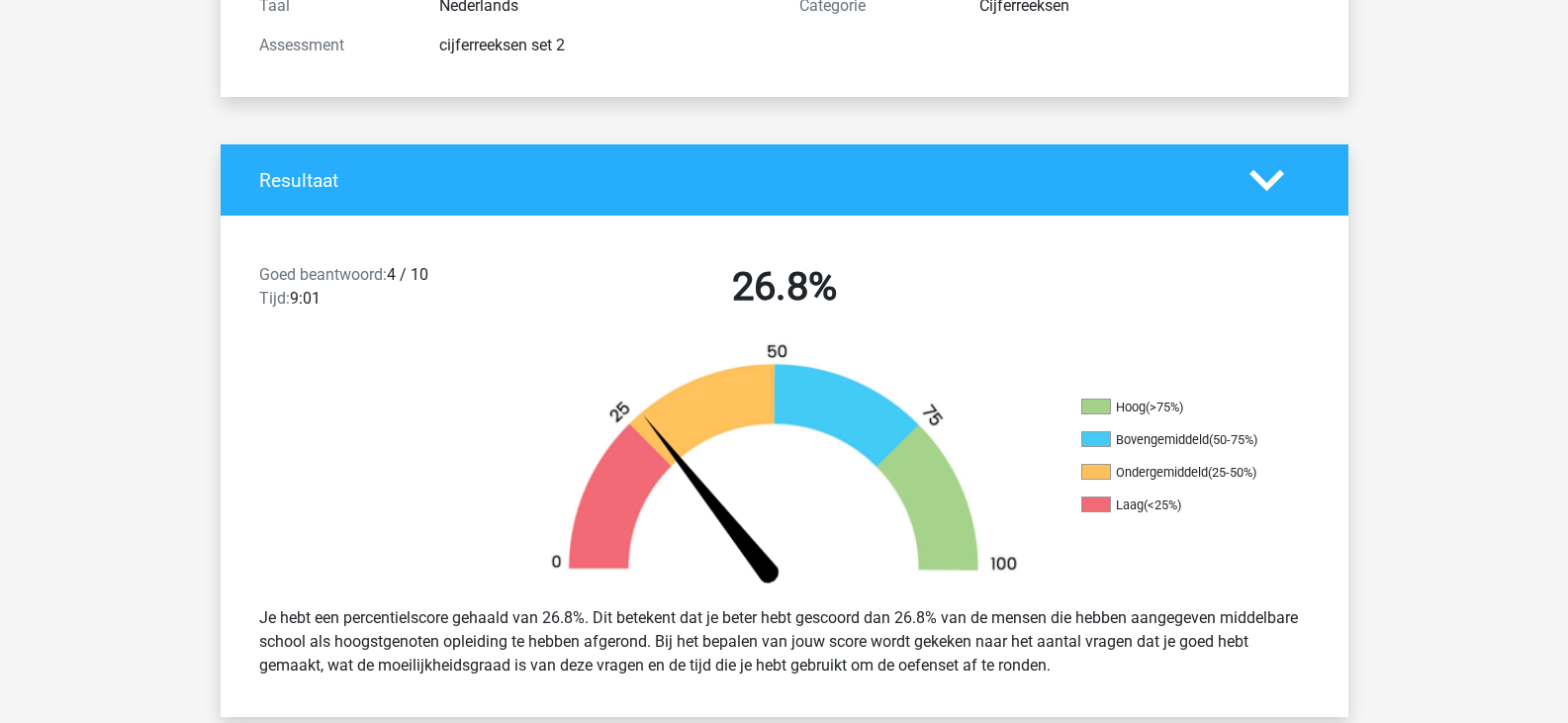
scroll to position [297, 0]
